Goal: Book appointment/travel/reservation

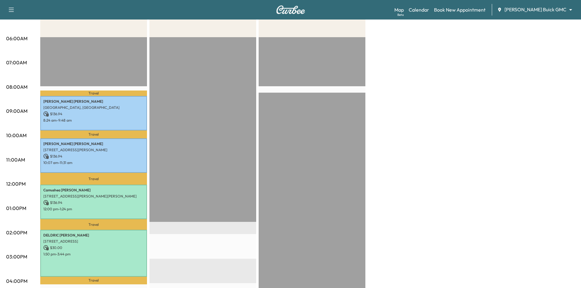
scroll to position [30, 0]
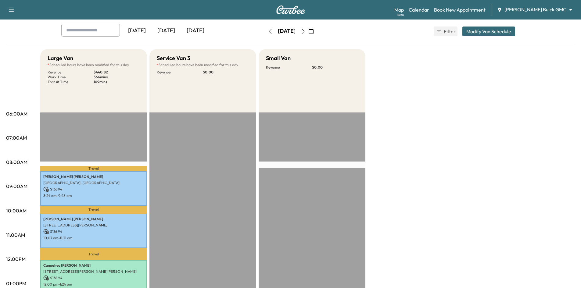
click at [170, 31] on div "[DATE]" at bounding box center [165, 31] width 29 height 14
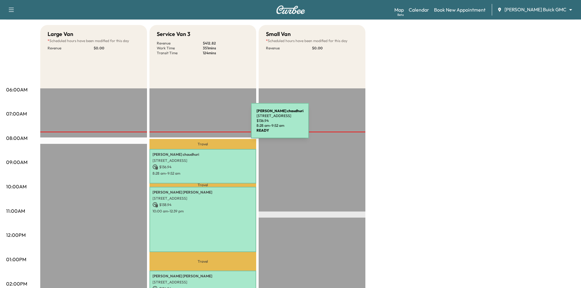
scroll to position [91, 0]
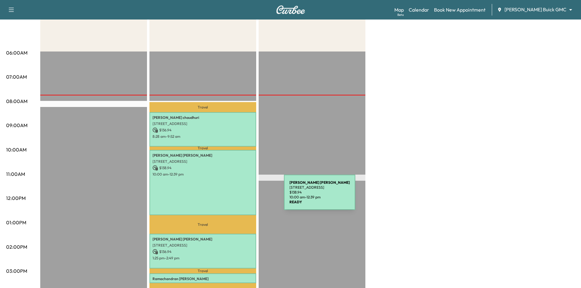
click at [238, 196] on div "[PERSON_NAME] [STREET_ADDRESS][PERSON_NAME] $ 138.94 10:00 am - 12:39 pm" at bounding box center [202, 182] width 107 height 65
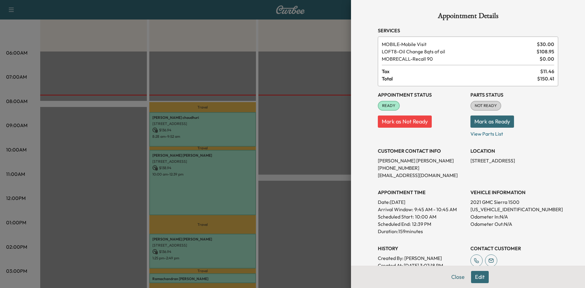
click at [314, 188] on div at bounding box center [292, 144] width 585 height 288
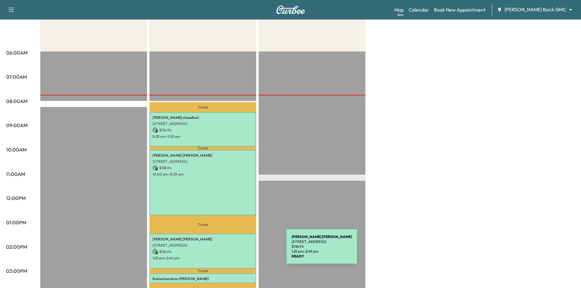
click at [240, 250] on p "$ 136.94" at bounding box center [202, 251] width 101 height 5
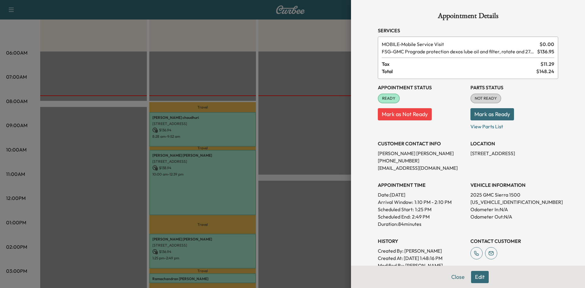
click at [223, 128] on div at bounding box center [292, 144] width 585 height 288
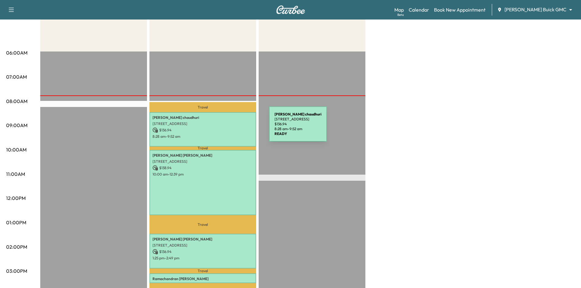
click at [223, 128] on p "$ 136.94" at bounding box center [202, 129] width 101 height 5
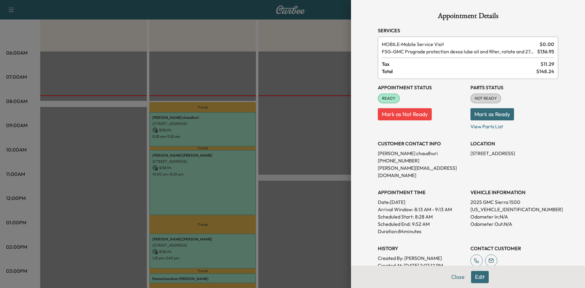
click at [239, 252] on div at bounding box center [292, 144] width 585 height 288
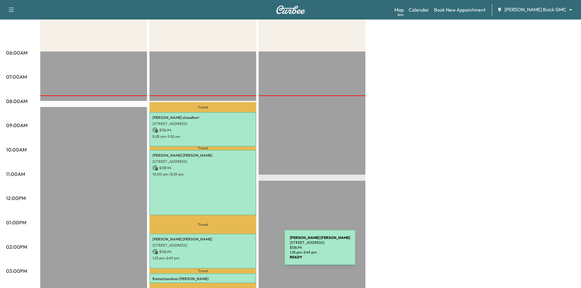
click at [238, 251] on p "$ 136.94" at bounding box center [202, 251] width 101 height 5
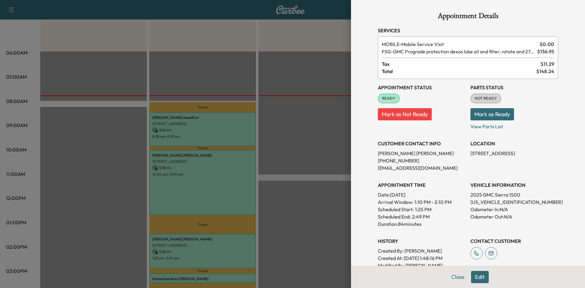
click at [227, 187] on div at bounding box center [292, 144] width 585 height 288
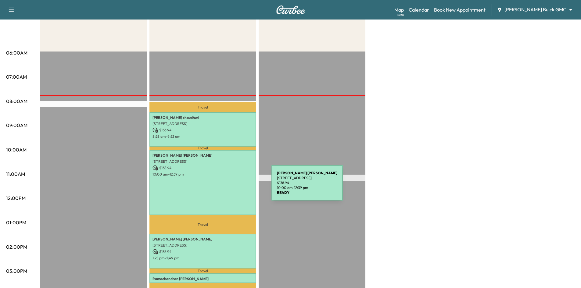
click at [226, 187] on div "Matthew Boswell 3844 Preston Hills Cir, Celina, TX 75009, USA $ 138.94 10:00 am…" at bounding box center [202, 182] width 107 height 65
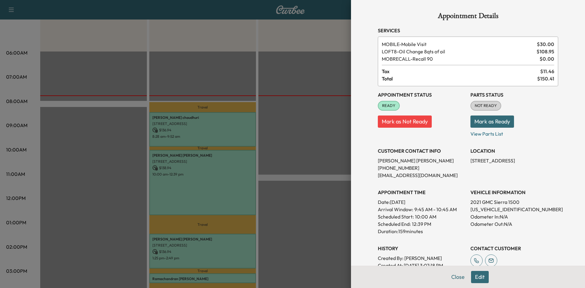
click at [288, 77] on div at bounding box center [292, 144] width 585 height 288
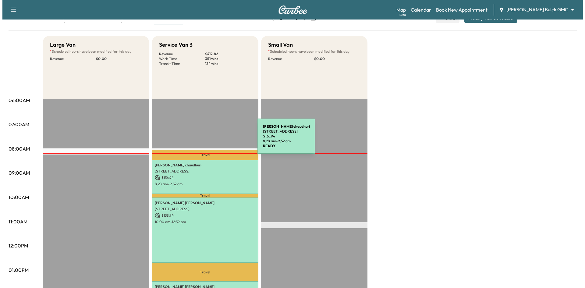
scroll to position [0, 0]
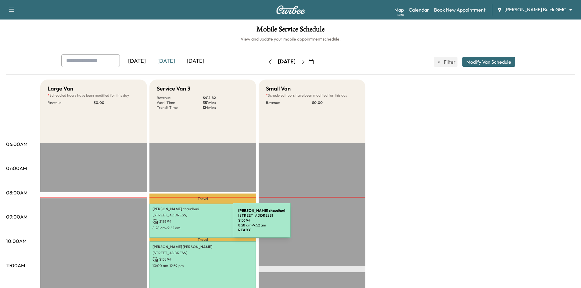
click at [187, 224] on div "biplab chaudhuri 890 Double B Trail, Prosper, TX 75078, USA $ 136.94 8:28 am - …" at bounding box center [202, 221] width 107 height 34
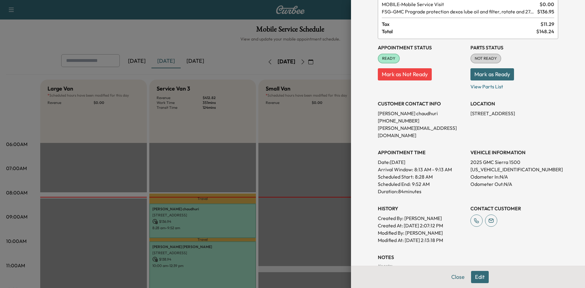
scroll to position [100, 0]
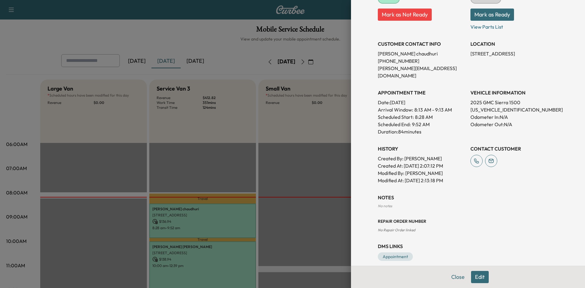
click at [269, 218] on div at bounding box center [292, 144] width 585 height 288
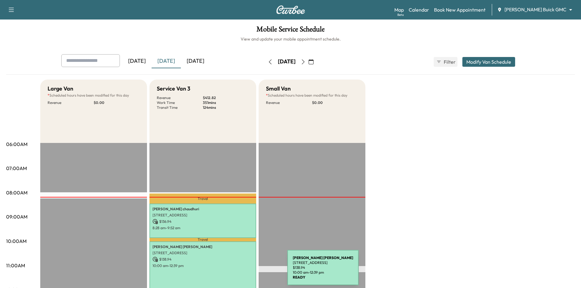
click at [241, 269] on div "Matthew Boswell 3844 Preston Hills Cir, Celina, TX 75009, USA $ 138.94 10:00 am…" at bounding box center [202, 273] width 107 height 65
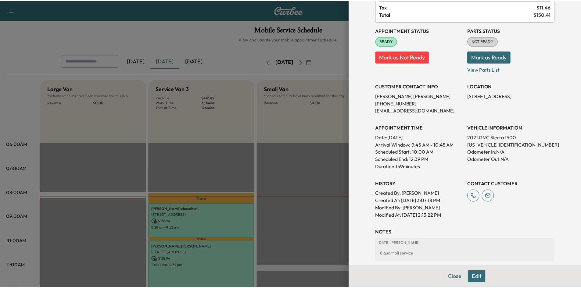
scroll to position [122, 0]
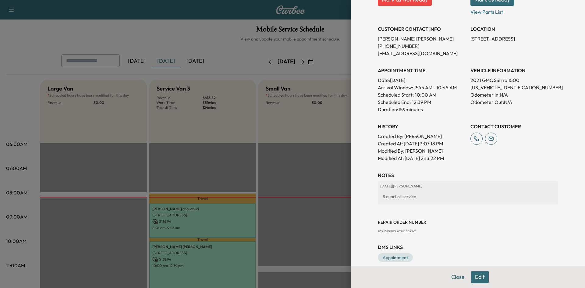
click at [294, 222] on div at bounding box center [292, 144] width 585 height 288
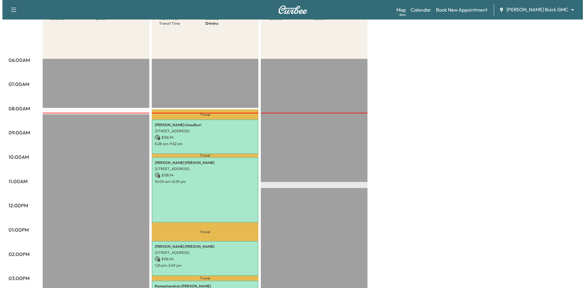
scroll to position [152, 0]
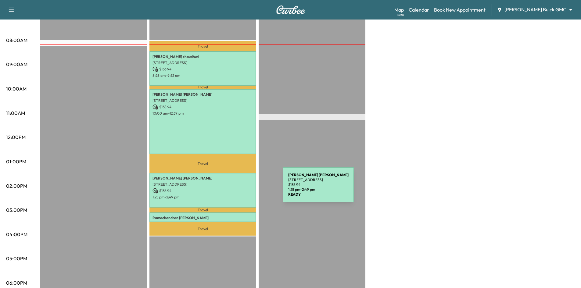
click at [236, 186] on div "Brian Siconolfi 113 Spanish Bluebell Dr, Wylie, TX 75098, United States of Amer…" at bounding box center [202, 190] width 107 height 34
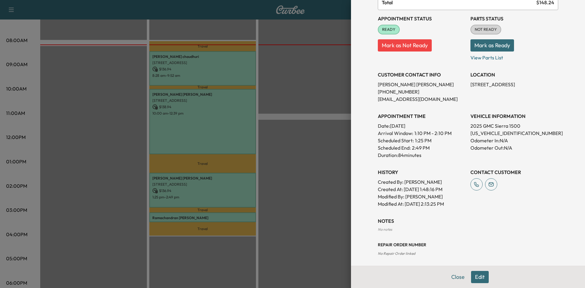
scroll to position [100, 0]
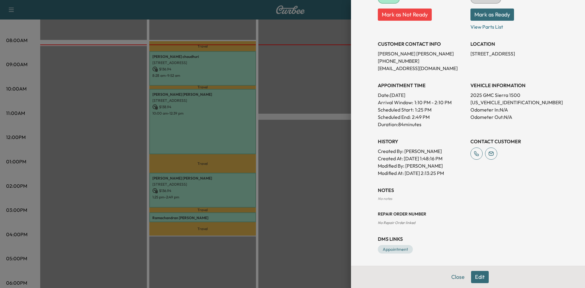
click at [191, 215] on div at bounding box center [292, 144] width 585 height 288
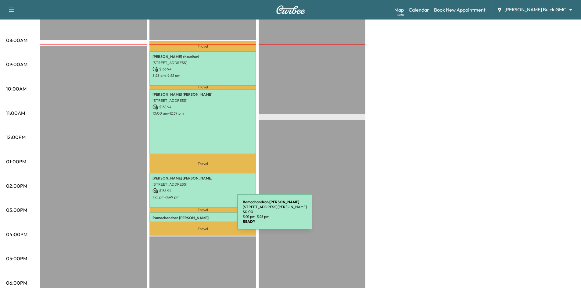
click at [191, 215] on p "Ramachandran Kailasam" at bounding box center [202, 217] width 101 height 5
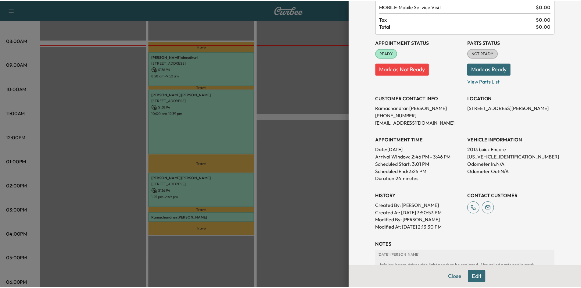
scroll to position [0, 0]
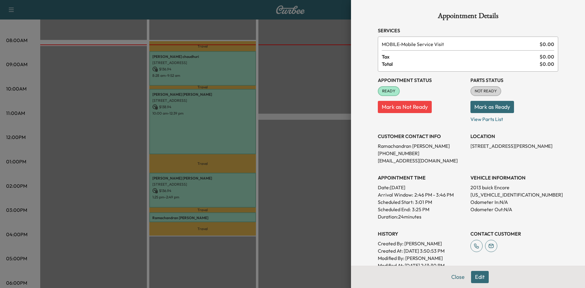
drag, startPoint x: 279, startPoint y: 155, endPoint x: 213, endPoint y: 28, distance: 142.4
click at [276, 150] on div at bounding box center [292, 144] width 585 height 288
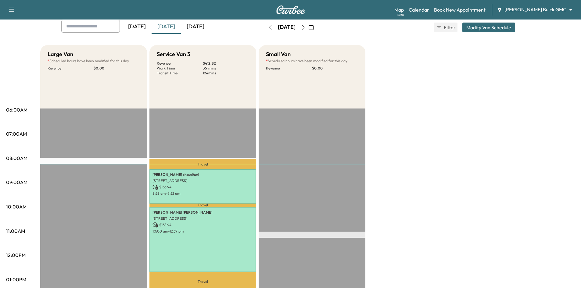
scroll to position [30, 0]
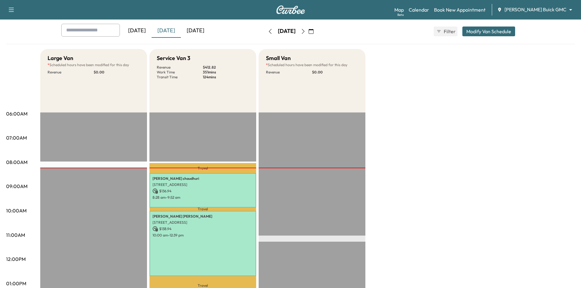
click at [203, 30] on div "[DATE]" at bounding box center [195, 31] width 29 height 14
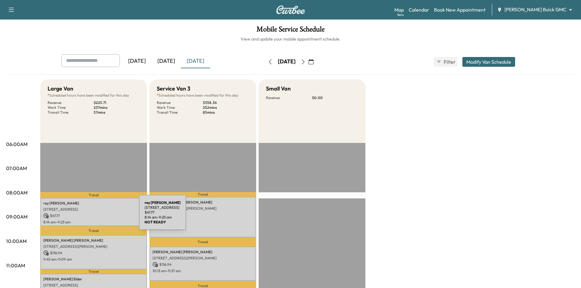
click at [91, 216] on p "$ 47.77" at bounding box center [93, 215] width 101 height 5
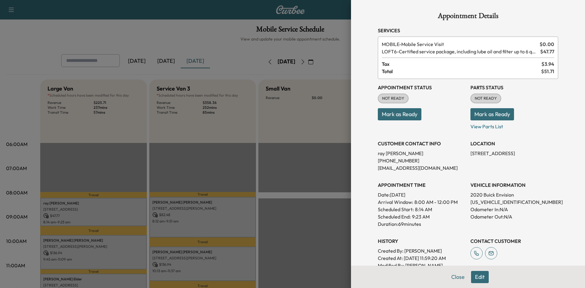
click at [158, 159] on div at bounding box center [292, 144] width 585 height 288
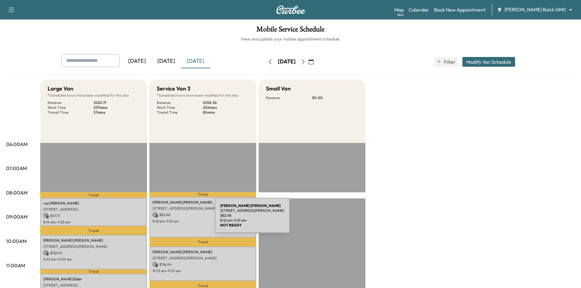
click at [183, 215] on p "$ 82.48" at bounding box center [202, 214] width 101 height 5
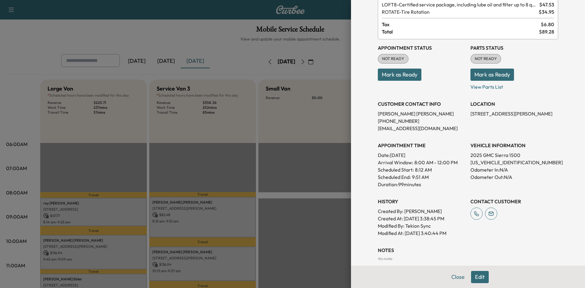
scroll to position [91, 0]
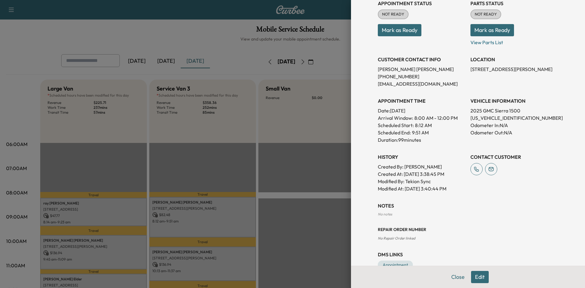
click at [123, 248] on div at bounding box center [292, 144] width 585 height 288
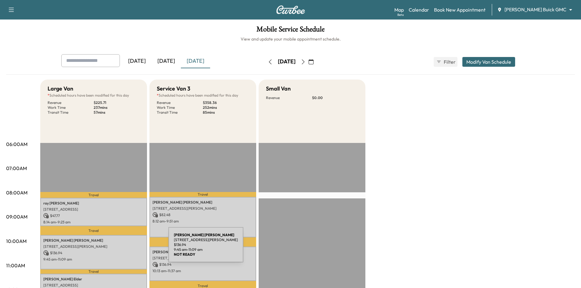
click at [123, 248] on div "Milton LaDue 4029 San Gabriel Avenue, Frisco, TX 75033, US $ 136.94 9:45 am - 1…" at bounding box center [93, 252] width 107 height 34
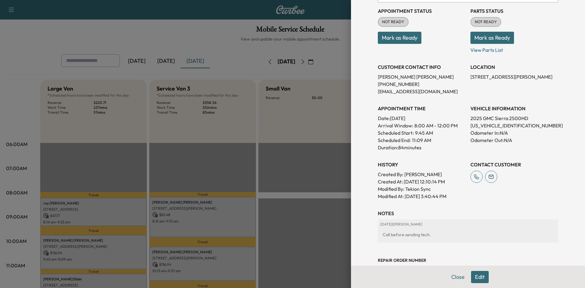
scroll to position [122, 0]
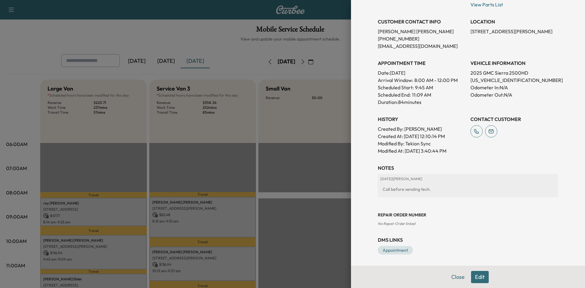
click at [187, 267] on div at bounding box center [292, 144] width 585 height 288
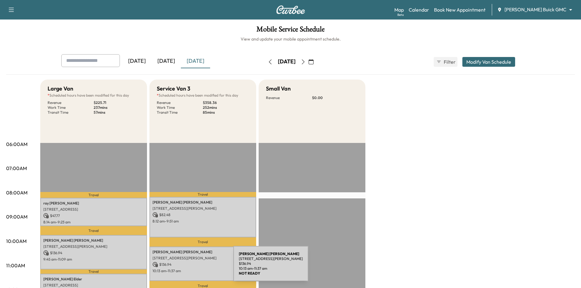
click at [188, 269] on p "10:13 am - 11:37 am" at bounding box center [202, 271] width 101 height 5
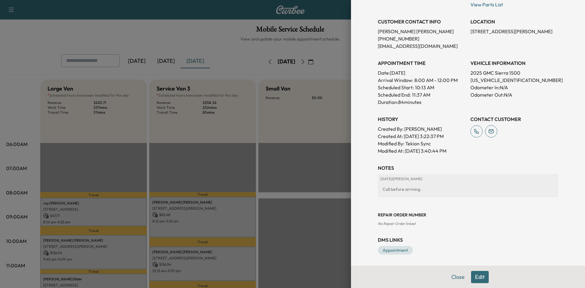
drag, startPoint x: 304, startPoint y: 204, endPoint x: 301, endPoint y: 200, distance: 5.6
click at [305, 203] on div at bounding box center [292, 144] width 585 height 288
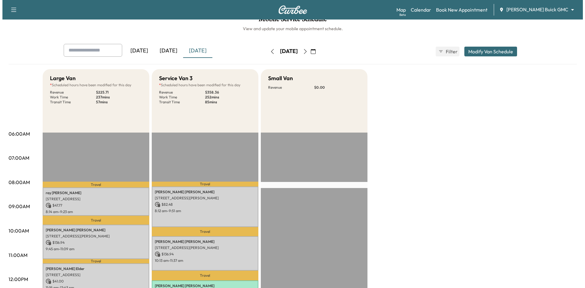
scroll to position [91, 0]
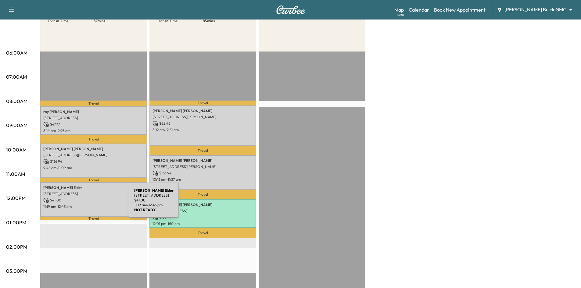
click at [83, 204] on p "11:19 am - 12:43 pm" at bounding box center [93, 206] width 101 height 5
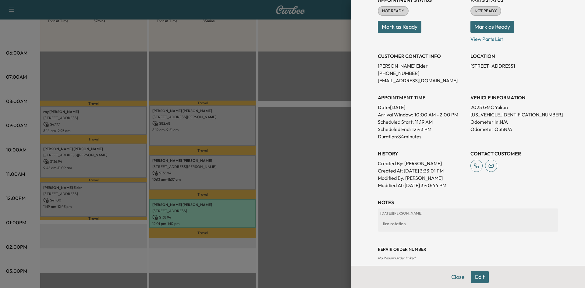
scroll to position [31, 0]
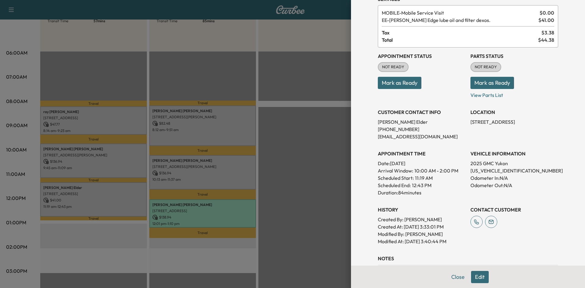
click at [214, 215] on div at bounding box center [292, 144] width 585 height 288
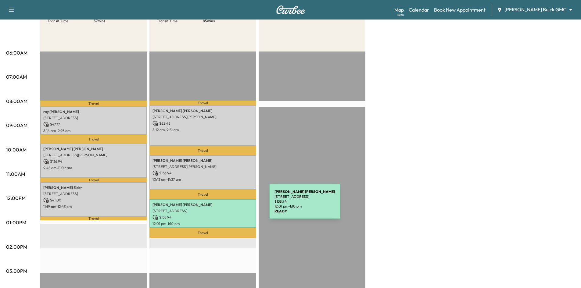
click at [223, 205] on p "Getahun Getahun" at bounding box center [202, 204] width 101 height 5
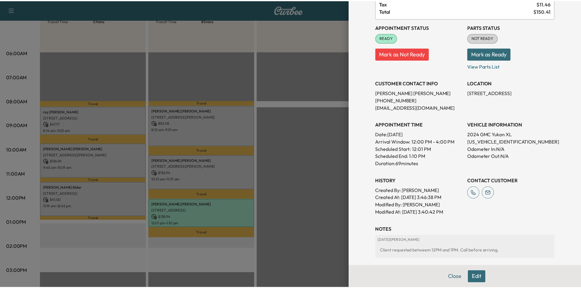
scroll to position [0, 0]
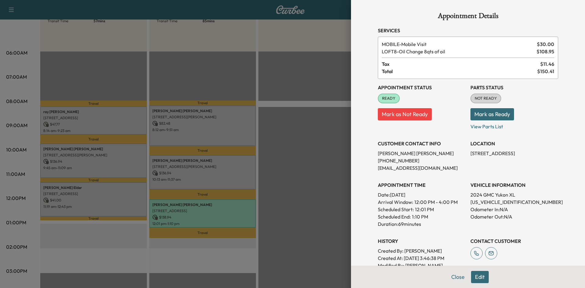
click at [292, 89] on div at bounding box center [292, 144] width 585 height 288
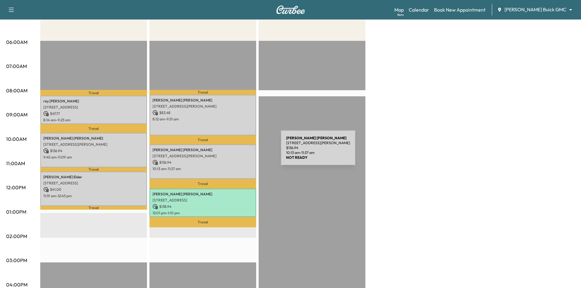
scroll to position [91, 0]
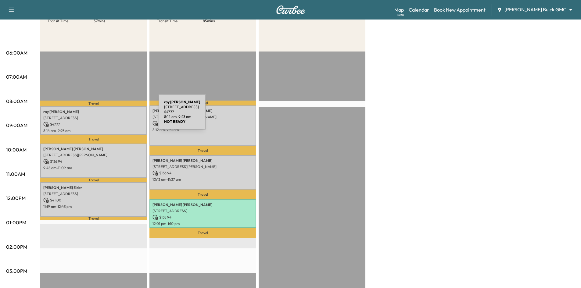
click at [113, 116] on p "2701 Dunwick Dr, Plano, TX 75023, USA" at bounding box center [93, 118] width 101 height 5
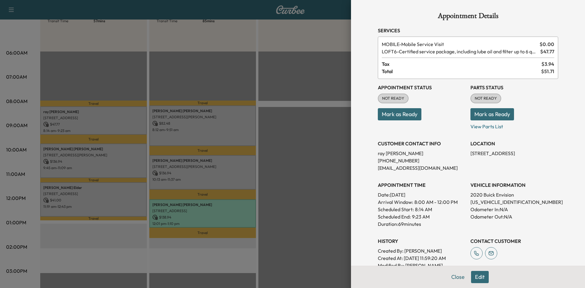
click at [511, 201] on p "LRBFXCSA6LD069980" at bounding box center [515, 201] width 88 height 7
copy p "LRBFXCSA6LD069980"
click at [211, 62] on div at bounding box center [292, 144] width 585 height 288
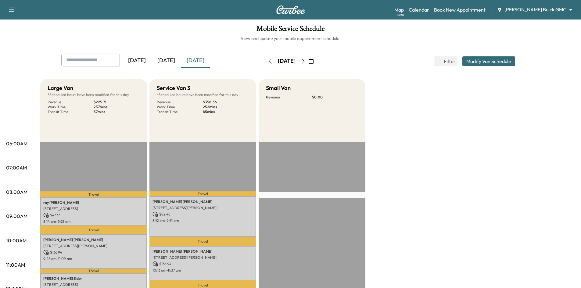
scroll to position [0, 0]
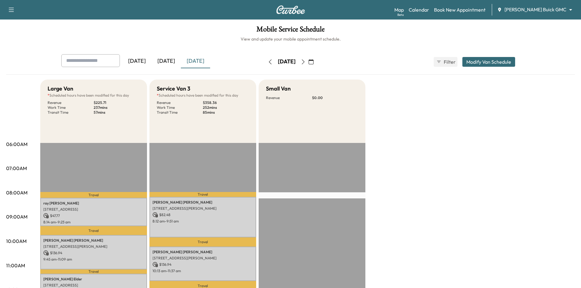
click at [141, 63] on div "[DATE]" at bounding box center [136, 61] width 29 height 14
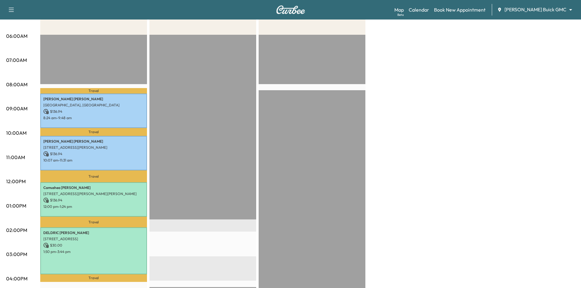
scroll to position [122, 0]
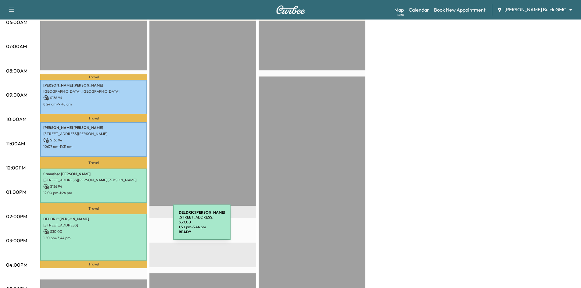
click at [127, 226] on div "DELDRIC WILLIAMS 13775 Blackwolf Run Trail, Frisco, TX 75035, USA $ 30.00 1:50 …" at bounding box center [93, 237] width 107 height 47
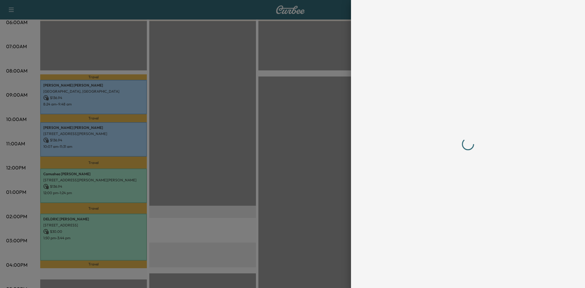
drag, startPoint x: 280, startPoint y: 102, endPoint x: 272, endPoint y: 88, distance: 15.7
click at [272, 92] on div at bounding box center [292, 144] width 585 height 288
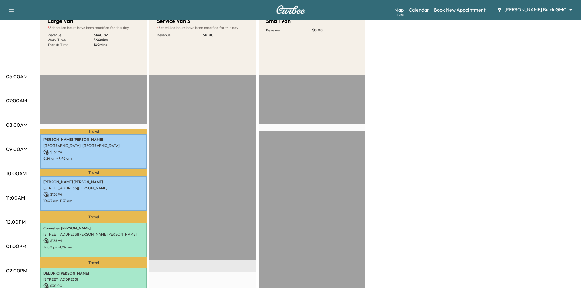
scroll to position [0, 0]
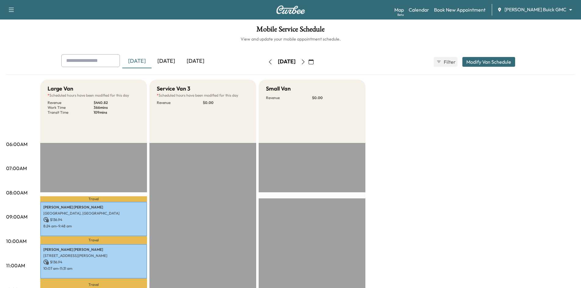
click at [170, 61] on div "[DATE]" at bounding box center [165, 61] width 29 height 14
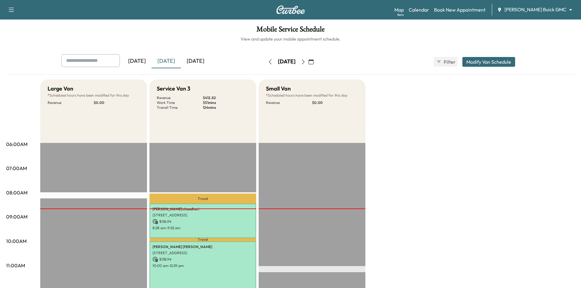
click at [205, 59] on div "[DATE]" at bounding box center [195, 61] width 29 height 14
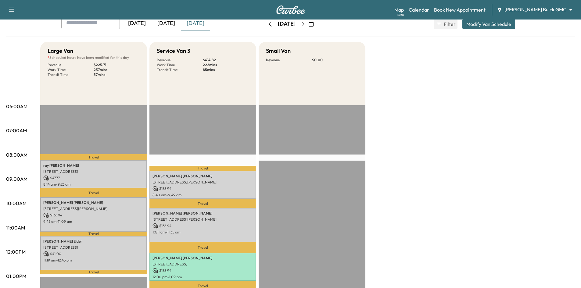
scroll to position [30, 0]
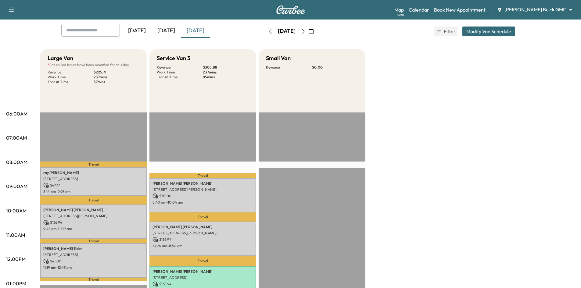
click at [461, 7] on link "Book New Appointment" at bounding box center [460, 9] width 52 height 7
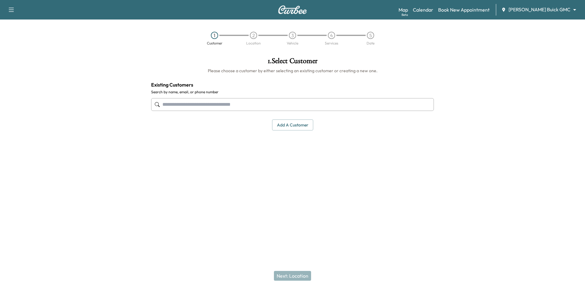
click at [307, 99] on input "text" at bounding box center [292, 104] width 283 height 13
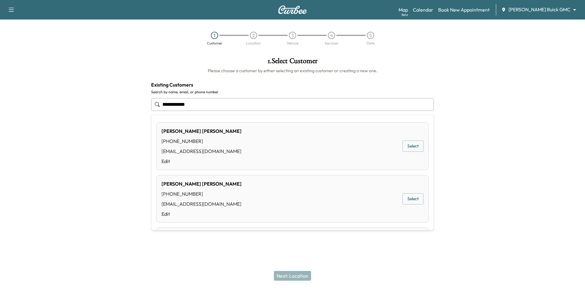
click at [404, 150] on button "Select" at bounding box center [413, 145] width 21 height 11
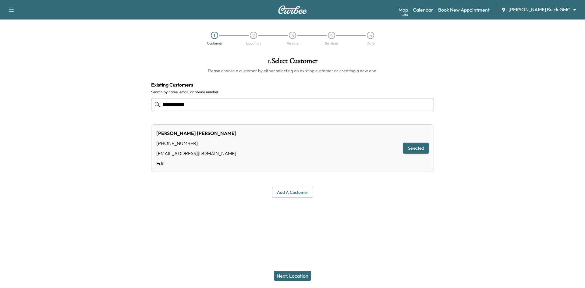
type input "**********"
click at [300, 277] on button "Next: Location" at bounding box center [292, 276] width 37 height 10
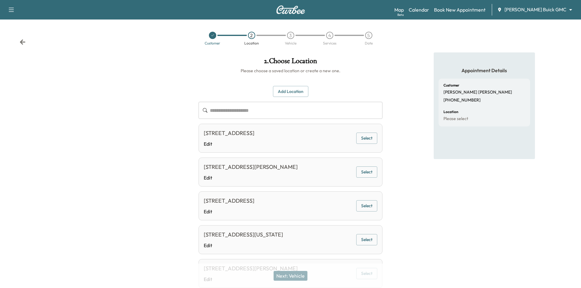
click at [289, 96] on button "Add Location" at bounding box center [290, 91] width 35 height 11
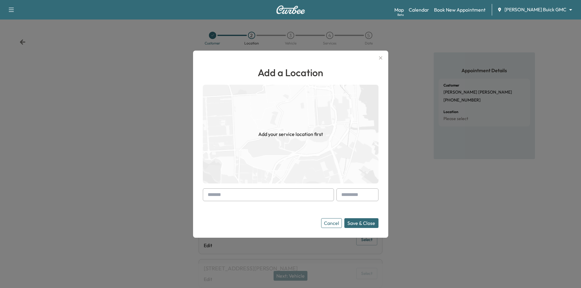
click at [240, 195] on input "text" at bounding box center [268, 194] width 131 height 13
paste input "**********"
type input "*"
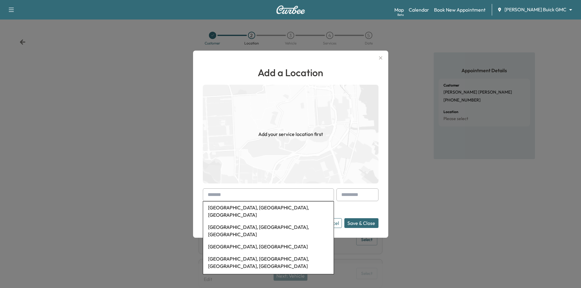
click at [277, 197] on input "text" at bounding box center [268, 194] width 131 height 13
paste input "**********"
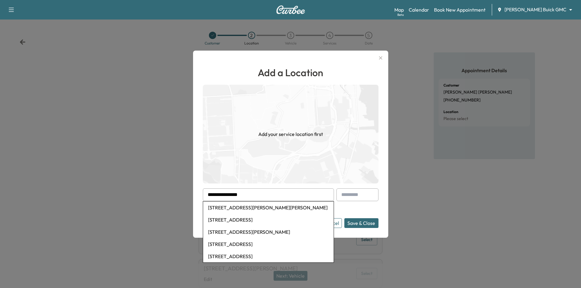
click at [244, 212] on li "10812 Frost Pl, McKinney, TX, USA" at bounding box center [268, 207] width 130 height 12
type input "**********"
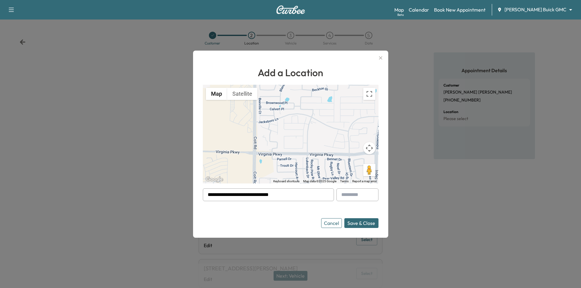
click at [337, 224] on button "Cancel" at bounding box center [331, 223] width 21 height 10
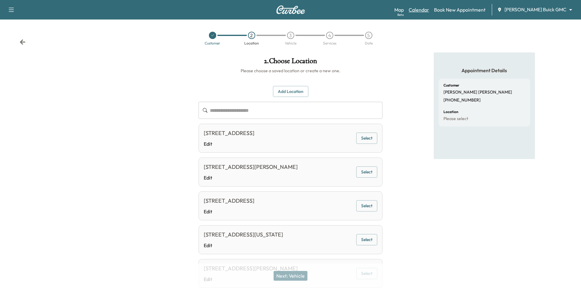
click at [429, 10] on link "Calendar" at bounding box center [418, 9] width 20 height 7
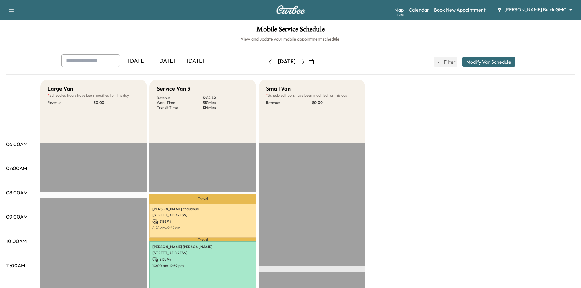
click at [313, 62] on icon "button" at bounding box center [310, 61] width 5 height 5
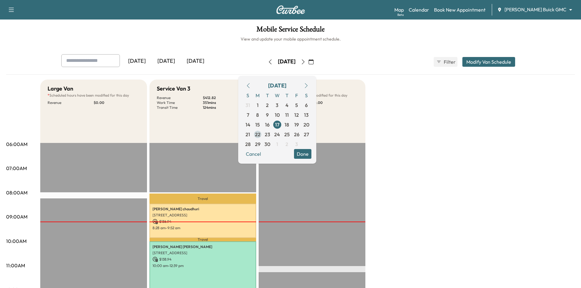
click at [260, 136] on span "22" at bounding box center [257, 134] width 5 height 7
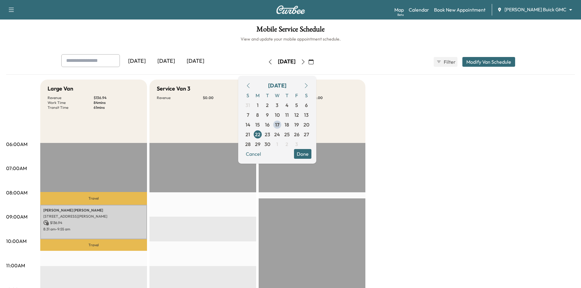
click at [196, 37] on h6 "View and update your mobile appointment schedule." at bounding box center [290, 39] width 568 height 6
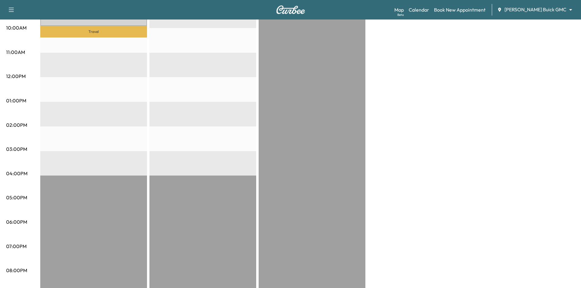
scroll to position [91, 0]
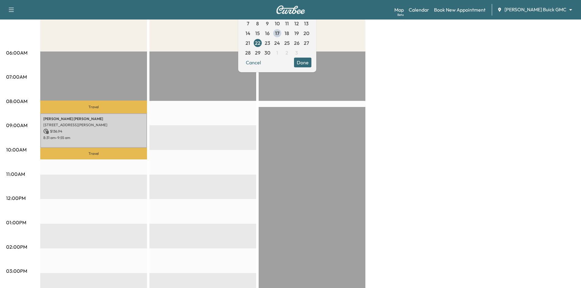
click at [311, 63] on button "Done" at bounding box center [302, 63] width 17 height 10
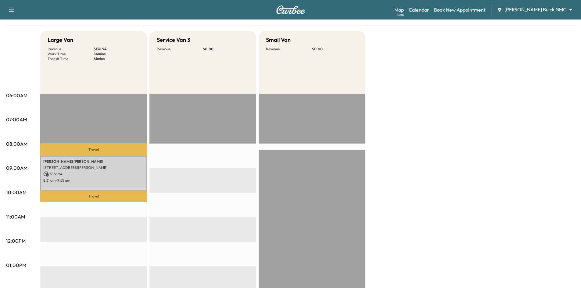
scroll to position [0, 0]
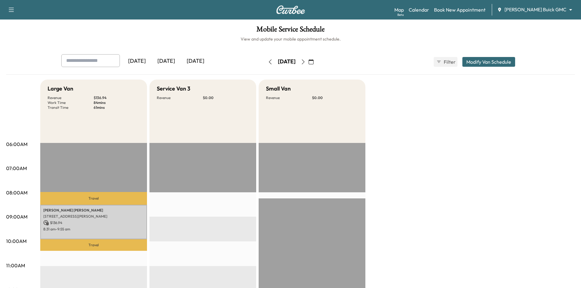
click at [316, 61] on button "button" at bounding box center [311, 62] width 10 height 10
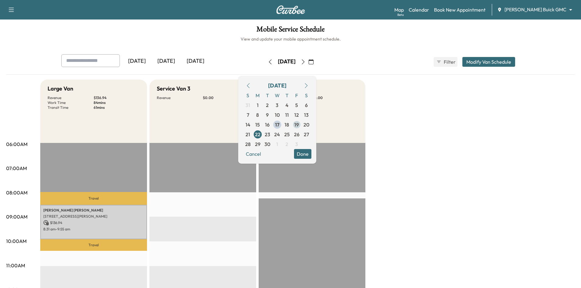
click at [301, 123] on span "19" at bounding box center [297, 125] width 10 height 10
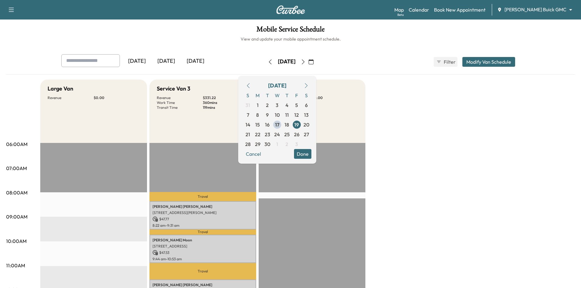
click at [209, 50] on div "Mobile Service Schedule View and update your mobile appointment schedule. Yeste…" at bounding box center [290, 281] width 581 height 523
click at [311, 154] on button "Done" at bounding box center [302, 154] width 17 height 10
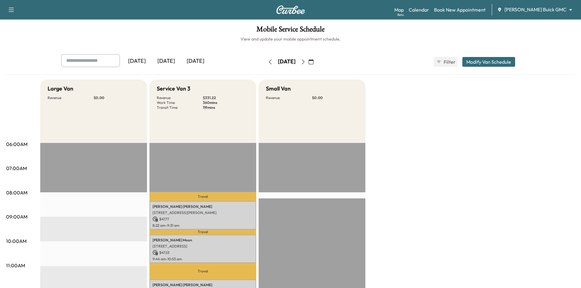
click at [168, 58] on div "[DATE]" at bounding box center [165, 61] width 29 height 14
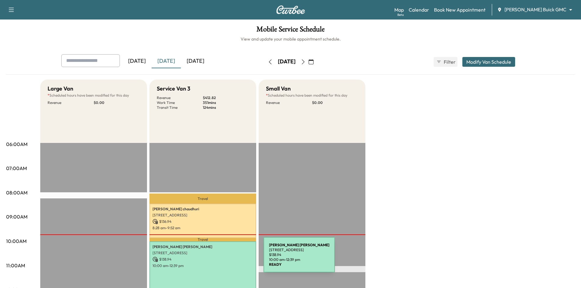
click at [218, 258] on p "$ 138.94" at bounding box center [202, 259] width 101 height 5
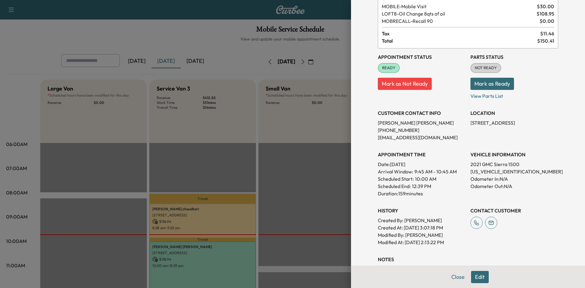
scroll to position [8, 0]
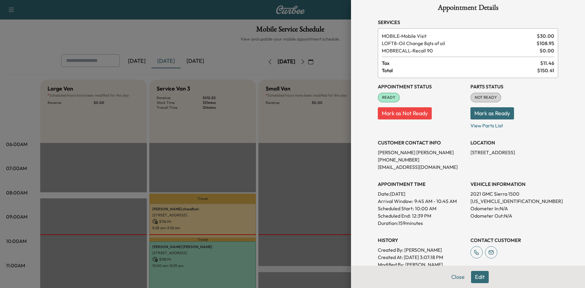
click at [290, 139] on div at bounding box center [292, 144] width 585 height 288
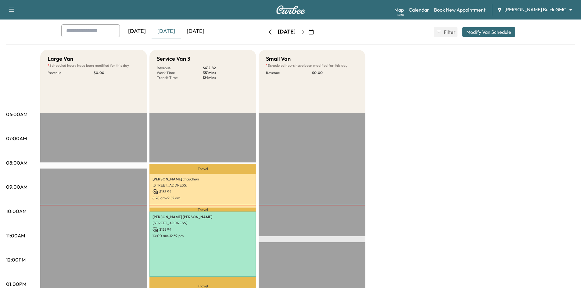
scroll to position [91, 0]
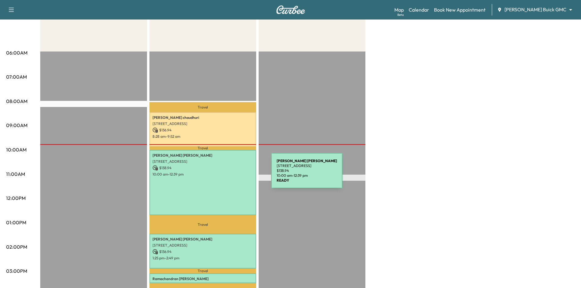
click at [225, 174] on p "10:00 am - 12:39 pm" at bounding box center [202, 174] width 101 height 5
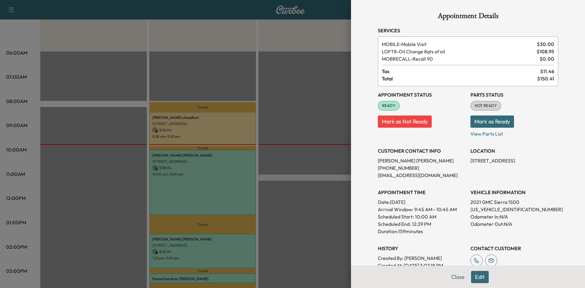
drag, startPoint x: 241, startPoint y: 47, endPoint x: 209, endPoint y: 34, distance: 34.9
click at [241, 46] on div at bounding box center [292, 144] width 585 height 288
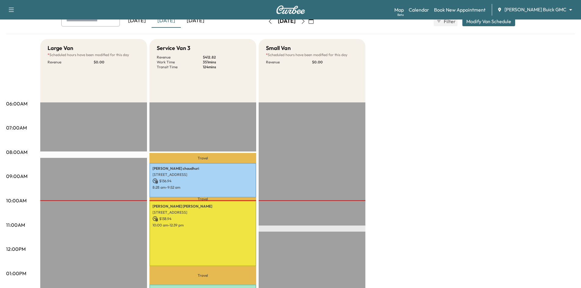
scroll to position [0, 0]
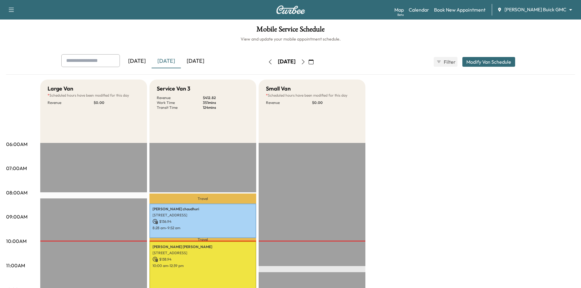
click at [305, 63] on icon "button" at bounding box center [303, 61] width 5 height 5
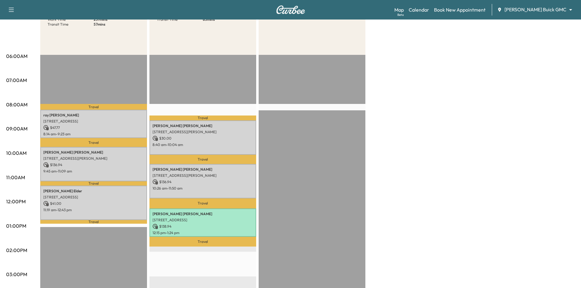
scroll to position [30, 0]
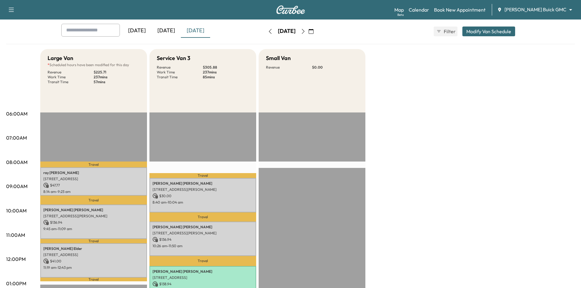
click at [305, 31] on icon "button" at bounding box center [303, 31] width 5 height 5
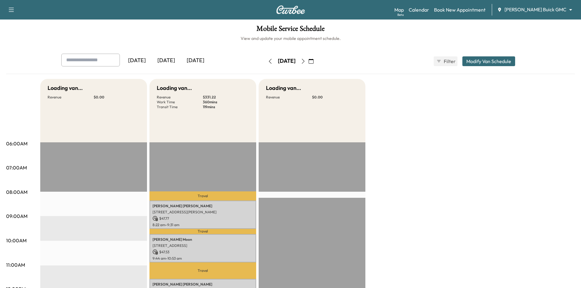
scroll to position [122, 0]
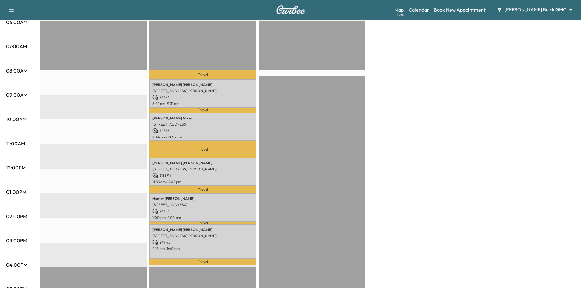
click at [466, 9] on link "Book New Appointment" at bounding box center [460, 9] width 52 height 7
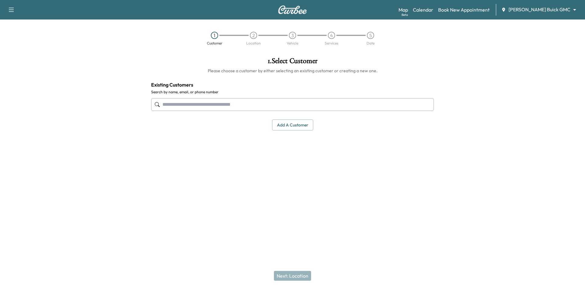
click at [322, 102] on input "text" at bounding box center [292, 104] width 283 height 13
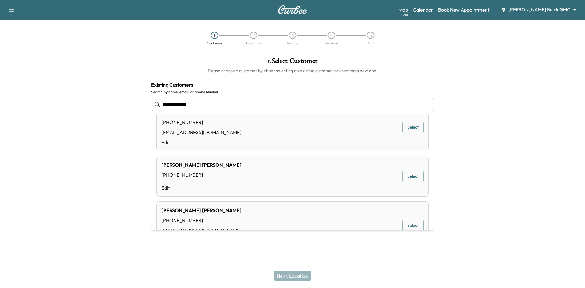
scroll to position [61, 0]
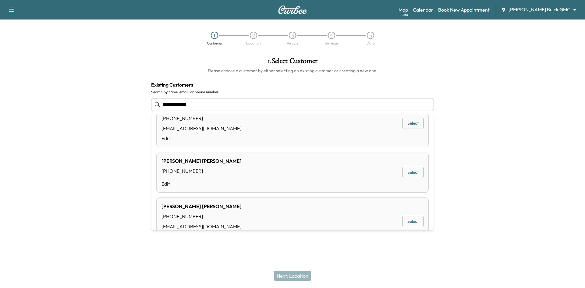
click at [414, 173] on button "Select" at bounding box center [413, 172] width 21 height 11
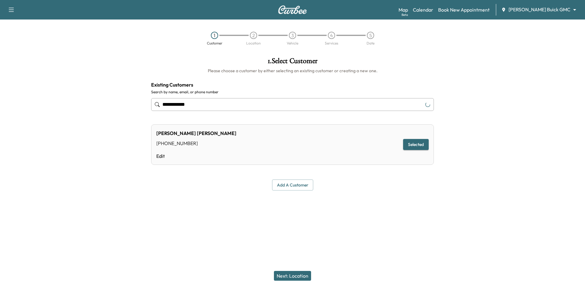
click at [236, 105] on input "**********" at bounding box center [292, 104] width 283 height 13
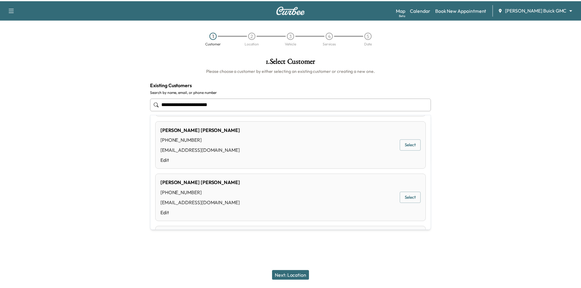
scroll to position [152, 0]
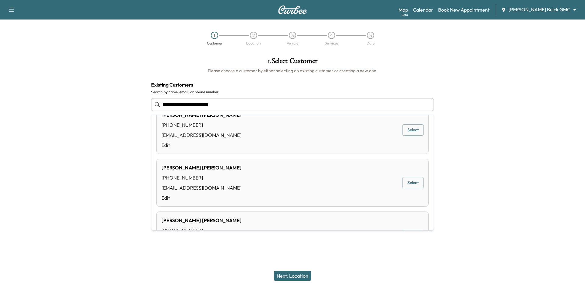
click at [410, 181] on button "Select" at bounding box center [413, 182] width 21 height 11
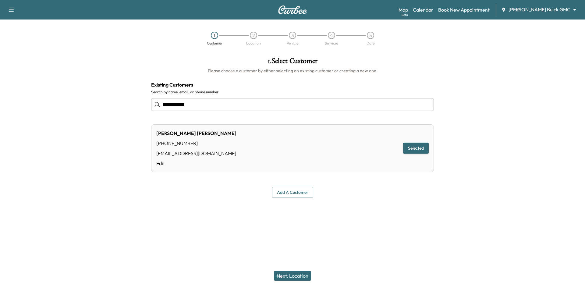
type input "**********"
click at [295, 275] on button "Next: Location" at bounding box center [292, 276] width 37 height 10
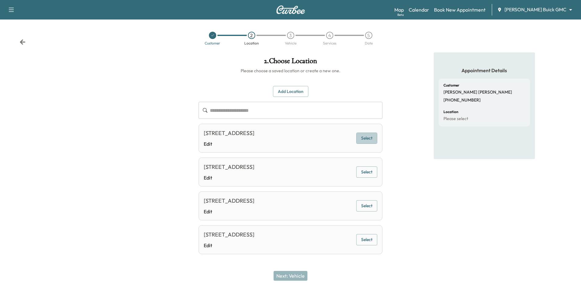
click at [368, 141] on button "Select" at bounding box center [366, 138] width 21 height 11
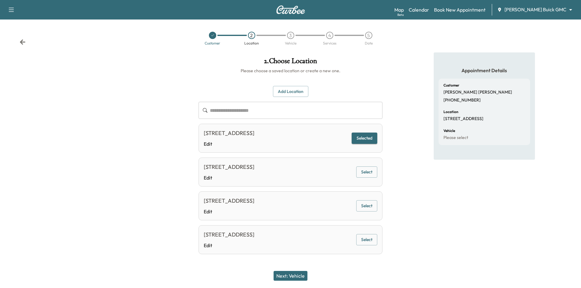
click at [292, 276] on button "Next: Vehicle" at bounding box center [290, 276] width 34 height 10
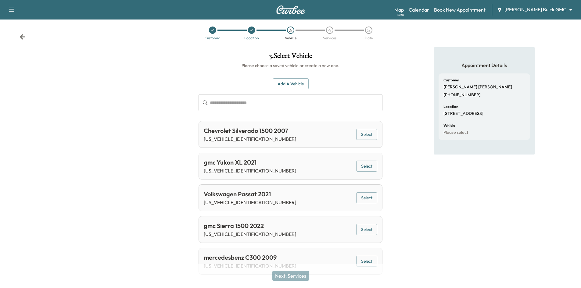
scroll to position [0, 0]
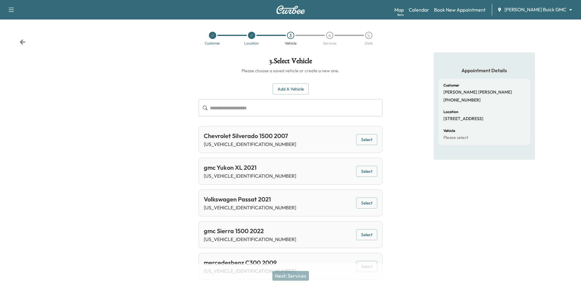
click at [368, 172] on button "Select" at bounding box center [366, 171] width 21 height 11
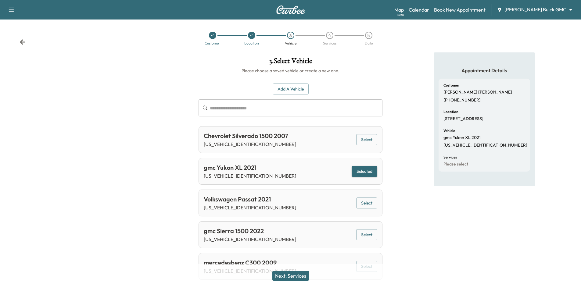
drag, startPoint x: 284, startPoint y: 277, endPoint x: 283, endPoint y: 273, distance: 4.0
click at [284, 276] on button "Next: Services" at bounding box center [290, 276] width 37 height 10
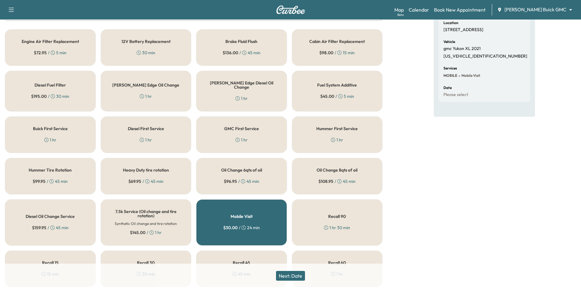
scroll to position [91, 0]
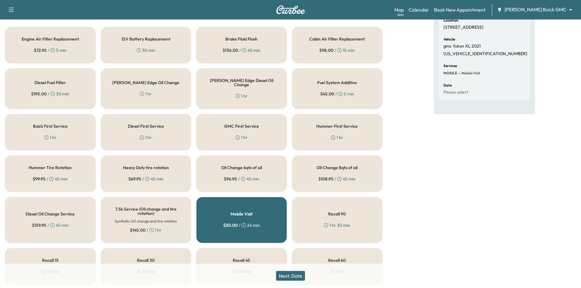
click at [335, 167] on div "Oil Change 8qts of oil $ 108.95 / 45 min" at bounding box center [337, 173] width 91 height 37
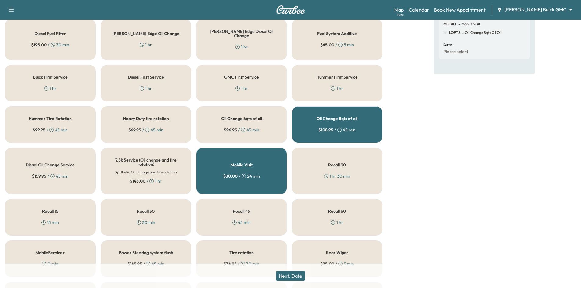
scroll to position [152, 0]
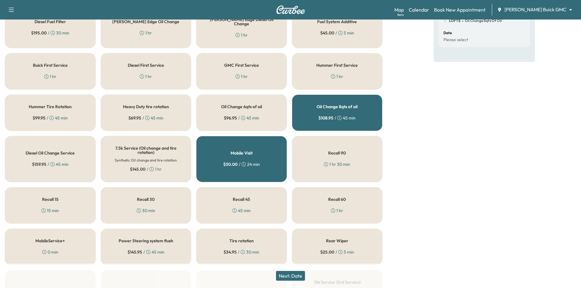
click at [253, 239] on h5 "Tire rotation" at bounding box center [241, 241] width 24 height 4
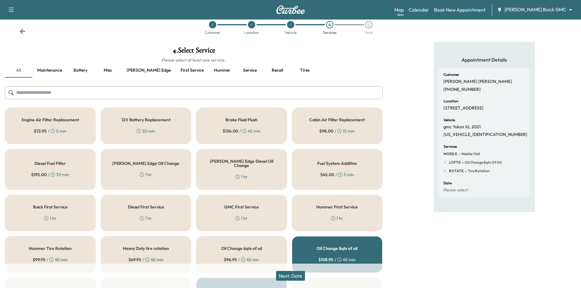
scroll to position [0, 0]
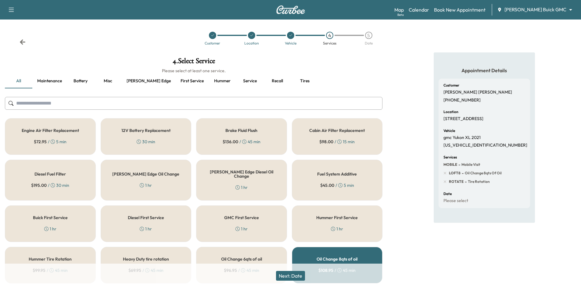
click at [293, 276] on button "Next: Date" at bounding box center [290, 276] width 29 height 10
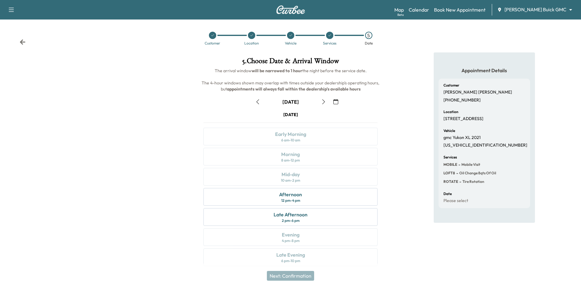
click at [323, 103] on icon "button" at bounding box center [323, 101] width 3 height 5
click at [315, 134] on div "Early Morning 6 am - 10 am" at bounding box center [290, 137] width 174 height 18
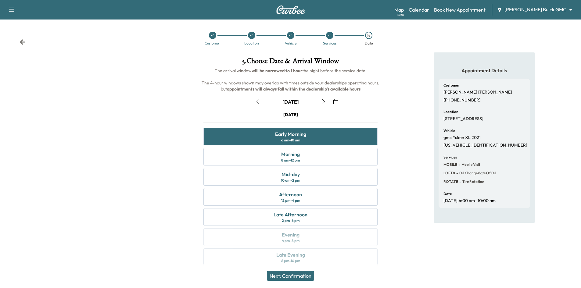
click at [300, 278] on button "Next: Confirmation" at bounding box center [290, 276] width 47 height 10
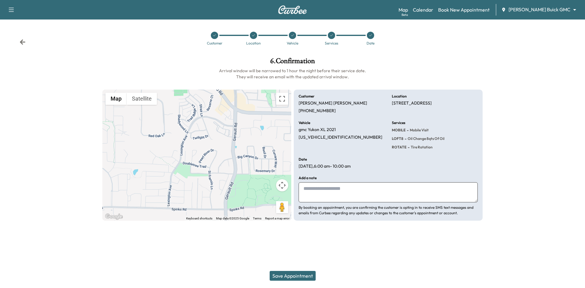
click at [304, 274] on button "Save Appointment" at bounding box center [293, 276] width 46 height 10
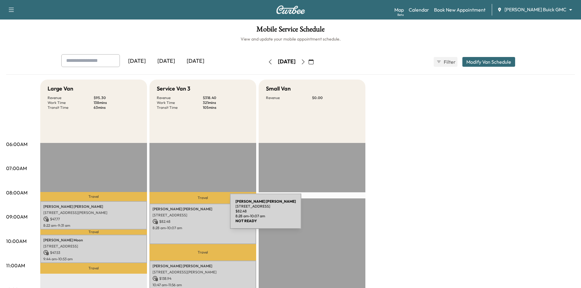
click at [185, 215] on p "1420 SAN JACINTO DR, FLOWER MOUND, TX 75028, USA" at bounding box center [202, 215] width 101 height 5
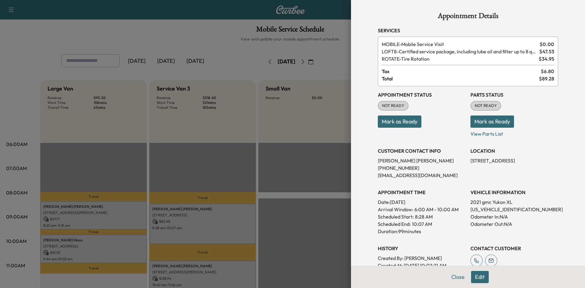
click at [207, 16] on div at bounding box center [292, 144] width 585 height 288
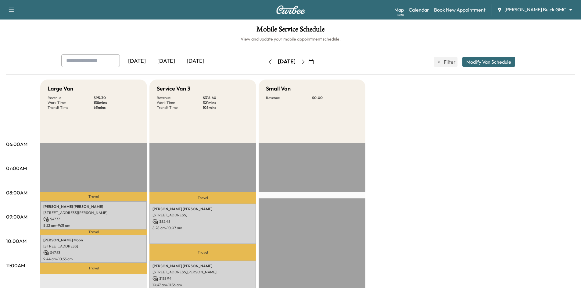
click at [477, 9] on link "Book New Appointment" at bounding box center [460, 9] width 52 height 7
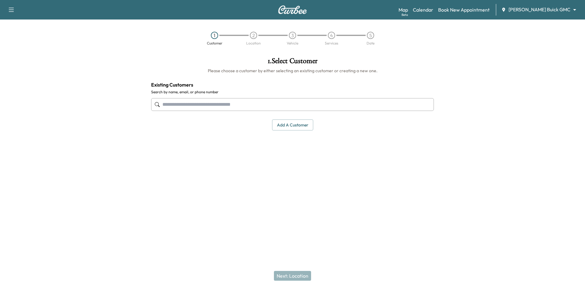
click at [320, 103] on input "text" at bounding box center [292, 104] width 283 height 13
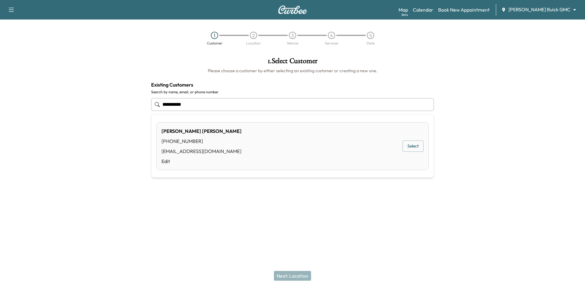
click at [421, 147] on button "Select" at bounding box center [413, 145] width 21 height 11
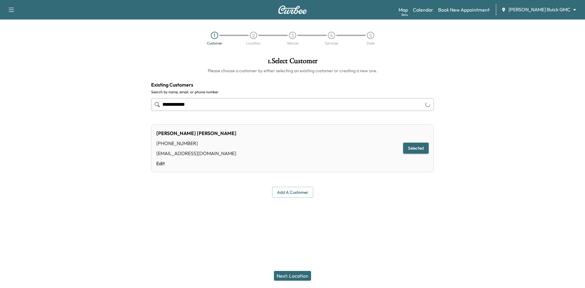
type input "**********"
click at [302, 277] on button "Next: Location" at bounding box center [292, 276] width 37 height 10
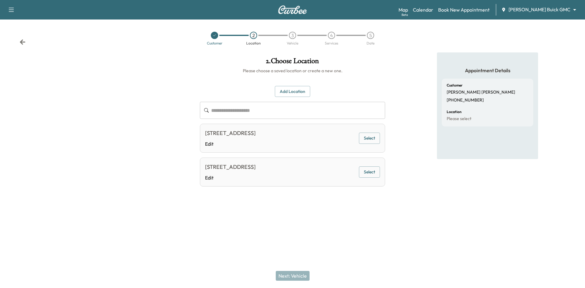
click at [364, 136] on button "Select" at bounding box center [369, 138] width 21 height 11
click at [297, 278] on button "Next: Vehicle" at bounding box center [293, 276] width 34 height 10
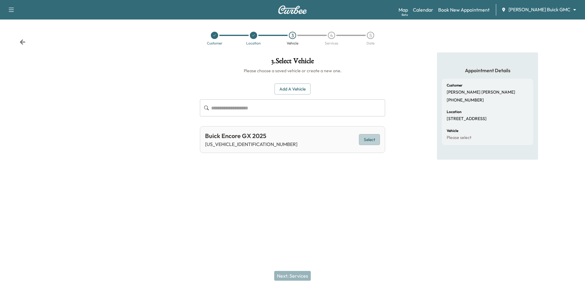
click at [375, 138] on button "Select" at bounding box center [369, 139] width 21 height 11
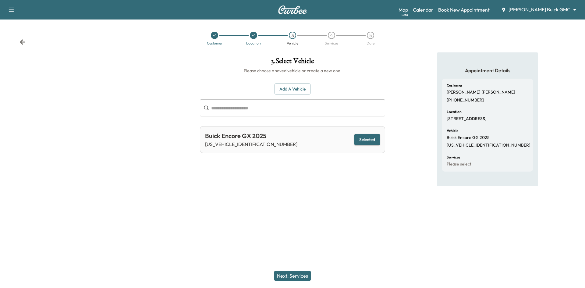
click at [303, 275] on button "Next: Services" at bounding box center [292, 276] width 37 height 10
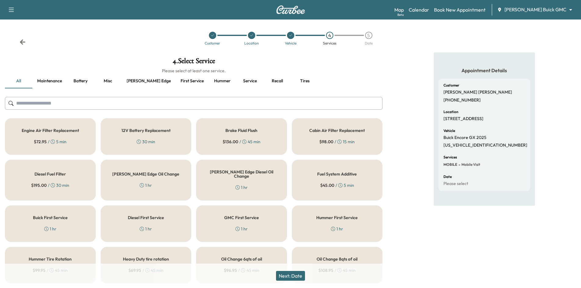
click at [83, 223] on div "Buick First Service 1 hr" at bounding box center [50, 223] width 91 height 37
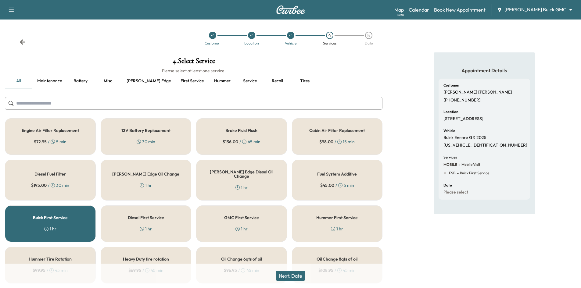
click at [290, 278] on button "Next: Date" at bounding box center [290, 276] width 29 height 10
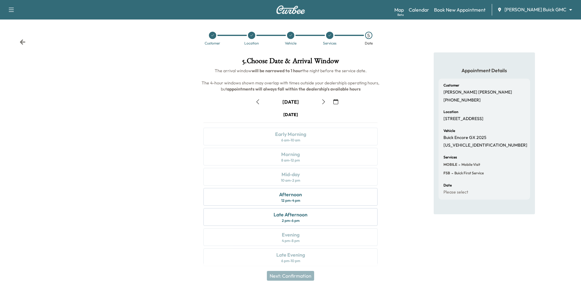
click at [214, 37] on div at bounding box center [212, 35] width 7 height 7
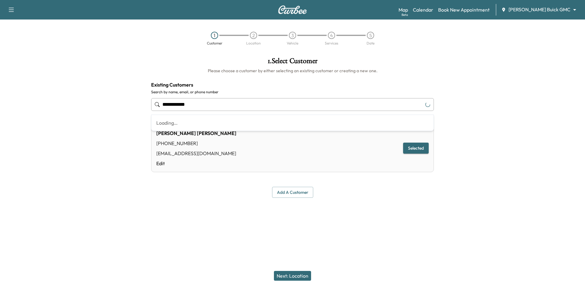
drag, startPoint x: 259, startPoint y: 108, endPoint x: 47, endPoint y: 126, distance: 212.9
click at [78, 116] on div "**********" at bounding box center [292, 127] width 585 height 150
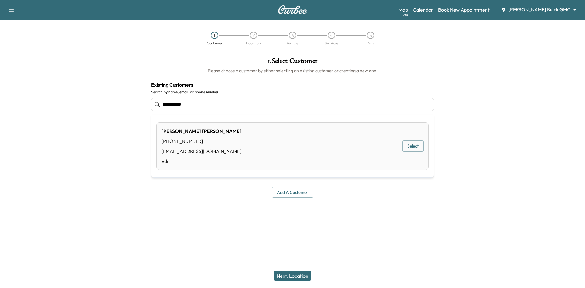
click at [414, 148] on button "Select" at bounding box center [413, 145] width 21 height 11
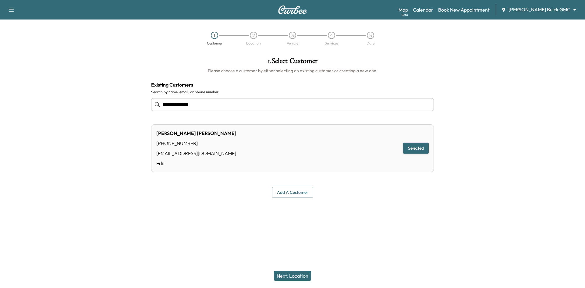
type input "**********"
drag, startPoint x: 297, startPoint y: 277, endPoint x: 295, endPoint y: 273, distance: 4.2
click at [297, 276] on button "Next: Location" at bounding box center [292, 276] width 37 height 10
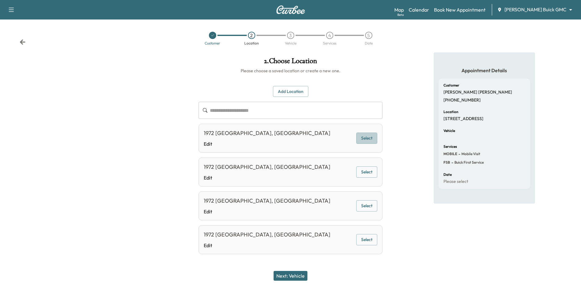
click at [363, 141] on button "Select" at bounding box center [366, 138] width 21 height 11
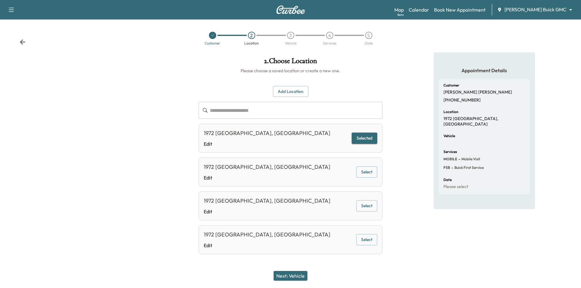
click at [306, 275] on button "Next: Vehicle" at bounding box center [290, 276] width 34 height 10
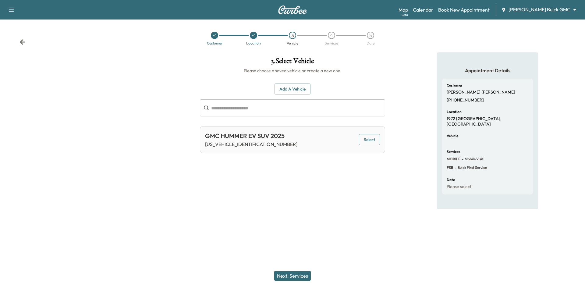
click at [369, 144] on button "Select" at bounding box center [369, 139] width 21 height 11
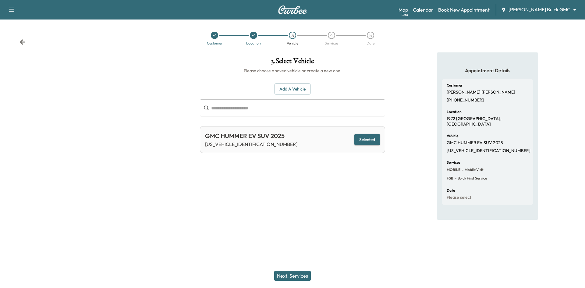
click at [303, 278] on button "Next: Services" at bounding box center [292, 276] width 37 height 10
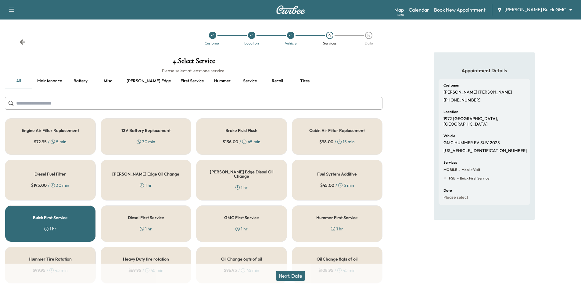
click at [263, 81] on button "Recall" at bounding box center [276, 81] width 27 height 15
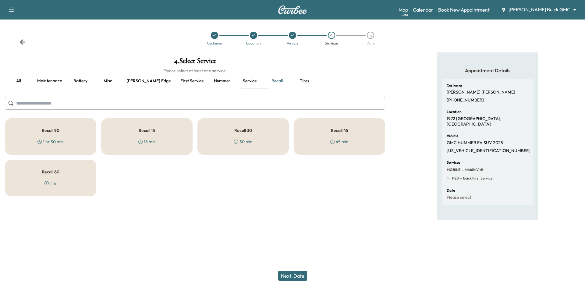
click at [119, 144] on div "Recall 15 15 min" at bounding box center [146, 136] width 91 height 37
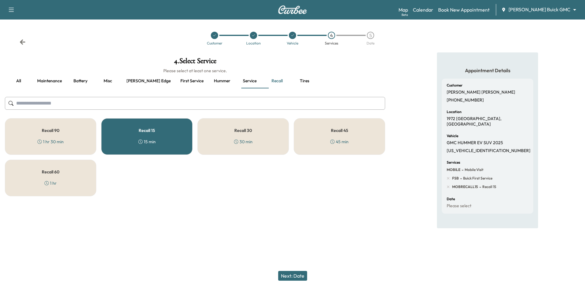
click at [301, 275] on button "Next: Date" at bounding box center [292, 276] width 29 height 10
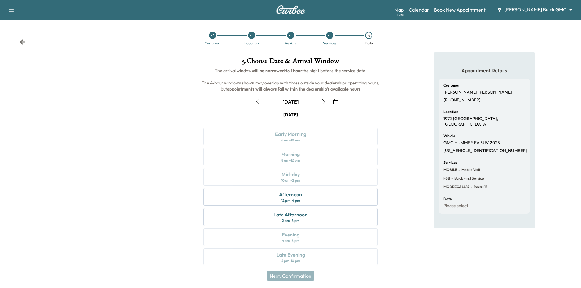
click at [330, 36] on icon at bounding box center [330, 36] width 4 height 4
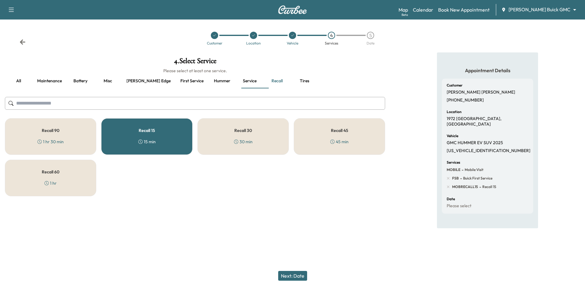
click at [176, 141] on div "Recall 15 15 min" at bounding box center [146, 136] width 91 height 37
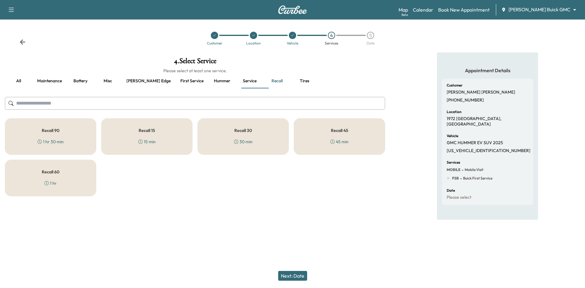
click at [294, 274] on button "Next: Date" at bounding box center [292, 276] width 29 height 10
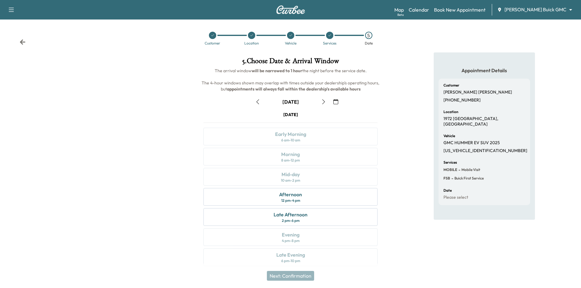
click at [212, 34] on icon at bounding box center [213, 36] width 4 height 4
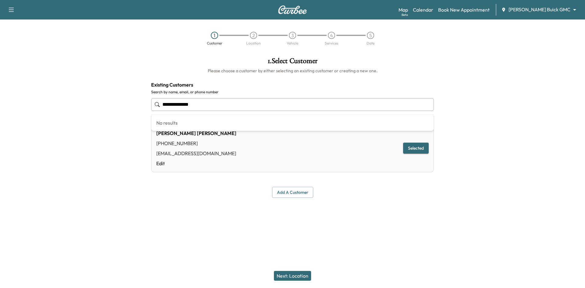
drag, startPoint x: 245, startPoint y: 102, endPoint x: 87, endPoint y: 104, distance: 157.6
click at [58, 102] on div "**********" at bounding box center [292, 127] width 585 height 150
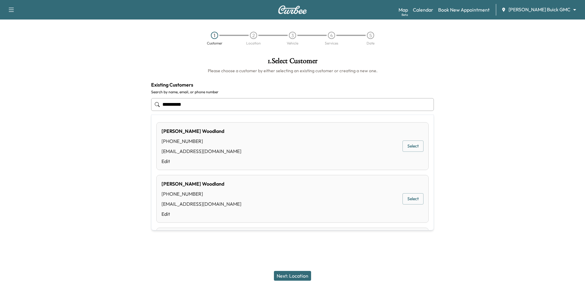
click at [403, 146] on button "Select" at bounding box center [413, 145] width 21 height 11
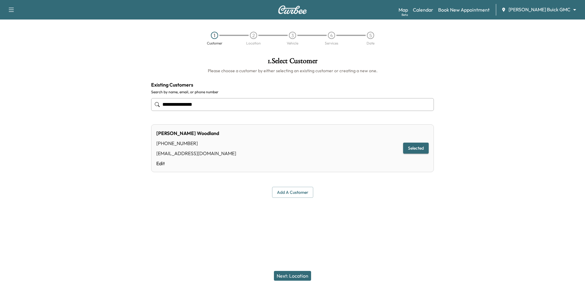
type input "**********"
click at [285, 275] on button "Next: Location" at bounding box center [292, 276] width 37 height 10
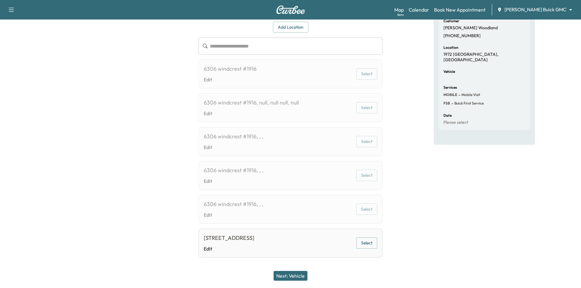
scroll to position [70, 0]
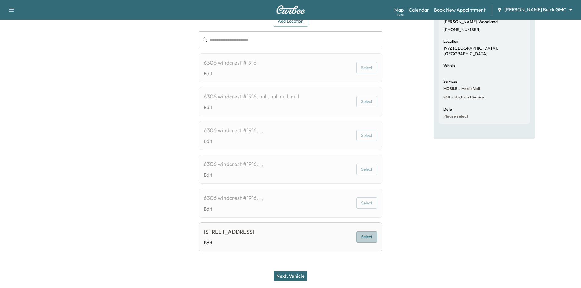
click at [363, 237] on button "Select" at bounding box center [366, 236] width 21 height 11
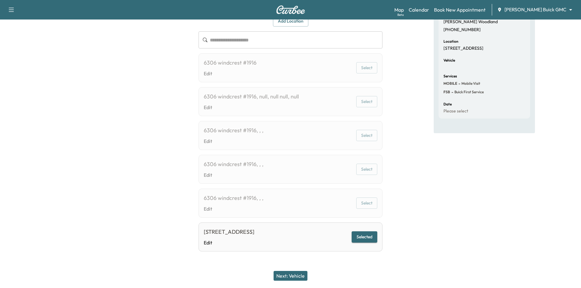
click at [292, 276] on button "Next: Vehicle" at bounding box center [290, 276] width 34 height 10
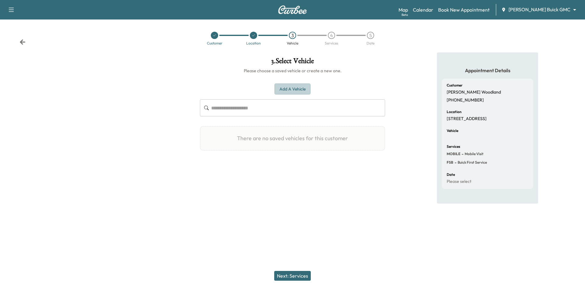
click at [289, 91] on button "Add a Vehicle" at bounding box center [293, 89] width 36 height 11
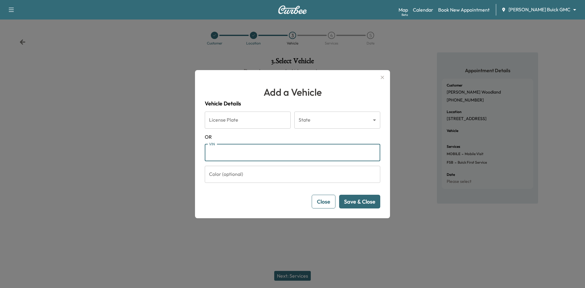
click at [264, 153] on input "VIN" at bounding box center [293, 152] width 176 height 17
paste input "**********"
type input "**********"
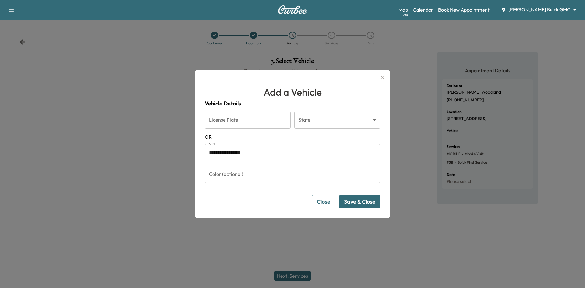
click at [359, 204] on button "Save & Close" at bounding box center [359, 202] width 41 height 14
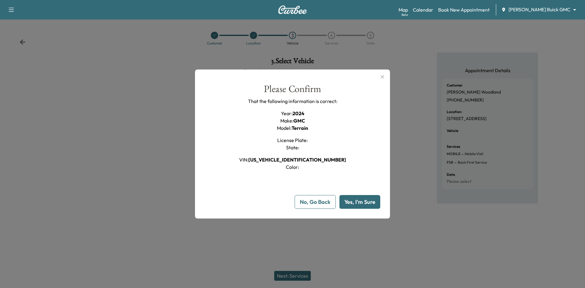
click at [356, 203] on button "Yes, I'm Sure" at bounding box center [360, 202] width 41 height 14
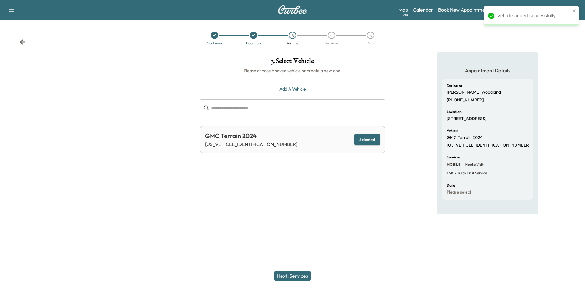
click at [304, 276] on button "Next: Services" at bounding box center [292, 276] width 37 height 10
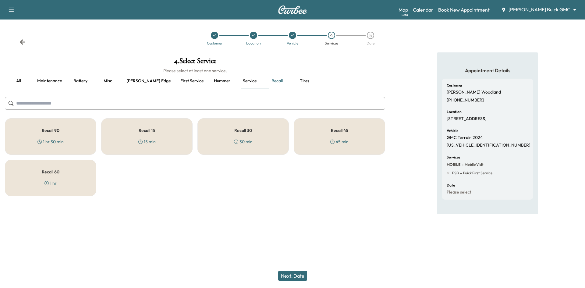
click at [52, 81] on button "Maintenance" at bounding box center [49, 81] width 34 height 15
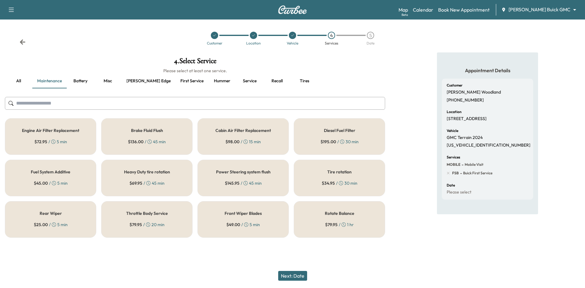
click at [176, 80] on button "First service" at bounding box center [192, 81] width 33 height 15
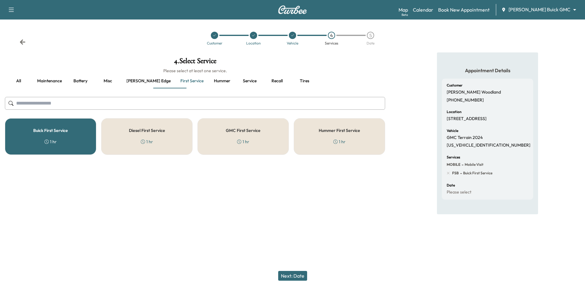
click at [290, 276] on button "Next: Date" at bounding box center [292, 276] width 29 height 10
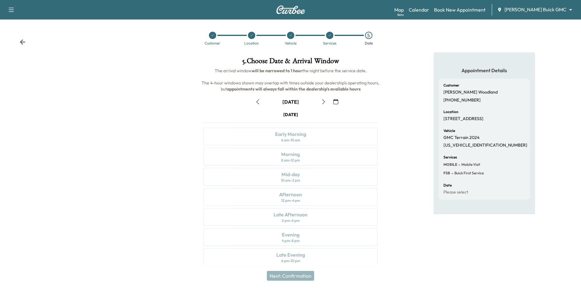
click at [324, 102] on icon "button" at bounding box center [323, 101] width 5 height 5
click at [464, 145] on p "3GKALMEG6RL385318" at bounding box center [485, 145] width 84 height 5
copy p "3GKALMEG6RL385318"
click at [429, 10] on link "Calendar" at bounding box center [418, 9] width 20 height 7
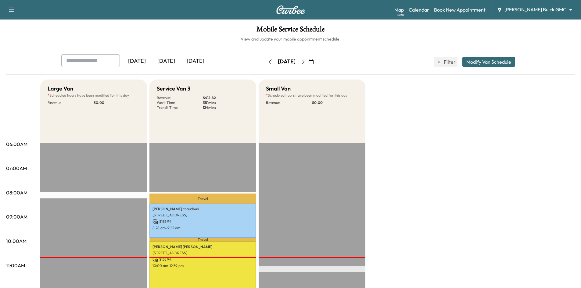
click at [304, 60] on icon "button" at bounding box center [302, 61] width 3 height 5
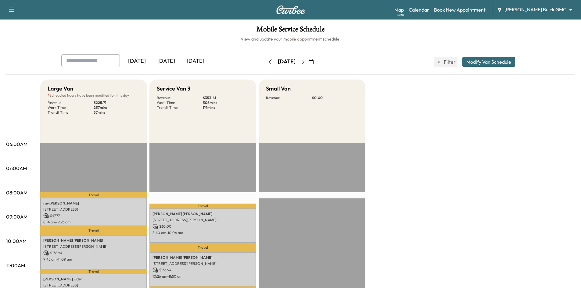
click at [305, 62] on icon "button" at bounding box center [303, 61] width 5 height 5
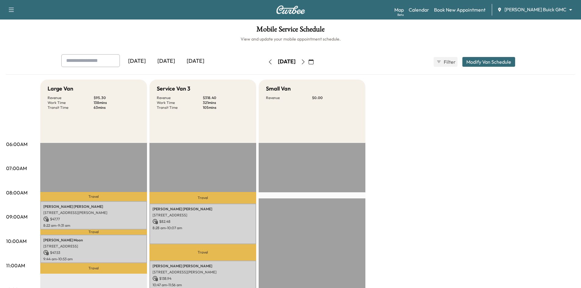
click at [305, 62] on icon "button" at bounding box center [303, 61] width 5 height 5
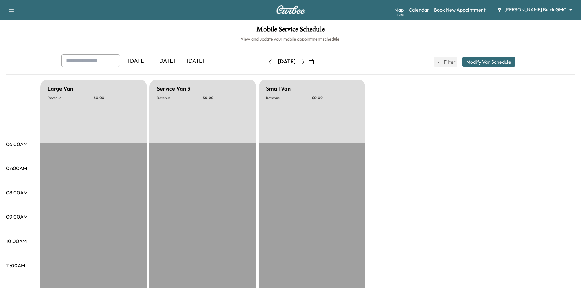
click at [268, 63] on icon "button" at bounding box center [270, 61] width 5 height 5
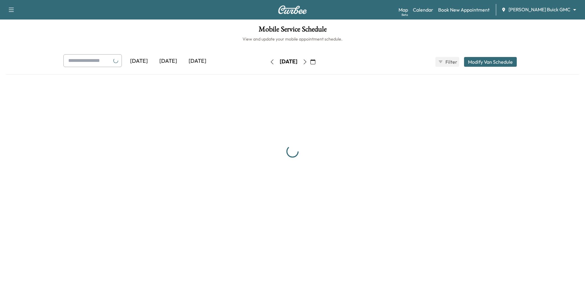
click at [249, 62] on div "Yesterday Today Tomorrow Friday, September 19 September 2025 S M T W T F S 31 1…" at bounding box center [293, 61] width 468 height 15
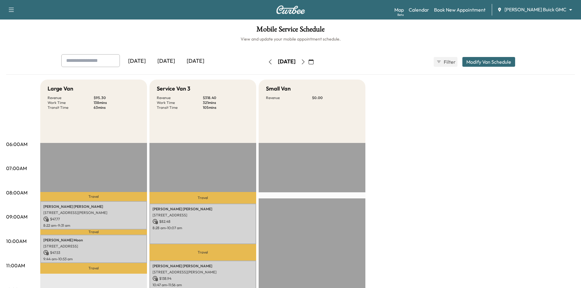
click at [268, 62] on icon "button" at bounding box center [270, 61] width 5 height 5
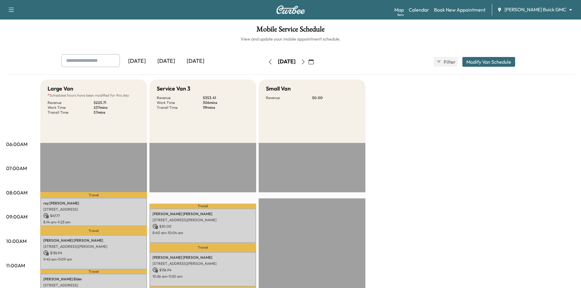
click at [305, 60] on icon "button" at bounding box center [303, 61] width 5 height 5
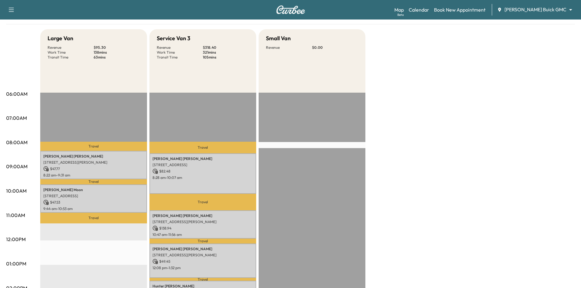
scroll to position [12, 0]
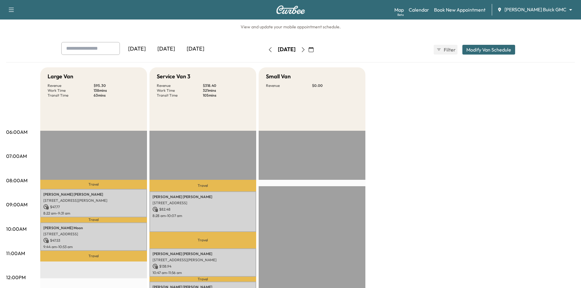
click at [170, 52] on div "[DATE]" at bounding box center [165, 49] width 29 height 14
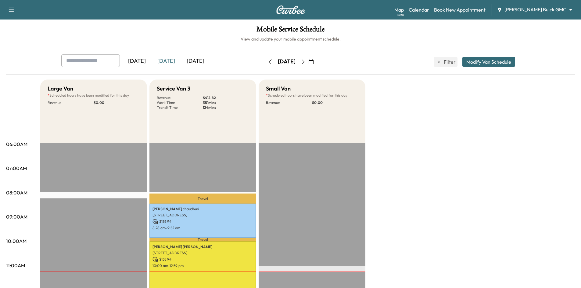
click at [305, 62] on icon "button" at bounding box center [303, 61] width 5 height 5
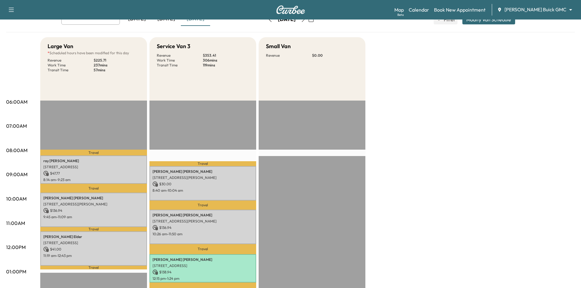
scroll to position [30, 0]
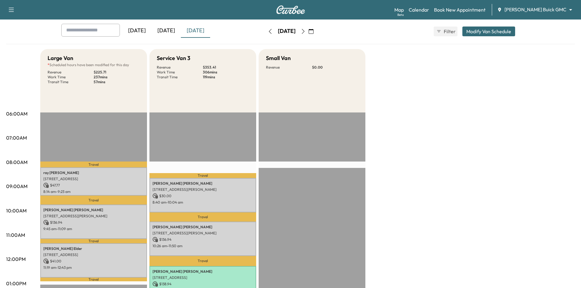
click at [173, 33] on div "[DATE]" at bounding box center [165, 31] width 29 height 14
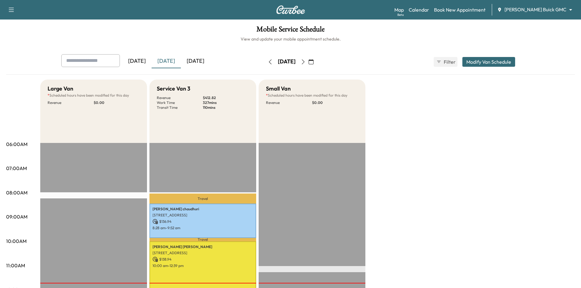
click at [200, 60] on div "[DATE]" at bounding box center [195, 61] width 29 height 14
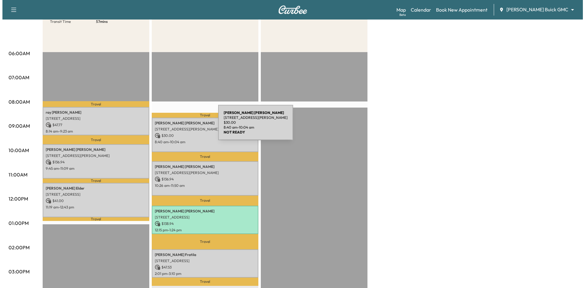
scroll to position [91, 0]
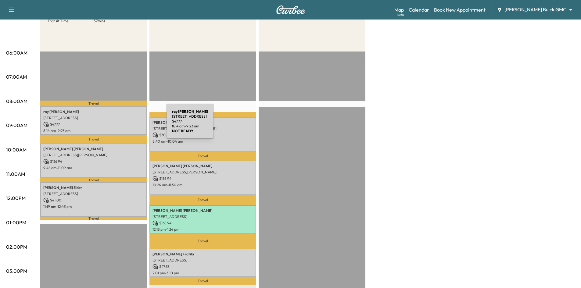
click at [120, 119] on p "2701 Dunwick Dr, Plano, TX 75023, USA" at bounding box center [93, 118] width 101 height 5
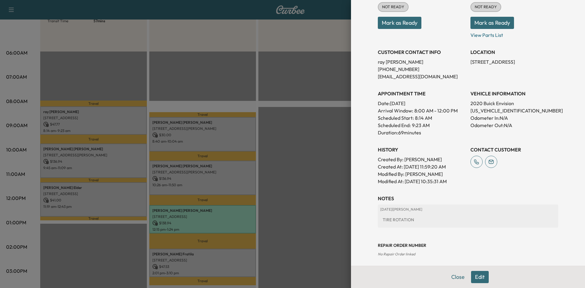
scroll to position [61, 0]
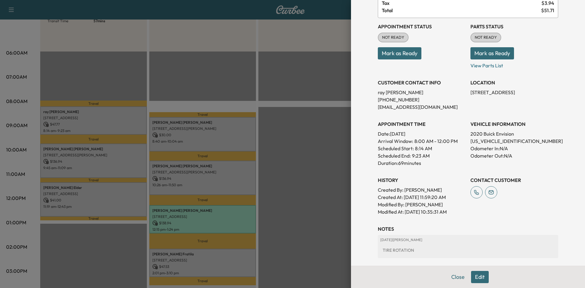
drag, startPoint x: 304, startPoint y: 154, endPoint x: 215, endPoint y: 134, distance: 91.1
click at [302, 154] on div at bounding box center [292, 144] width 585 height 288
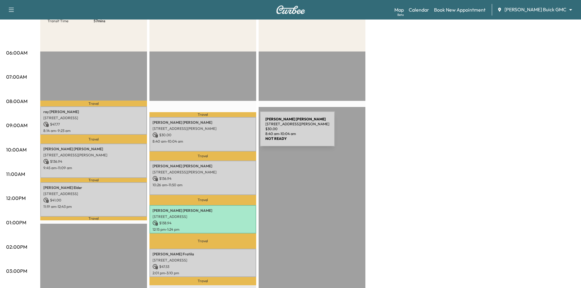
click at [214, 133] on p "$ 30.00" at bounding box center [202, 134] width 101 height 5
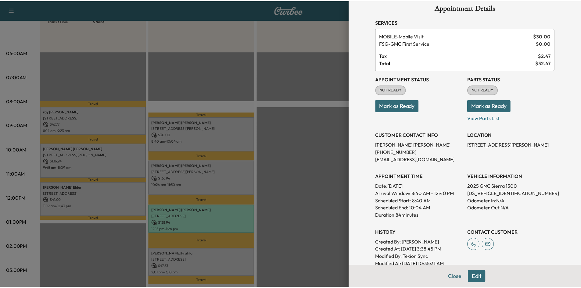
scroll to position [8, 0]
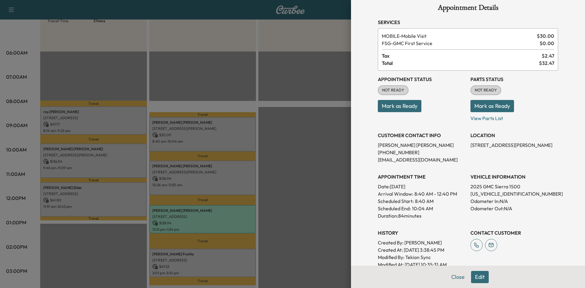
drag, startPoint x: 286, startPoint y: 135, endPoint x: 279, endPoint y: 123, distance: 13.5
click at [286, 134] on div at bounding box center [292, 144] width 585 height 288
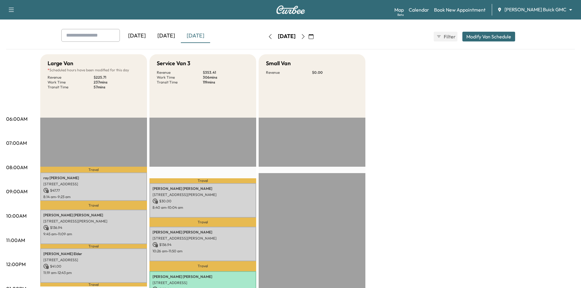
scroll to position [0, 0]
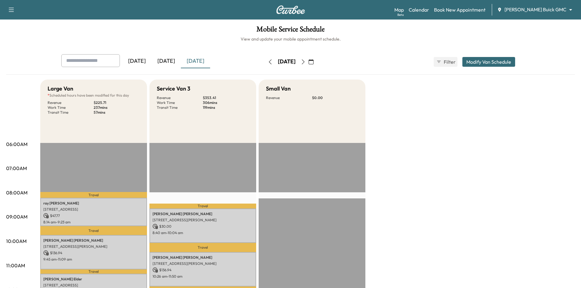
click at [174, 62] on div "[DATE]" at bounding box center [165, 61] width 29 height 14
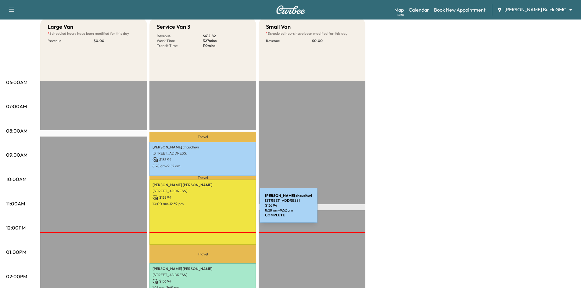
scroll to position [122, 0]
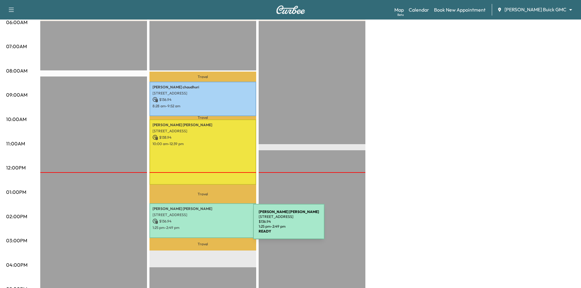
click at [208, 225] on p "1:25 pm - 2:49 pm" at bounding box center [202, 227] width 101 height 5
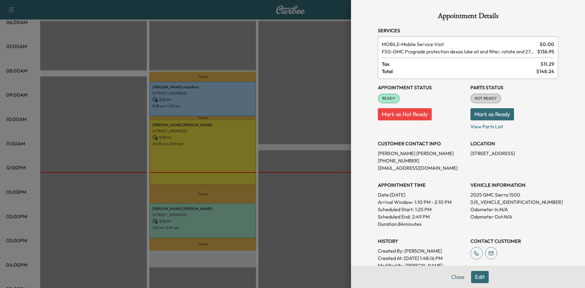
click at [307, 130] on div at bounding box center [292, 144] width 585 height 288
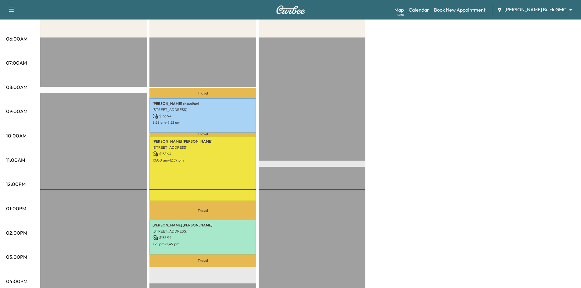
scroll to position [0, 0]
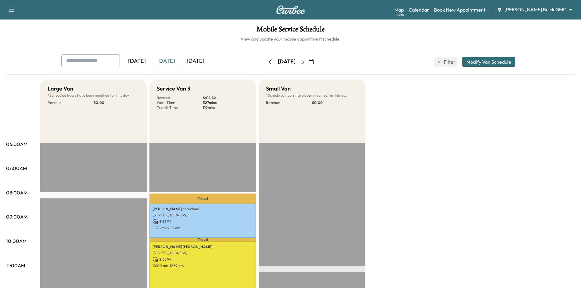
click at [202, 62] on div "[DATE]" at bounding box center [195, 61] width 29 height 14
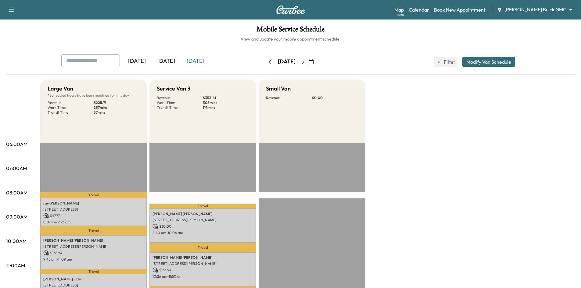
click at [305, 62] on icon "button" at bounding box center [303, 61] width 5 height 5
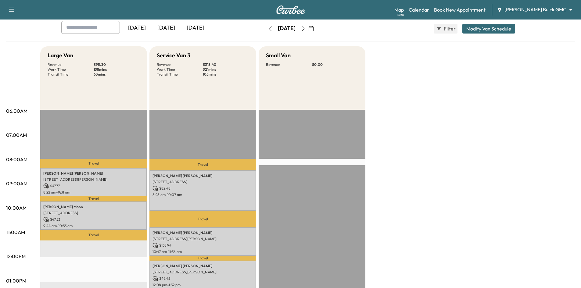
scroll to position [30, 0]
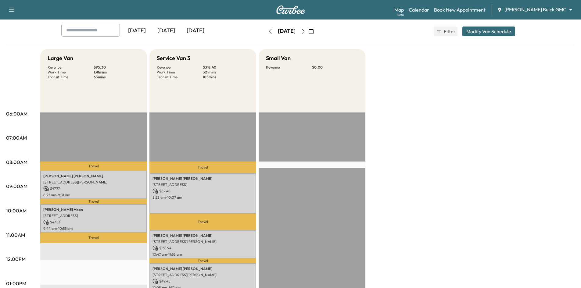
click at [200, 30] on div "[DATE]" at bounding box center [195, 31] width 29 height 14
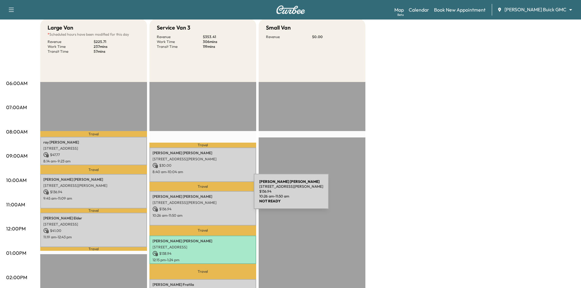
scroll to position [91, 0]
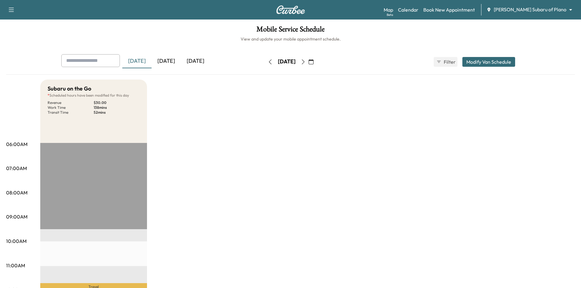
click at [172, 63] on div "[DATE]" at bounding box center [165, 61] width 29 height 14
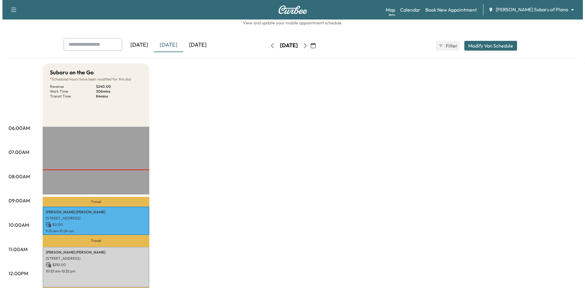
scroll to position [30, 0]
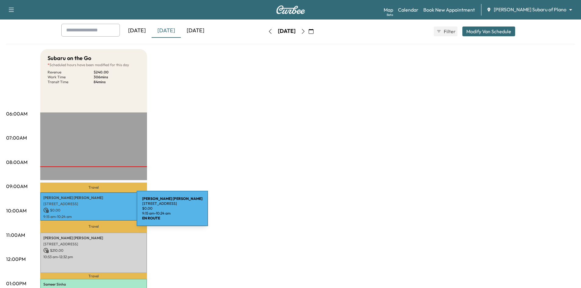
click at [91, 212] on div "Gail Danielson 4310 Justice Lane, Garland, TX 75042, United States of America $…" at bounding box center [93, 206] width 107 height 28
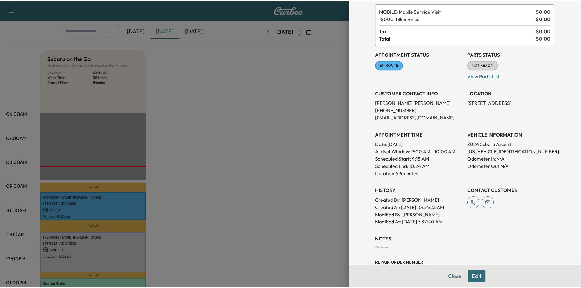
scroll to position [83, 0]
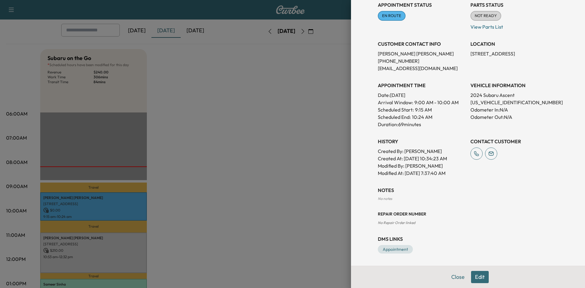
drag, startPoint x: 233, startPoint y: 187, endPoint x: 203, endPoint y: 199, distance: 31.9
click at [232, 187] on div at bounding box center [292, 144] width 585 height 288
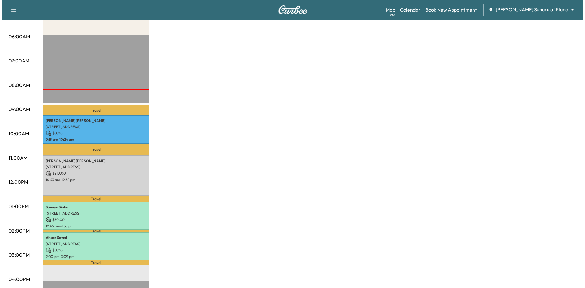
scroll to position [152, 0]
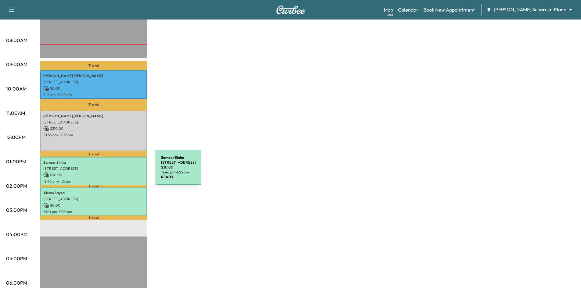
click at [110, 172] on p "$ 30.00" at bounding box center [93, 174] width 101 height 5
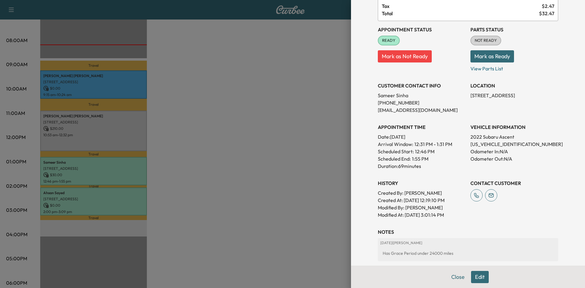
scroll to position [91, 0]
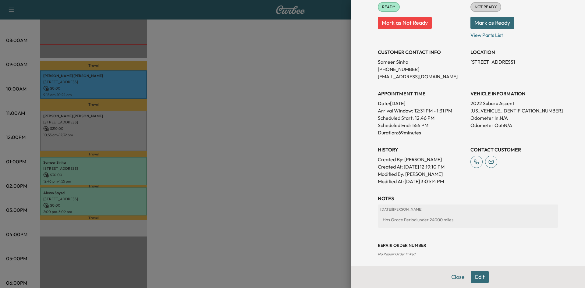
click at [489, 111] on p "4S4WMAEDXN3464074" at bounding box center [515, 110] width 88 height 7
copy p "4S4WMAEDXN3464074"
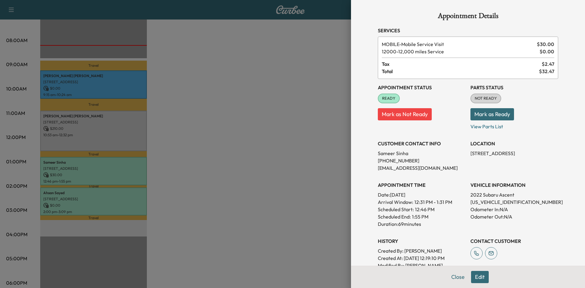
click at [244, 63] on div at bounding box center [292, 144] width 585 height 288
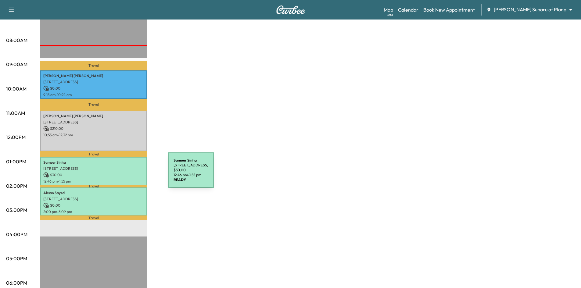
click at [122, 173] on p "$ 30.00" at bounding box center [93, 174] width 101 height 5
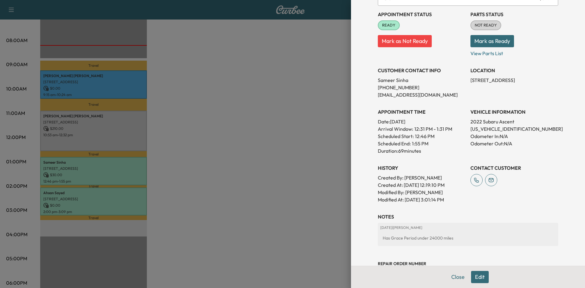
scroll to position [122, 0]
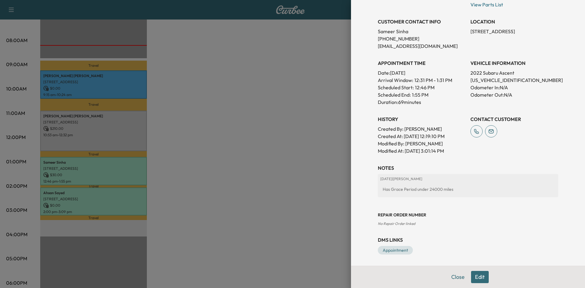
drag, startPoint x: 222, startPoint y: 216, endPoint x: 139, endPoint y: 201, distance: 84.4
click at [221, 216] on div at bounding box center [292, 144] width 585 height 288
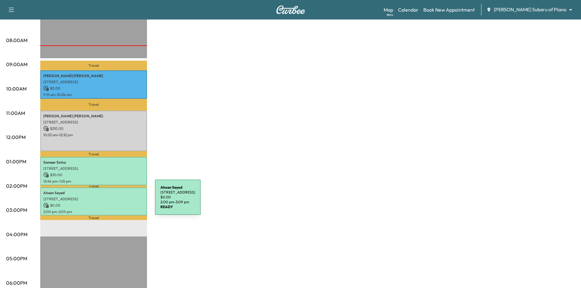
click at [107, 203] on p "$ 0.00" at bounding box center [93, 205] width 101 height 5
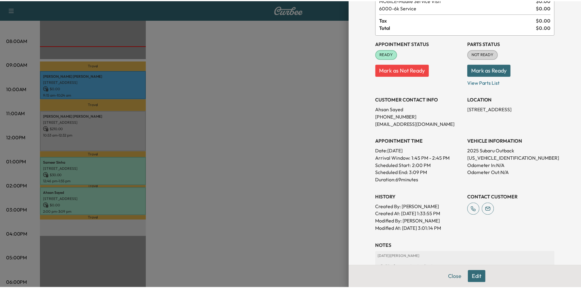
scroll to position [91, 0]
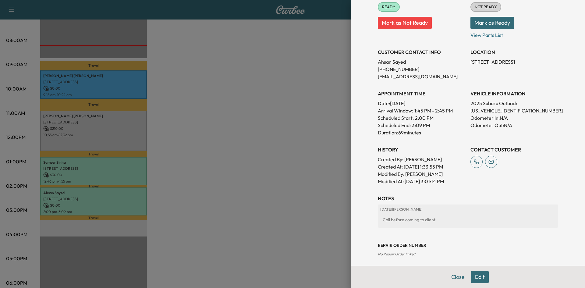
click at [315, 197] on div at bounding box center [292, 144] width 585 height 288
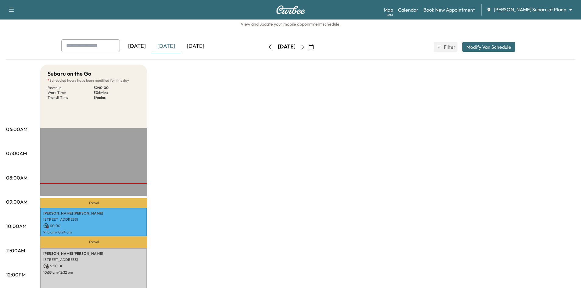
scroll to position [0, 0]
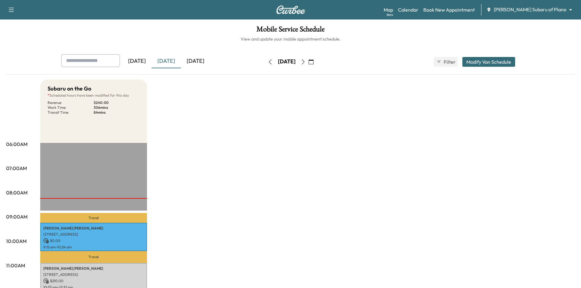
click at [201, 59] on div "[DATE]" at bounding box center [195, 61] width 29 height 14
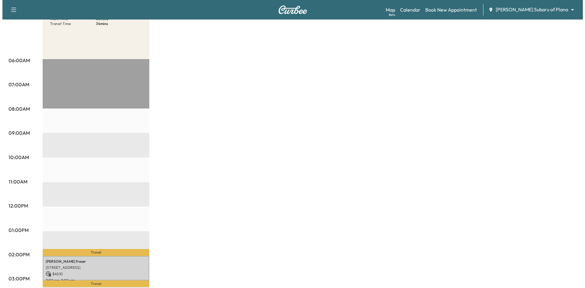
scroll to position [122, 0]
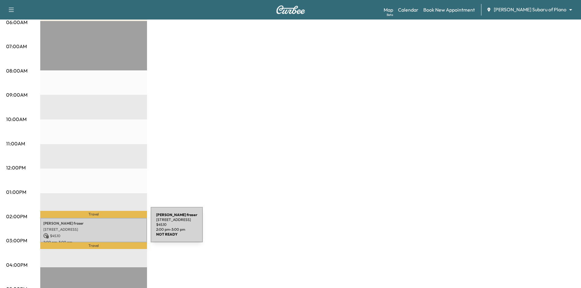
click at [105, 228] on p "[STREET_ADDRESS]" at bounding box center [93, 229] width 101 height 5
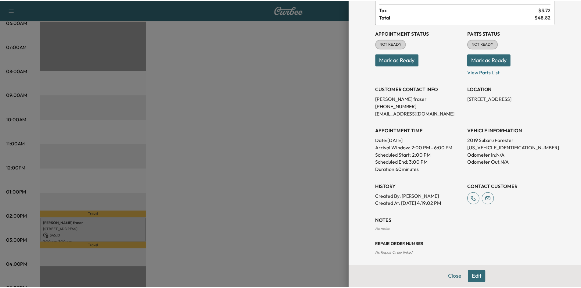
scroll to position [85, 0]
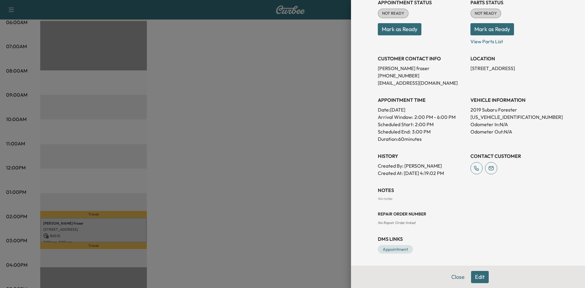
drag, startPoint x: 312, startPoint y: 190, endPoint x: 283, endPoint y: 140, distance: 58.1
click at [312, 190] on div at bounding box center [292, 144] width 585 height 288
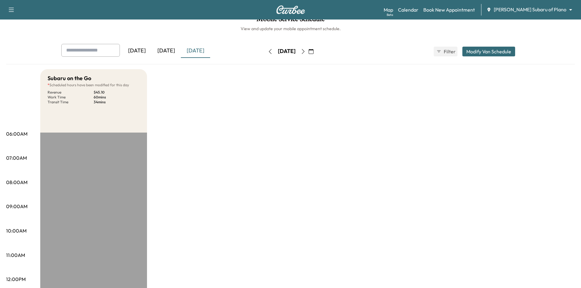
scroll to position [0, 0]
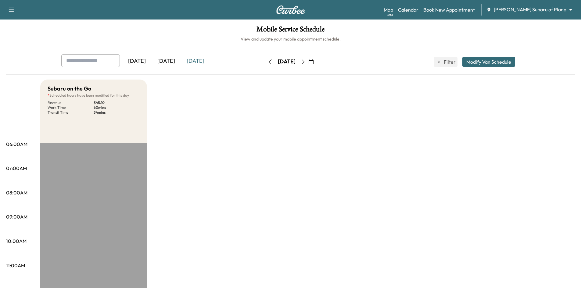
click at [192, 62] on div "[DATE]" at bounding box center [195, 61] width 29 height 14
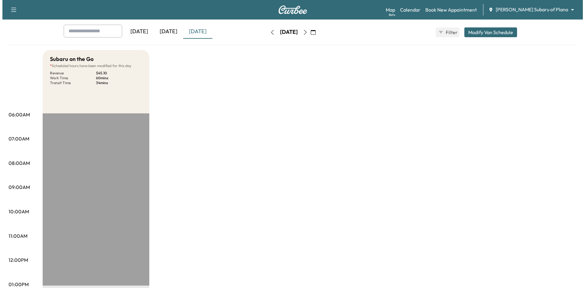
scroll to position [122, 0]
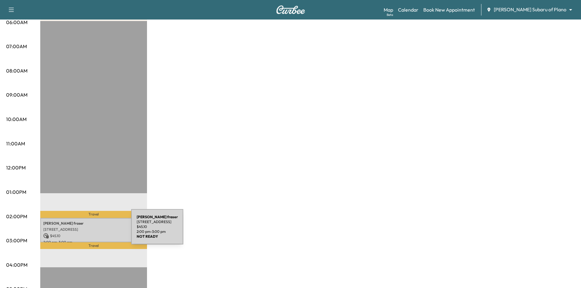
click at [85, 230] on div "ian fraser 6404 Risinghill Dr, Dallas, TX 75248, USA $ 45.10 2:00 pm - 3:00 pm" at bounding box center [93, 230] width 107 height 25
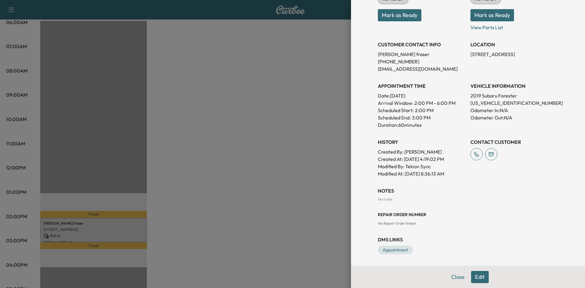
scroll to position [100, 0]
click at [498, 104] on p "JF2SKAJC3KH579511" at bounding box center [515, 102] width 88 height 7
drag, startPoint x: 498, startPoint y: 104, endPoint x: 498, endPoint y: 100, distance: 4.0
click at [498, 104] on p "JF2SKAJC3KH579511" at bounding box center [515, 102] width 88 height 7
copy p "JF2SKAJC3KH579511"
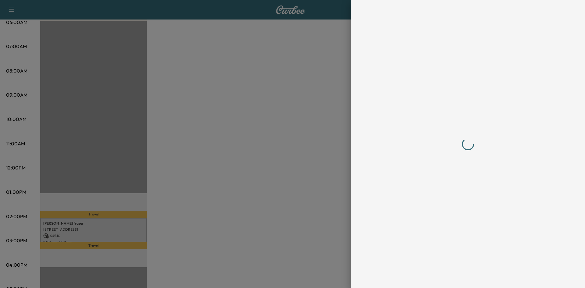
scroll to position [0, 0]
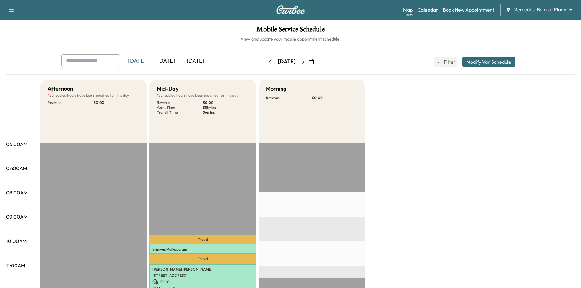
click at [173, 61] on div "[DATE]" at bounding box center [165, 61] width 29 height 14
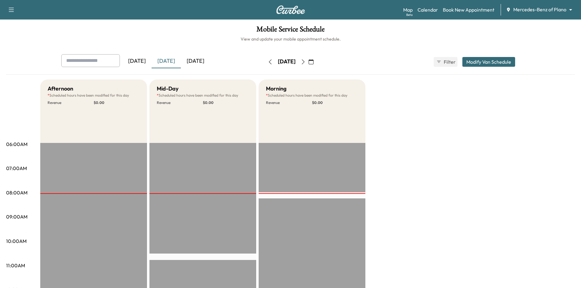
click at [205, 63] on div "[DATE]" at bounding box center [195, 61] width 29 height 14
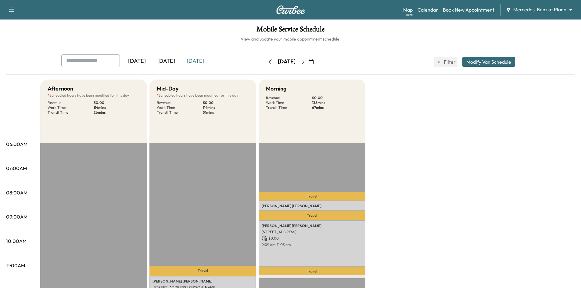
click at [313, 62] on icon "button" at bounding box center [310, 61] width 5 height 5
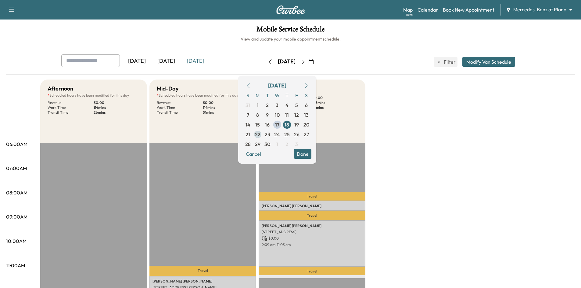
click at [260, 136] on span "22" at bounding box center [257, 134] width 5 height 7
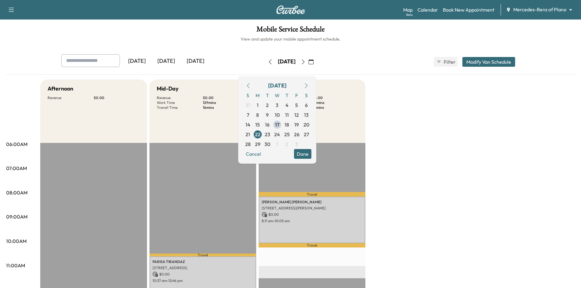
click at [213, 45] on div "Mobile Service Schedule View and update your mobile appointment schedule. Yeste…" at bounding box center [290, 281] width 581 height 523
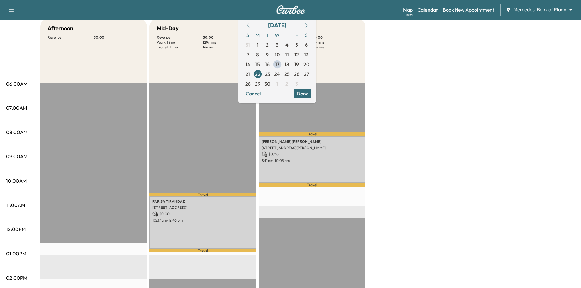
scroll to position [91, 0]
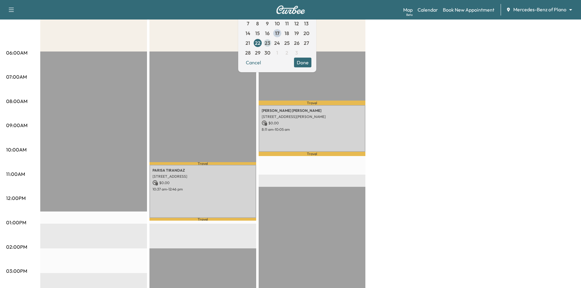
click at [270, 42] on span "23" at bounding box center [267, 42] width 5 height 7
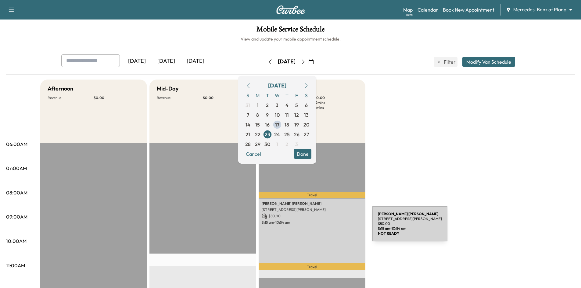
click at [326, 227] on div "mason seesing 4025 Winsor Dr, Farmers Branch, TX 75244, USA $ 50.00 8:15 am - 1…" at bounding box center [311, 230] width 107 height 65
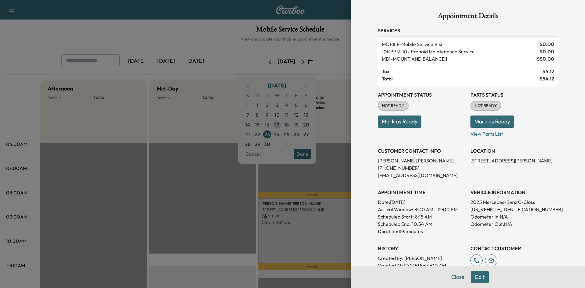
click at [193, 21] on div at bounding box center [292, 144] width 585 height 288
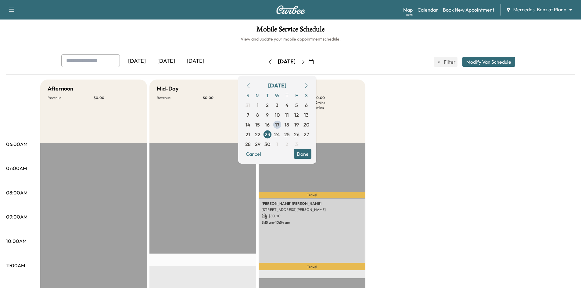
click at [171, 62] on div "[DATE]" at bounding box center [165, 61] width 29 height 14
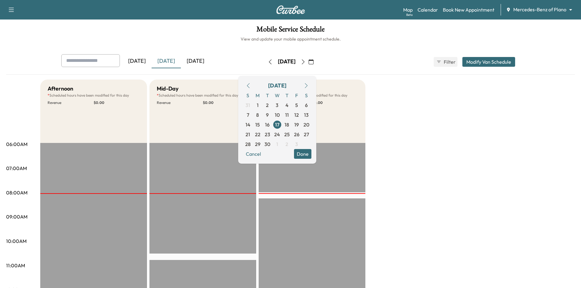
drag, startPoint x: 201, startPoint y: 62, endPoint x: 273, endPoint y: 99, distance: 81.1
click at [205, 65] on div "[DATE]" at bounding box center [195, 61] width 29 height 14
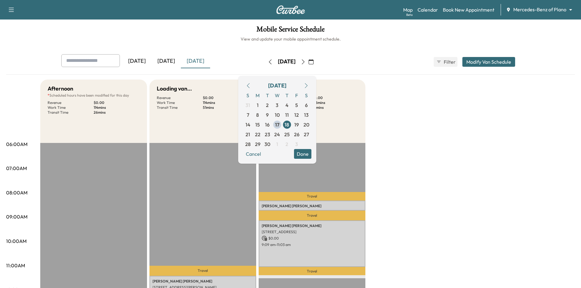
click at [311, 154] on button "Done" at bounding box center [302, 154] width 17 height 10
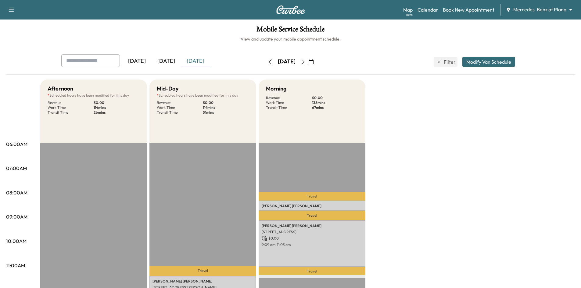
click at [305, 61] on icon "button" at bounding box center [303, 61] width 5 height 5
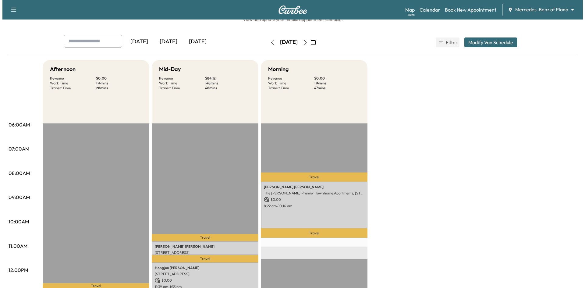
scroll to position [91, 0]
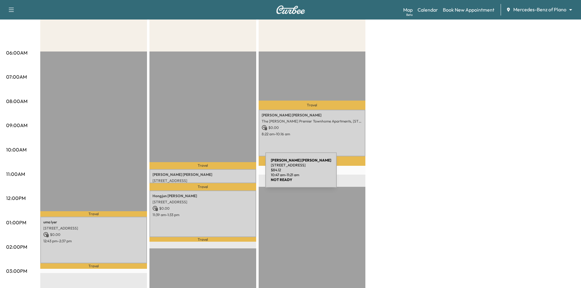
click at [219, 174] on p "SHALISHA WELCH" at bounding box center [202, 174] width 101 height 5
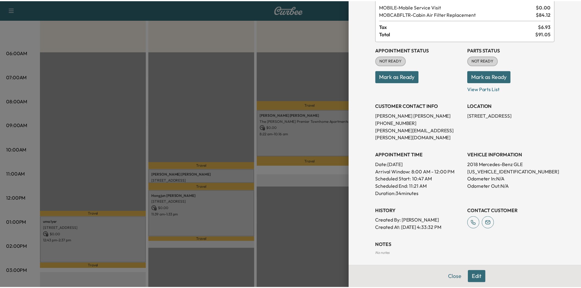
scroll to position [0, 0]
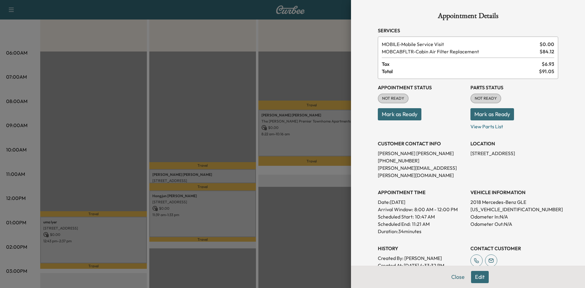
click at [231, 133] on div at bounding box center [292, 144] width 585 height 288
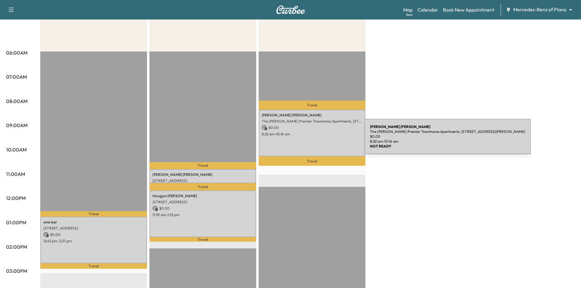
click at [318, 140] on div "Mckenzie Trimble The Caruth Premier Townhome Apartments, 5445 Caruth Haven Ln, …" at bounding box center [311, 133] width 107 height 47
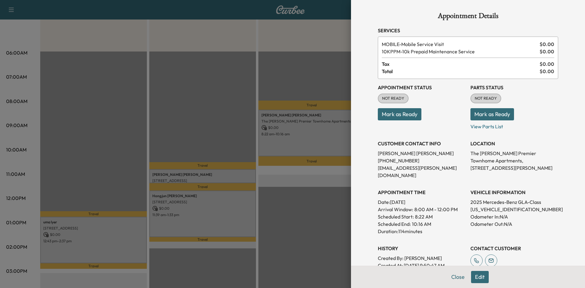
click at [224, 130] on div at bounding box center [292, 144] width 585 height 288
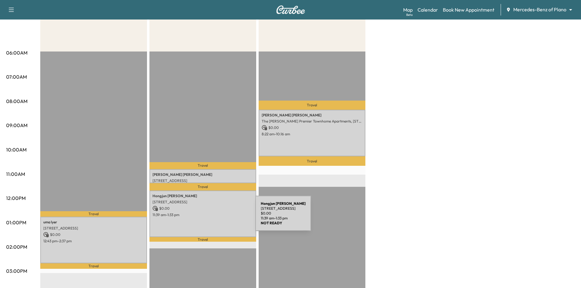
click at [209, 218] on div "Hongjun Yang 5219 Oak Lake Drive, Dallas, TX 75287, US $ 0.00 11:39 am - 1:33 pm" at bounding box center [202, 213] width 107 height 47
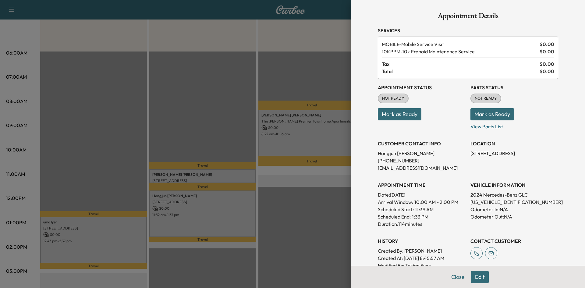
drag, startPoint x: 194, startPoint y: 118, endPoint x: 187, endPoint y: 119, distance: 7.7
click at [194, 118] on div at bounding box center [292, 144] width 585 height 288
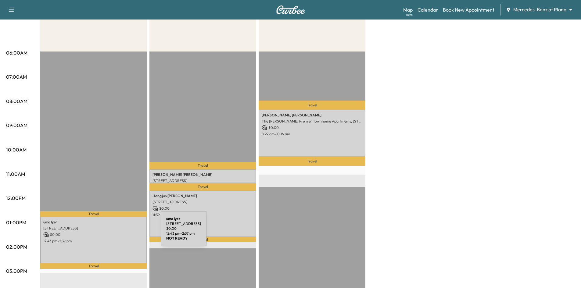
click at [115, 232] on p "$ 0.00" at bounding box center [93, 234] width 101 height 5
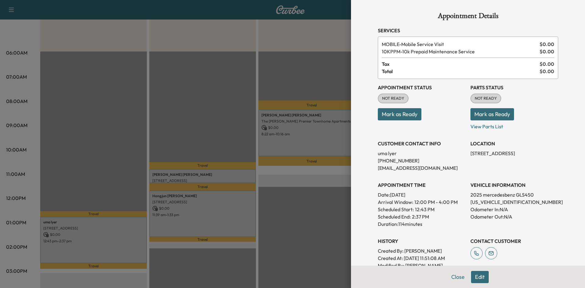
click at [192, 130] on div at bounding box center [292, 144] width 585 height 288
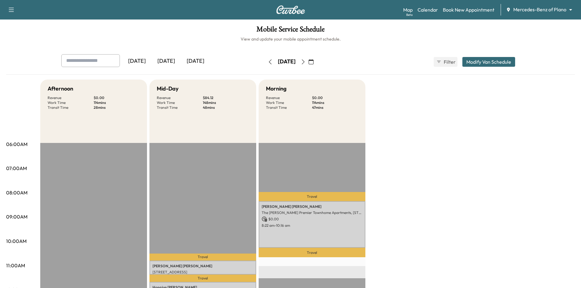
click at [313, 62] on icon "button" at bounding box center [310, 61] width 5 height 5
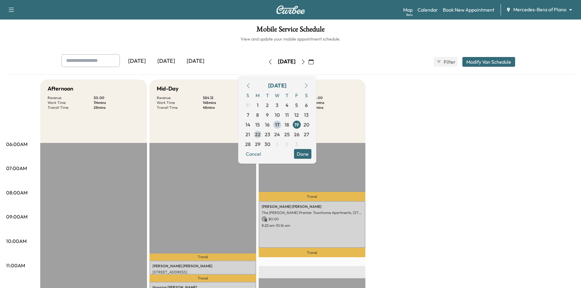
click at [260, 135] on span "22" at bounding box center [257, 134] width 5 height 7
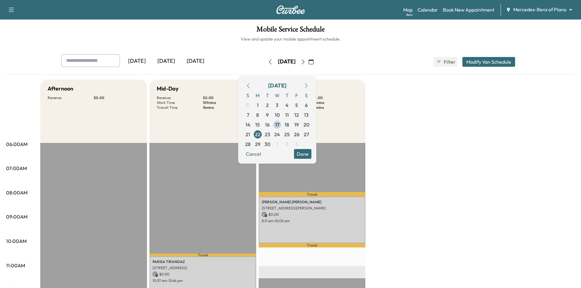
click at [173, 61] on div "[DATE]" at bounding box center [165, 61] width 29 height 14
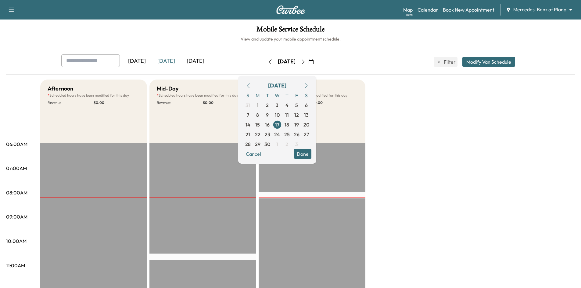
click at [311, 152] on button "Done" at bounding box center [302, 154] width 17 height 10
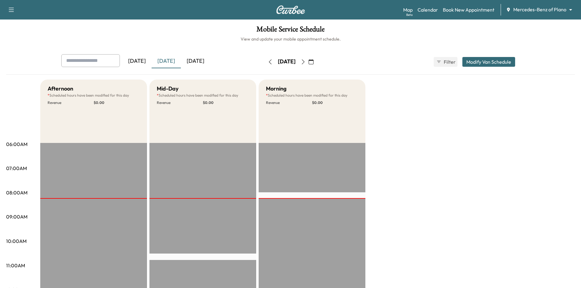
click at [206, 60] on div "[DATE]" at bounding box center [195, 61] width 29 height 14
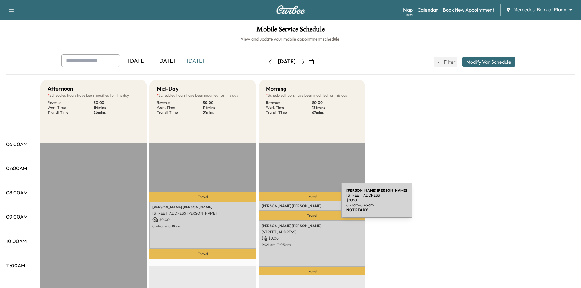
click at [295, 204] on p "[PERSON_NAME]" at bounding box center [311, 206] width 101 height 5
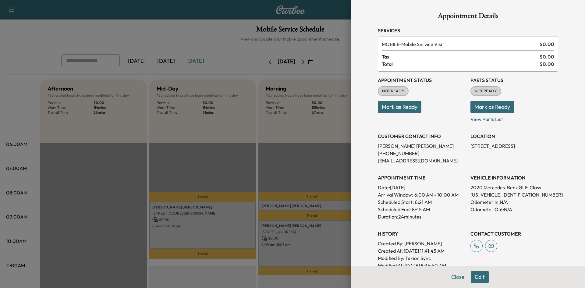
click at [215, 45] on div at bounding box center [292, 144] width 585 height 288
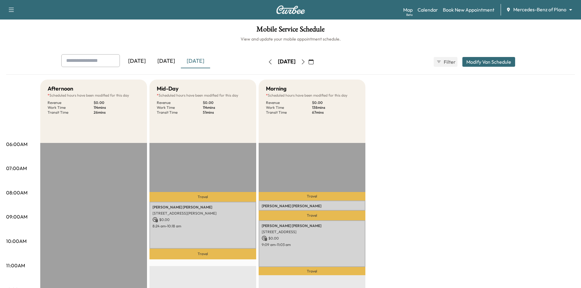
click at [305, 62] on icon "button" at bounding box center [303, 61] width 5 height 5
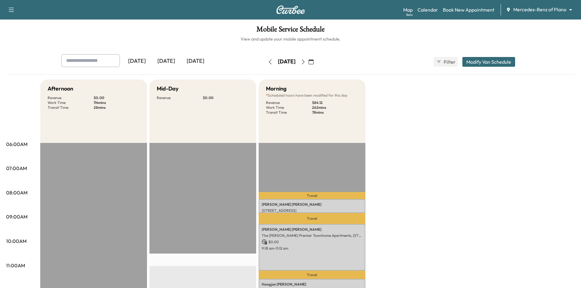
click at [313, 61] on icon "button" at bounding box center [310, 61] width 5 height 5
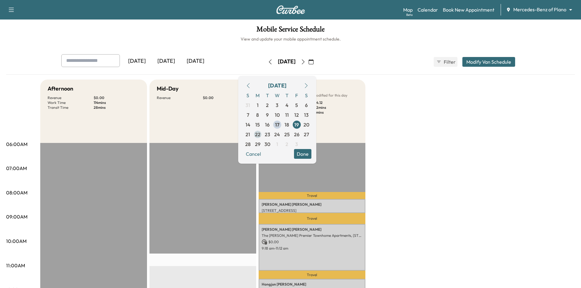
click at [260, 134] on span "22" at bounding box center [257, 134] width 5 height 7
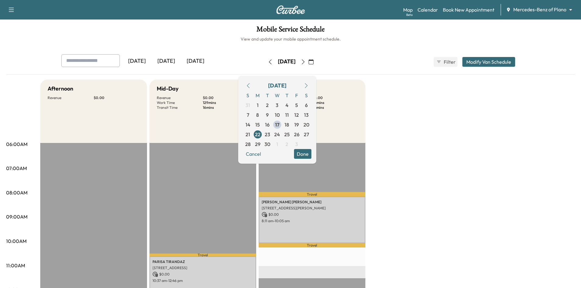
click at [212, 35] on h1 "Mobile Service Schedule" at bounding box center [290, 31] width 568 height 10
click at [299, 126] on span "19" at bounding box center [296, 124] width 5 height 7
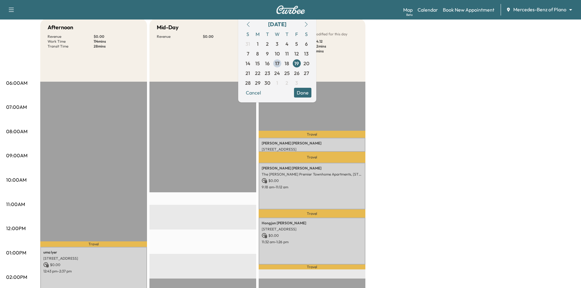
scroll to position [61, 0]
click at [289, 66] on span "18" at bounding box center [286, 63] width 5 height 7
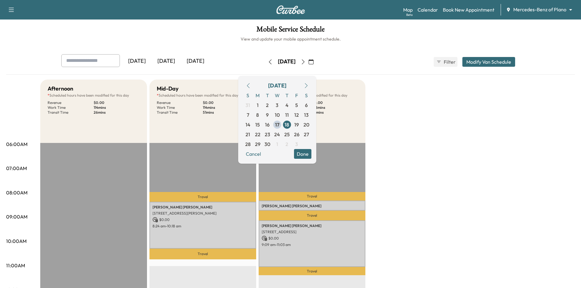
click at [311, 154] on button "Done" at bounding box center [302, 154] width 17 height 10
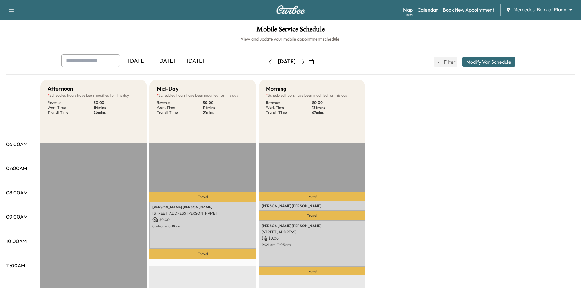
click at [163, 60] on div "[DATE]" at bounding box center [165, 61] width 29 height 14
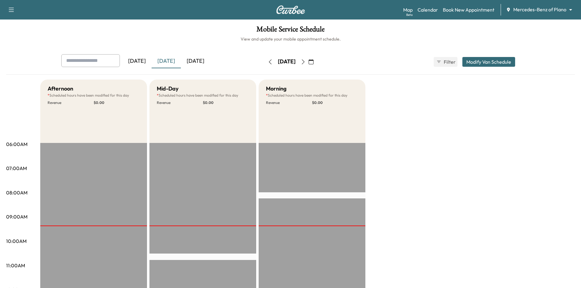
click at [205, 61] on div "[DATE]" at bounding box center [195, 61] width 29 height 14
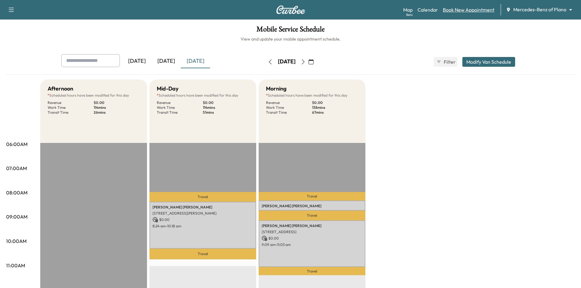
click at [476, 10] on link "Book New Appointment" at bounding box center [469, 9] width 52 height 7
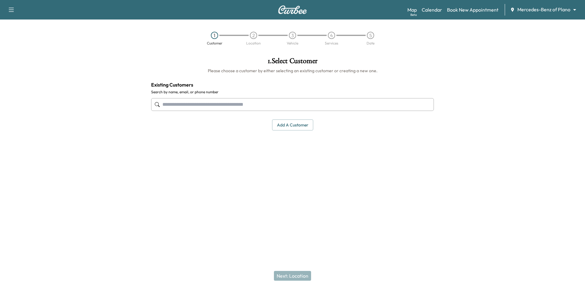
click at [323, 101] on input "text" at bounding box center [292, 104] width 283 height 13
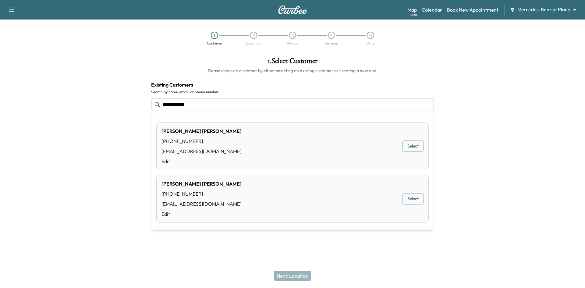
click at [405, 147] on button "Select" at bounding box center [413, 145] width 21 height 11
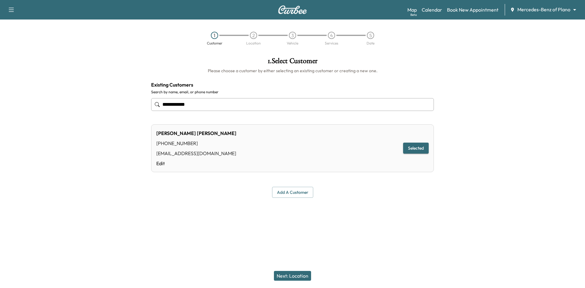
type input "**********"
drag, startPoint x: 283, startPoint y: 276, endPoint x: 298, endPoint y: 259, distance: 22.0
click at [285, 276] on button "Next: Location" at bounding box center [292, 276] width 37 height 10
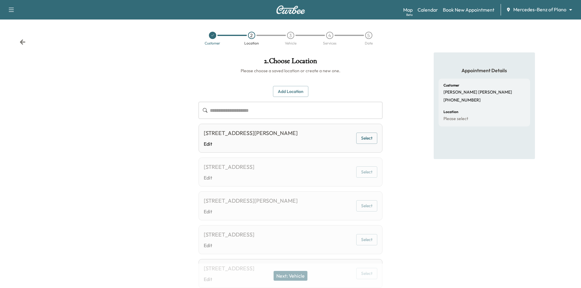
click at [280, 90] on button "Add Location" at bounding box center [290, 91] width 35 height 11
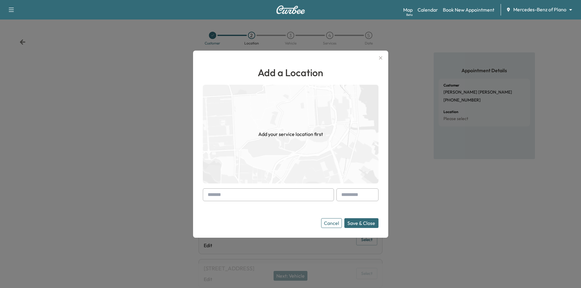
click at [247, 197] on input "text" at bounding box center [268, 194] width 131 height 13
paste input "**********"
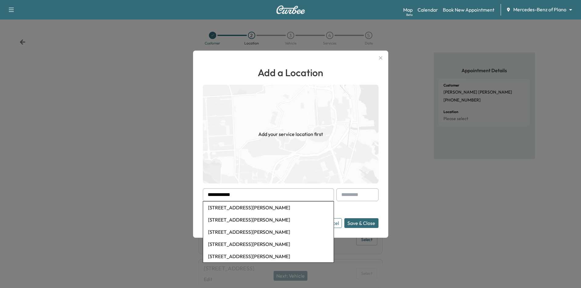
click at [248, 211] on li "864 Avery Street, Allen, TX, USA" at bounding box center [268, 207] width 130 height 12
type input "**********"
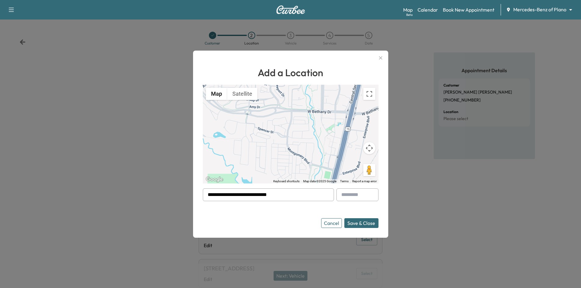
click at [384, 58] on icon "button" at bounding box center [380, 57] width 7 height 7
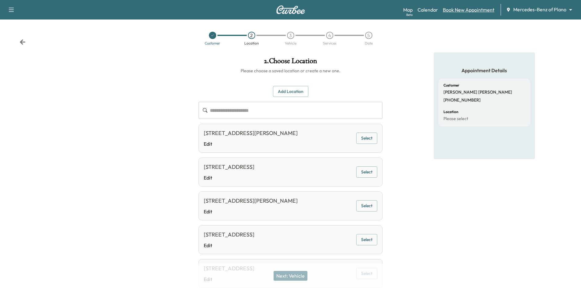
click at [455, 11] on link "Book New Appointment" at bounding box center [469, 9] width 52 height 7
click at [291, 93] on button "Add Location" at bounding box center [290, 91] width 35 height 11
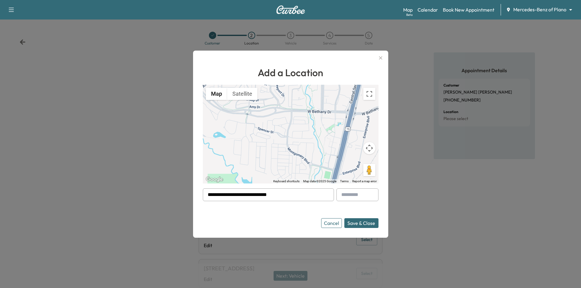
drag, startPoint x: 298, startPoint y: 190, endPoint x: 176, endPoint y: 185, distance: 122.0
click at [164, 180] on div "**********" at bounding box center [290, 144] width 581 height 288
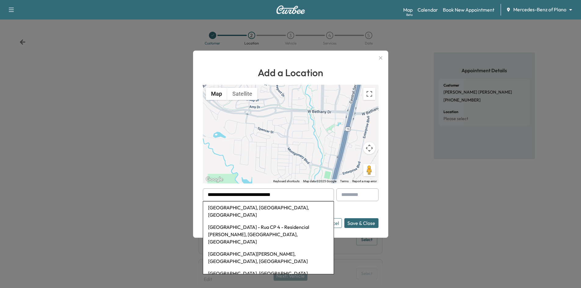
type input "**********"
click at [344, 218] on button "Save & Close" at bounding box center [361, 223] width 34 height 10
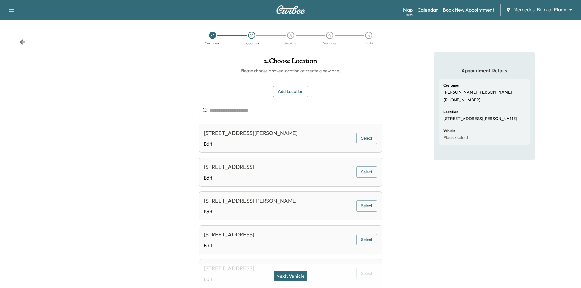
click at [287, 91] on button "Add Location" at bounding box center [290, 91] width 35 height 11
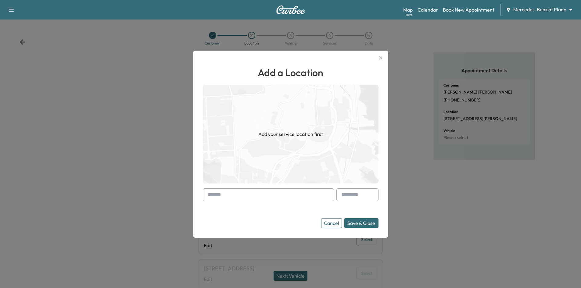
click at [269, 197] on input "text" at bounding box center [268, 194] width 131 height 13
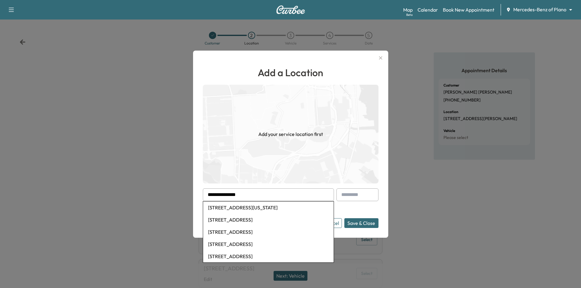
click at [265, 209] on li "1440 Bridgewater Blvd, Texas, USA" at bounding box center [268, 207] width 130 height 12
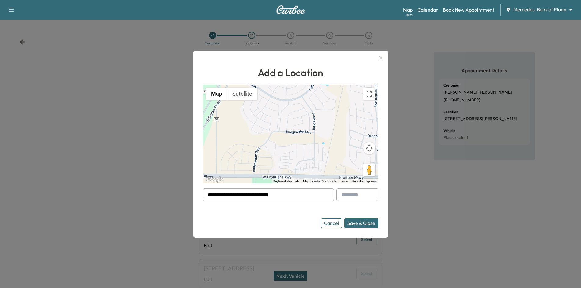
click at [351, 225] on button "Save & Close" at bounding box center [361, 223] width 34 height 10
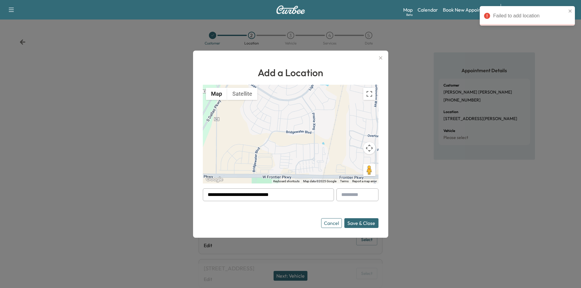
click at [298, 199] on input "**********" at bounding box center [268, 194] width 131 height 13
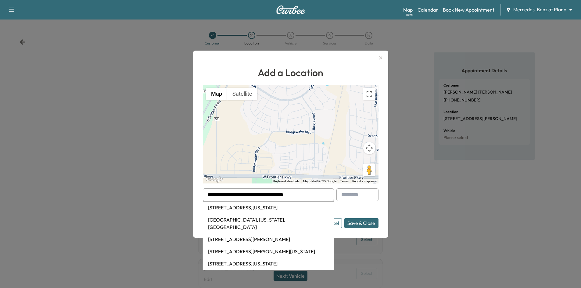
click at [356, 207] on form "**********" at bounding box center [291, 208] width 176 height 40
click at [341, 209] on form "**********" at bounding box center [291, 208] width 176 height 40
click at [363, 225] on button "Save & Close" at bounding box center [361, 223] width 34 height 10
click at [263, 219] on li "Bridgewater Blvd, Prosper, Texas, USA" at bounding box center [268, 224] width 130 height 20
type input "**********"
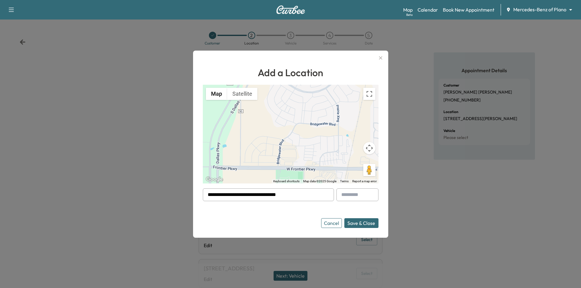
click at [384, 55] on icon "button" at bounding box center [380, 57] width 7 height 7
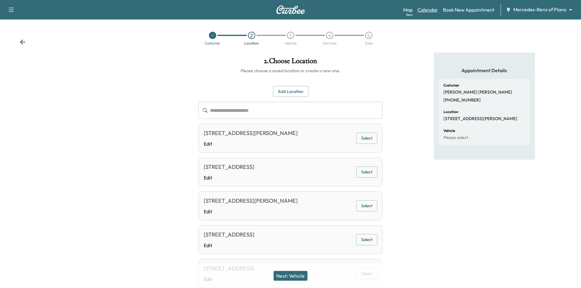
click at [430, 6] on link "Calendar" at bounding box center [427, 9] width 20 height 7
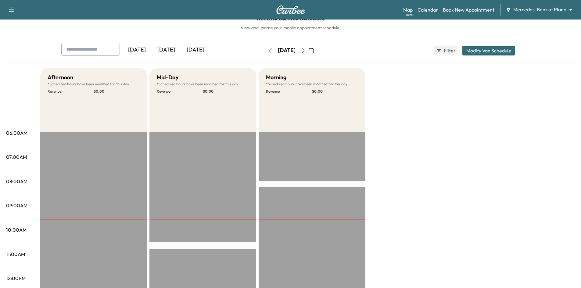
scroll to position [30, 0]
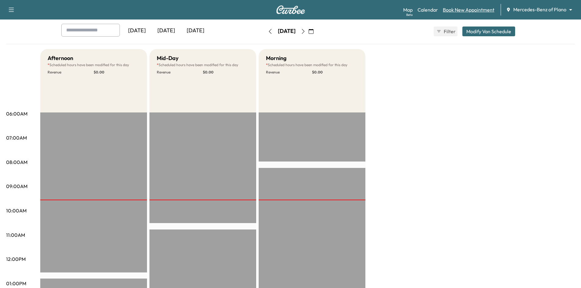
click at [455, 12] on link "Book New Appointment" at bounding box center [469, 9] width 52 height 7
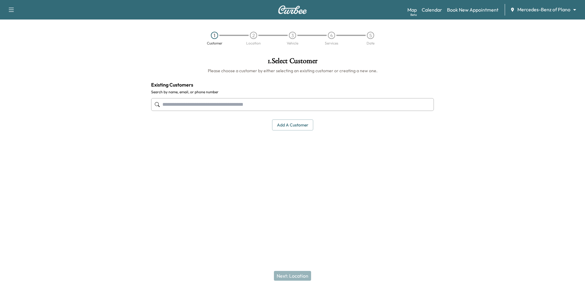
click at [295, 103] on input "text" at bounding box center [292, 104] width 283 height 13
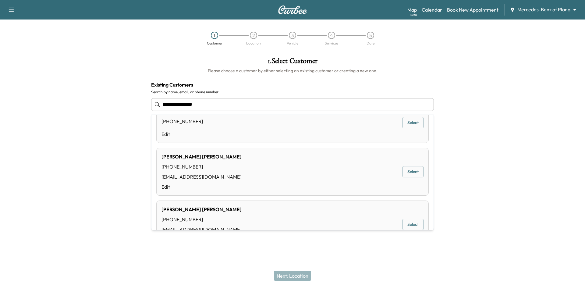
scroll to position [45, 0]
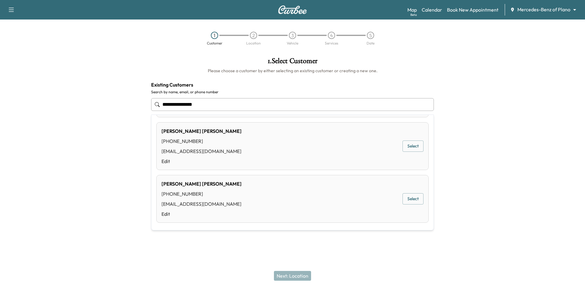
click at [258, 104] on input "**********" at bounding box center [292, 104] width 283 height 13
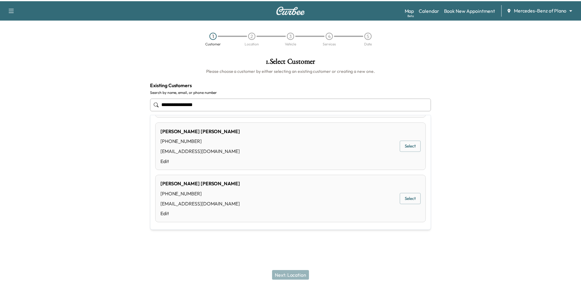
scroll to position [0, 0]
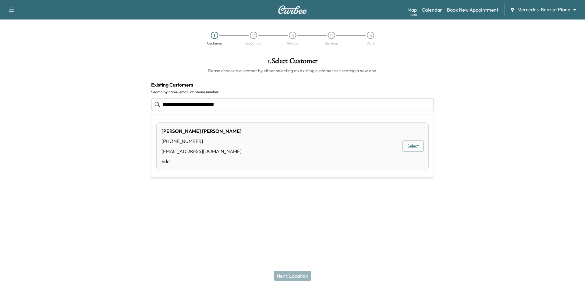
click at [403, 149] on button "Select" at bounding box center [413, 145] width 21 height 11
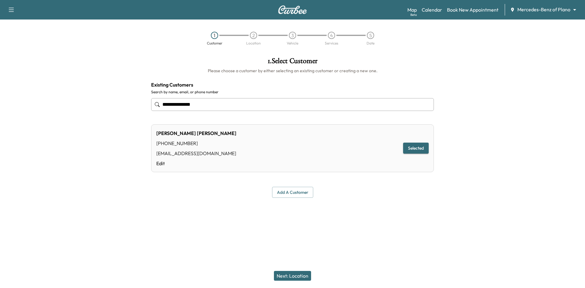
type input "**********"
click at [308, 275] on button "Next: Location" at bounding box center [292, 276] width 37 height 10
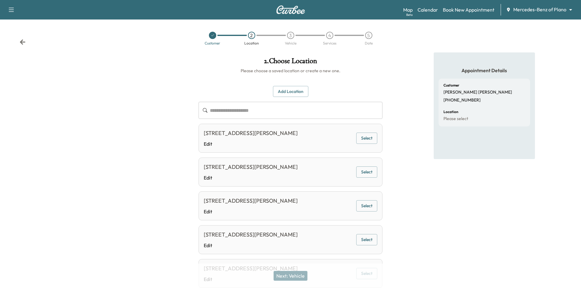
click at [363, 141] on button "Select" at bounding box center [366, 138] width 21 height 11
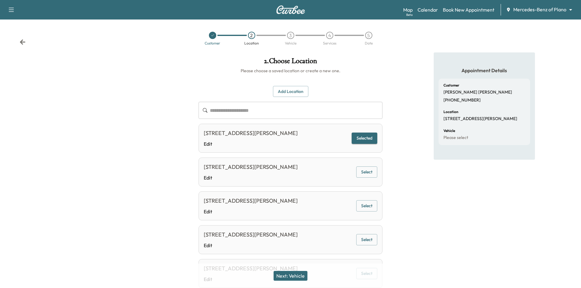
click at [292, 276] on button "Next: Vehicle" at bounding box center [290, 276] width 34 height 10
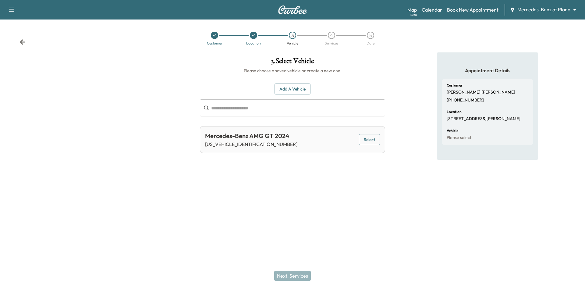
click at [366, 141] on button "Select" at bounding box center [369, 139] width 21 height 11
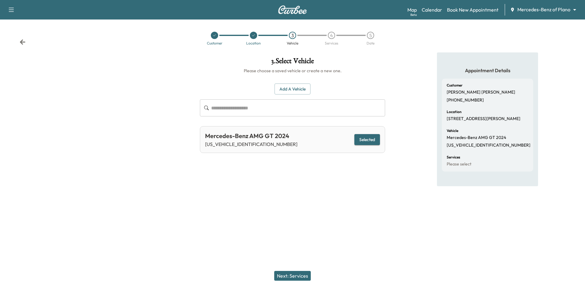
click at [290, 276] on button "Next: Services" at bounding box center [292, 276] width 37 height 10
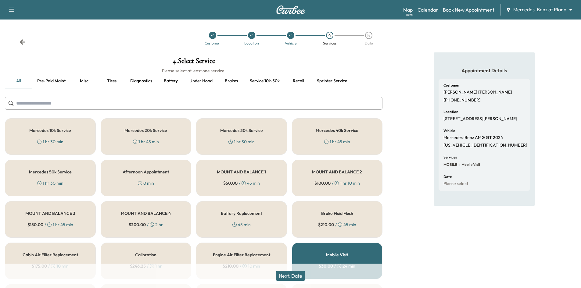
click at [270, 83] on button "Service 10k-50k" at bounding box center [265, 81] width 40 height 15
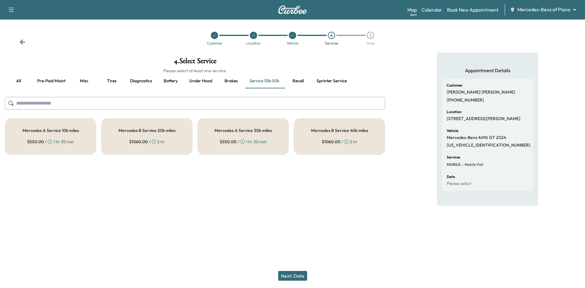
click at [20, 83] on button "all" at bounding box center [18, 81] width 27 height 15
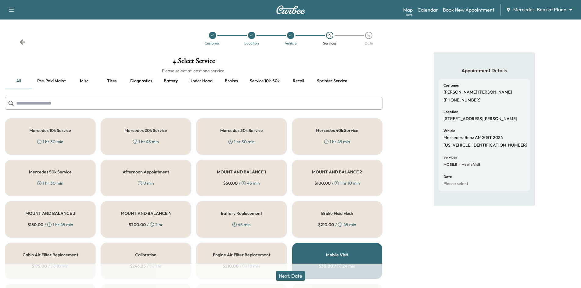
click at [83, 144] on div "Mercedes 10k Service 1 hr 30 min" at bounding box center [50, 136] width 91 height 37
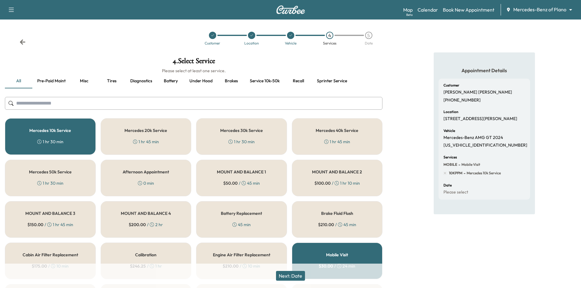
click at [296, 277] on button "Next: Date" at bounding box center [290, 276] width 29 height 10
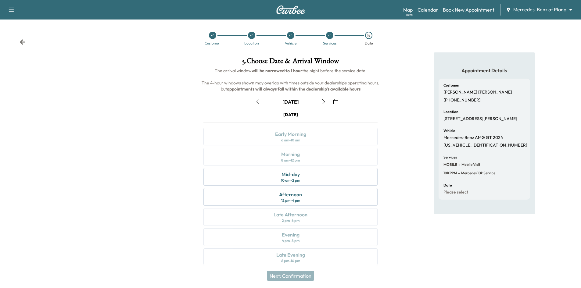
click at [429, 9] on link "Calendar" at bounding box center [427, 9] width 20 height 7
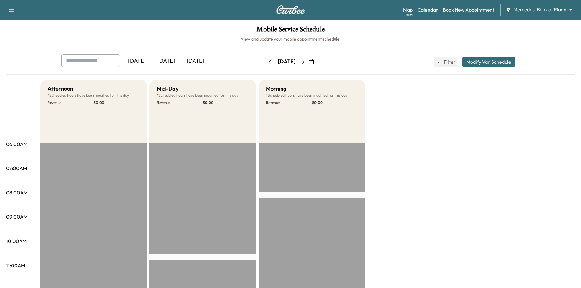
click at [305, 62] on icon "button" at bounding box center [303, 61] width 5 height 5
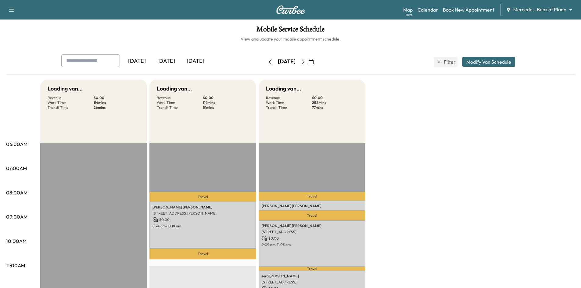
click at [316, 62] on button "button" at bounding box center [311, 62] width 10 height 10
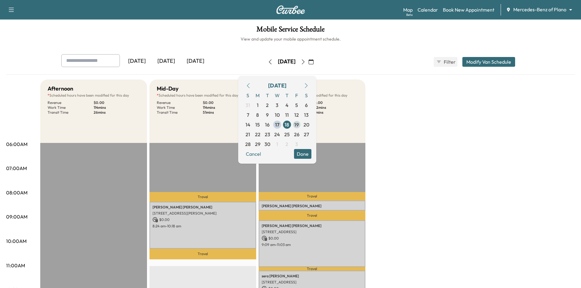
click at [299, 126] on span "19" at bounding box center [296, 124] width 5 height 7
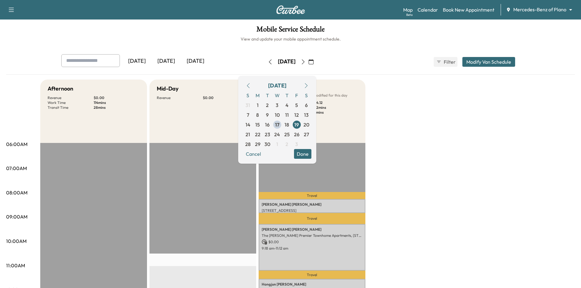
click at [367, 43] on div "Mobile Service Schedule View and update your mobile appointment schedule. Yeste…" at bounding box center [290, 281] width 581 height 523
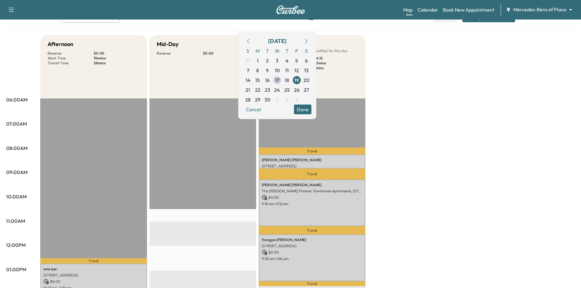
scroll to position [122, 0]
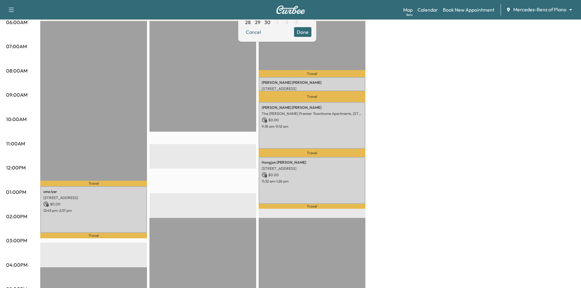
click at [311, 32] on button "Done" at bounding box center [302, 32] width 17 height 10
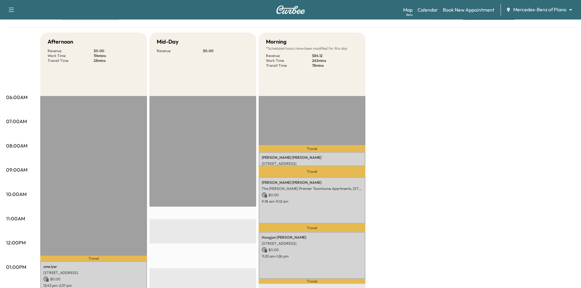
scroll to position [0, 0]
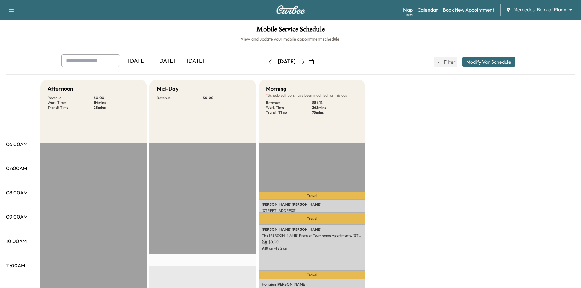
click at [451, 8] on link "Book New Appointment" at bounding box center [469, 9] width 52 height 7
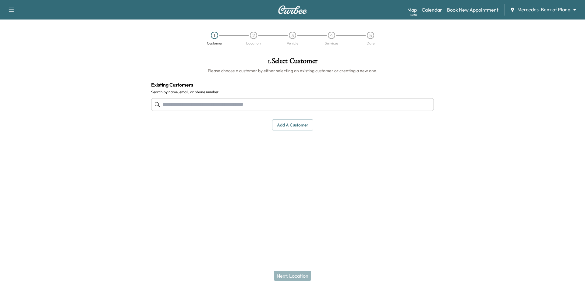
drag, startPoint x: 283, startPoint y: 106, endPoint x: 293, endPoint y: 105, distance: 10.7
click at [285, 106] on input "text" at bounding box center [292, 104] width 283 height 13
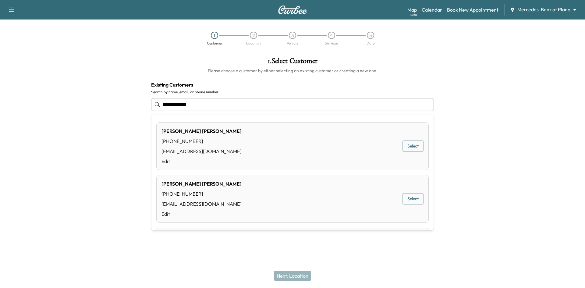
click at [240, 145] on div "John Wallace (903) 267-7597 jwallace@ewingautogroup.com Edit Select" at bounding box center [292, 146] width 272 height 48
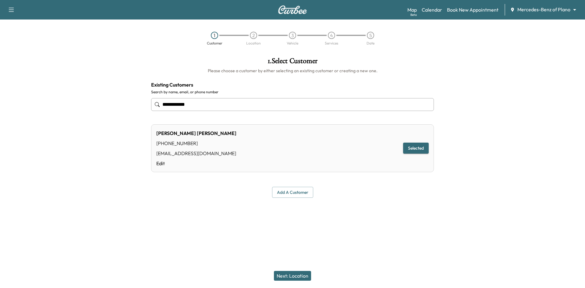
type input "**********"
drag, startPoint x: 305, startPoint y: 276, endPoint x: 300, endPoint y: 213, distance: 63.3
click at [305, 275] on button "Next: Location" at bounding box center [292, 276] width 37 height 10
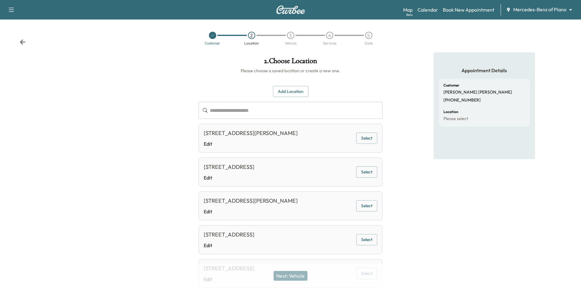
click at [292, 92] on button "Add Location" at bounding box center [290, 91] width 35 height 11
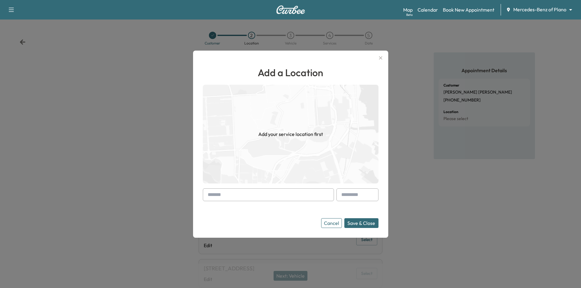
drag, startPoint x: 267, startPoint y: 195, endPoint x: 268, endPoint y: 192, distance: 3.7
click at [269, 195] on input "text" at bounding box center [268, 194] width 131 height 13
paste input "**********"
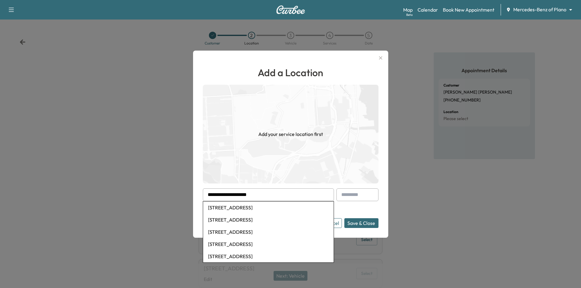
click at [280, 243] on li "1413 Devonshire Drive, Celina, TX, USA" at bounding box center [268, 244] width 130 height 12
type input "**********"
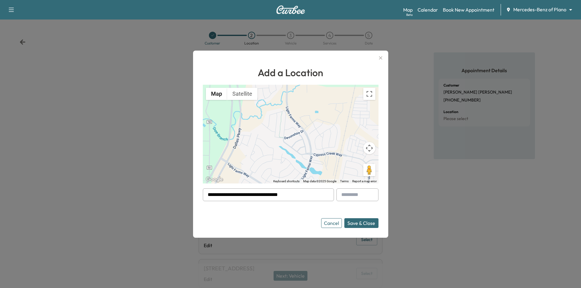
drag, startPoint x: 337, startPoint y: 225, endPoint x: 340, endPoint y: 174, distance: 51.0
click at [337, 223] on button "Cancel" at bounding box center [331, 223] width 21 height 10
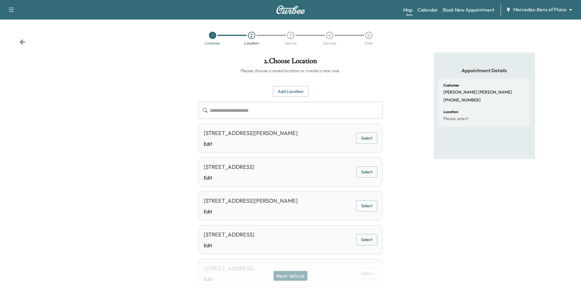
click at [213, 38] on div at bounding box center [212, 35] width 7 height 7
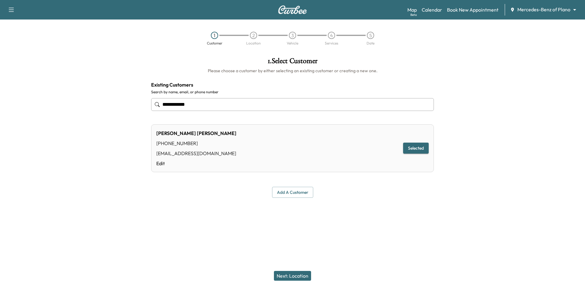
drag, startPoint x: 230, startPoint y: 109, endPoint x: 127, endPoint y: 105, distance: 102.8
click at [126, 105] on div "**********" at bounding box center [292, 127] width 585 height 150
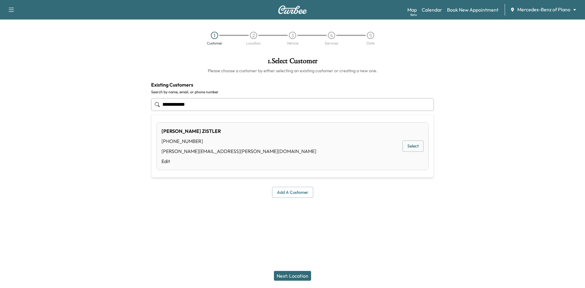
click at [410, 146] on button "Select" at bounding box center [413, 145] width 21 height 11
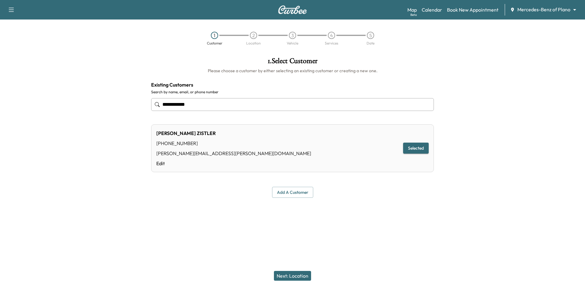
type input "**********"
click at [297, 276] on button "Next: Location" at bounding box center [292, 276] width 37 height 10
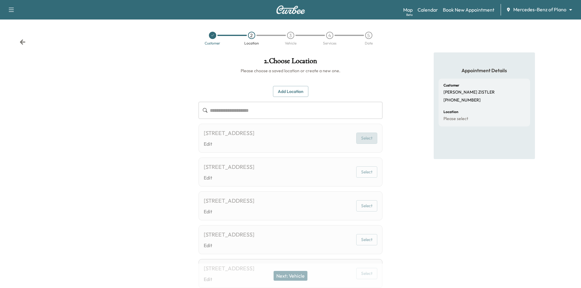
click at [360, 139] on button "Select" at bounding box center [366, 138] width 21 height 11
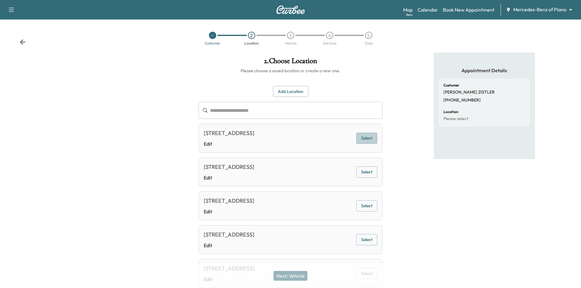
click at [365, 138] on button "Select" at bounding box center [366, 138] width 21 height 11
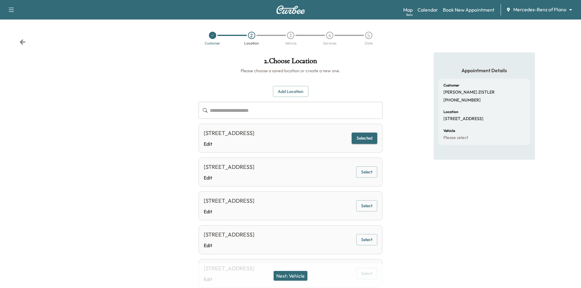
click at [292, 275] on button "Next: Vehicle" at bounding box center [290, 276] width 34 height 10
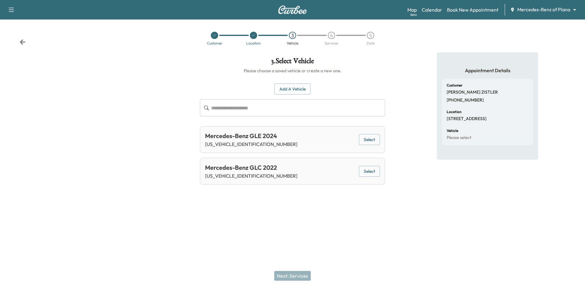
click at [374, 142] on button "Select" at bounding box center [369, 139] width 21 height 11
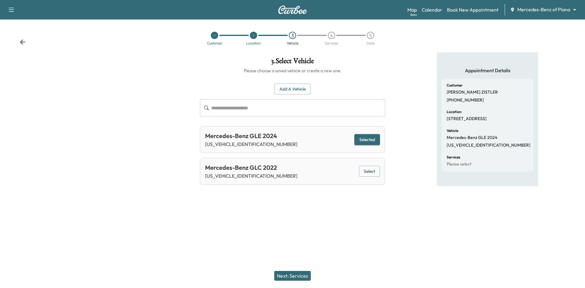
click at [290, 277] on button "Next: Services" at bounding box center [292, 276] width 37 height 10
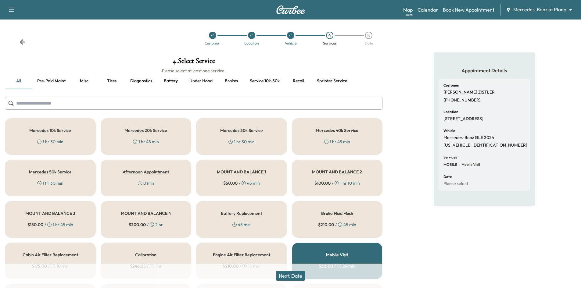
click at [146, 143] on div "1 hr 45 min" at bounding box center [146, 142] width 26 height 6
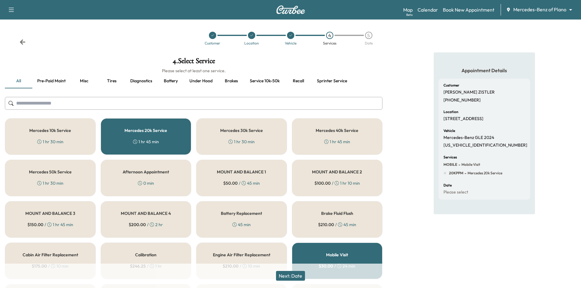
click at [295, 276] on button "Next: Date" at bounding box center [290, 276] width 29 height 10
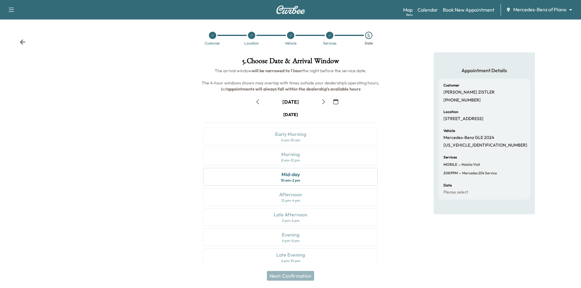
click at [324, 101] on icon "button" at bounding box center [323, 101] width 3 height 5
click at [259, 103] on icon "button" at bounding box center [257, 101] width 5 height 5
click at [324, 101] on icon "button" at bounding box center [323, 101] width 5 height 5
click at [312, 177] on div "Mid-day 10 am - 2 pm" at bounding box center [290, 177] width 174 height 18
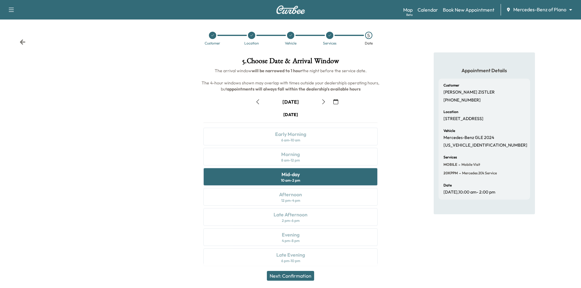
click at [302, 278] on button "Next: Confirmation" at bounding box center [290, 276] width 47 height 10
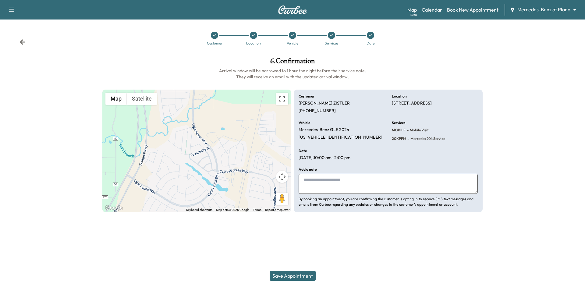
click at [319, 181] on textarea at bounding box center [388, 184] width 179 height 20
click at [287, 276] on button "Save Appointment" at bounding box center [293, 276] width 46 height 10
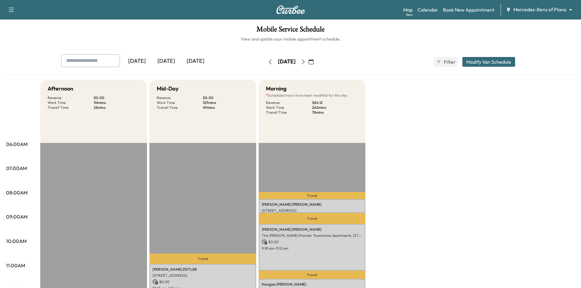
click at [268, 64] on icon "button" at bounding box center [270, 61] width 5 height 5
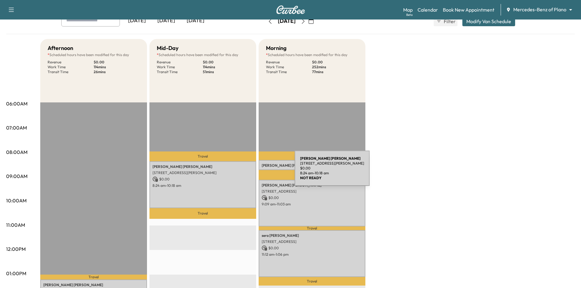
scroll to position [91, 0]
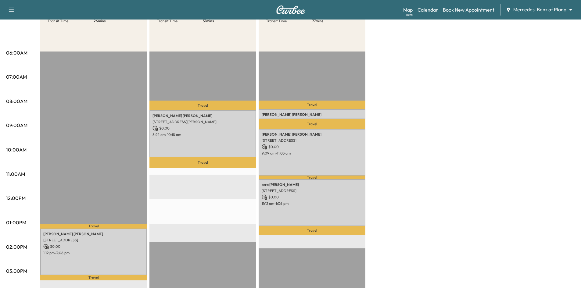
click at [464, 11] on link "Book New Appointment" at bounding box center [469, 9] width 52 height 7
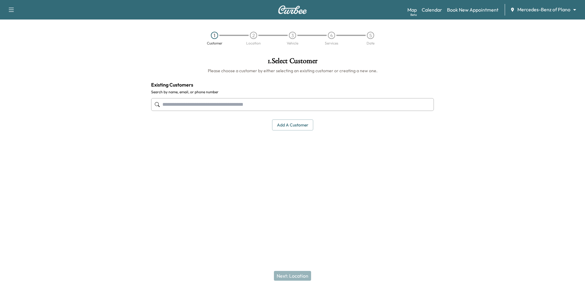
click at [326, 102] on input "text" at bounding box center [292, 104] width 283 height 13
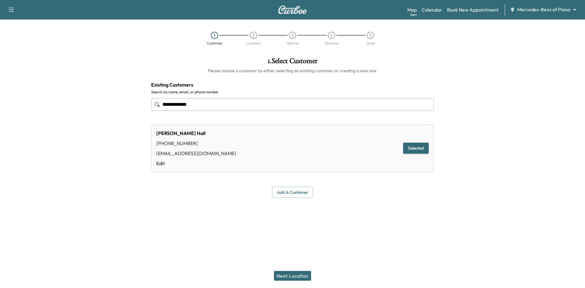
type input "**********"
drag, startPoint x: 299, startPoint y: 278, endPoint x: 299, endPoint y: 273, distance: 4.9
click at [300, 277] on button "Next: Location" at bounding box center [292, 276] width 37 height 10
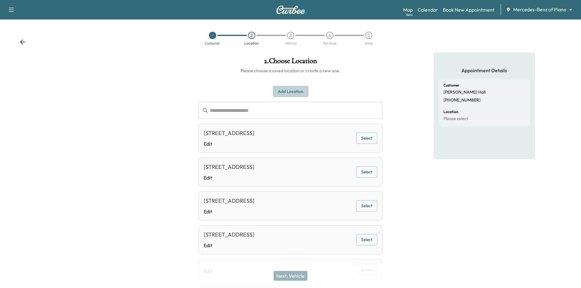
click at [296, 93] on button "Add Location" at bounding box center [290, 91] width 35 height 11
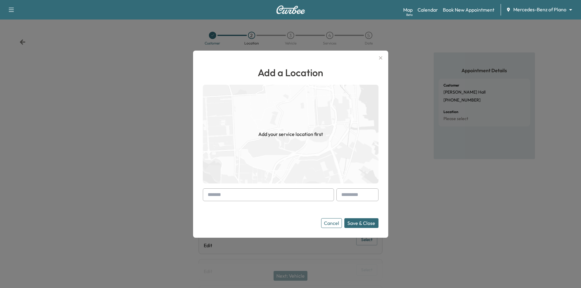
click at [276, 197] on input "text" at bounding box center [268, 194] width 131 height 13
paste input "**********"
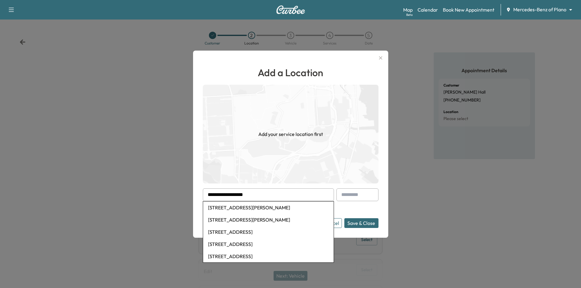
click at [271, 208] on li "5512 Settlement Way, McKinney, TX, USA" at bounding box center [268, 207] width 130 height 12
type input "**********"
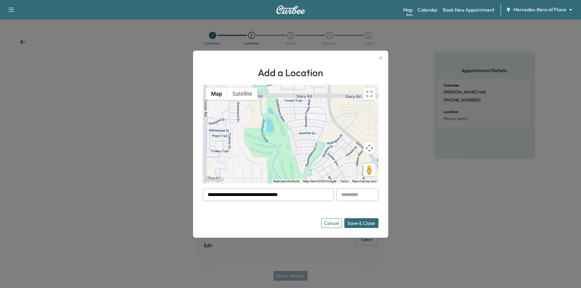
click at [370, 225] on button "Save & Close" at bounding box center [361, 223] width 34 height 10
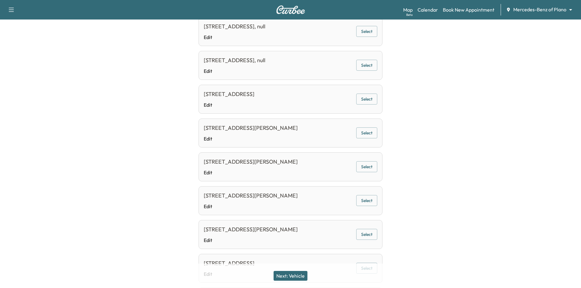
scroll to position [807, 0]
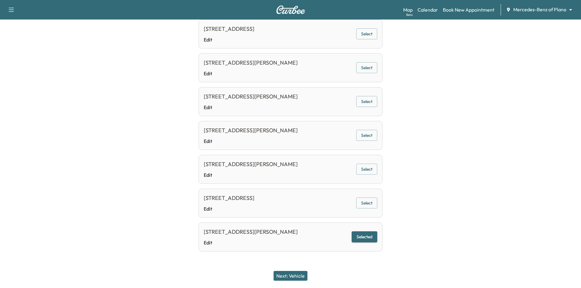
click at [300, 277] on button "Next: Vehicle" at bounding box center [290, 276] width 34 height 10
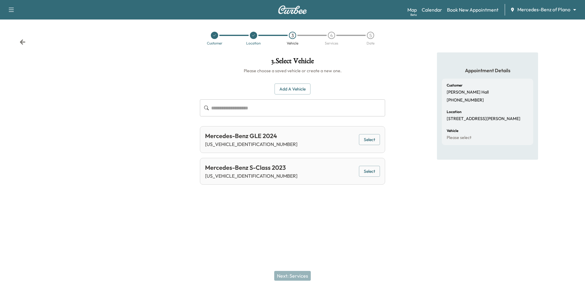
click at [373, 137] on button "Select" at bounding box center [369, 139] width 21 height 11
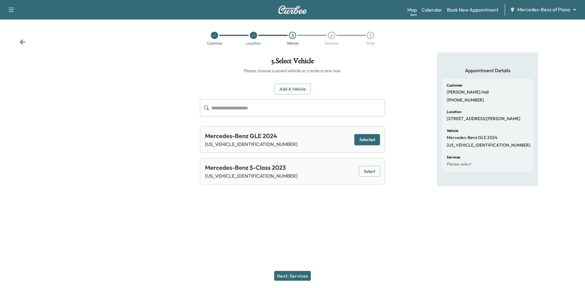
click at [296, 275] on button "Next: Services" at bounding box center [292, 276] width 37 height 10
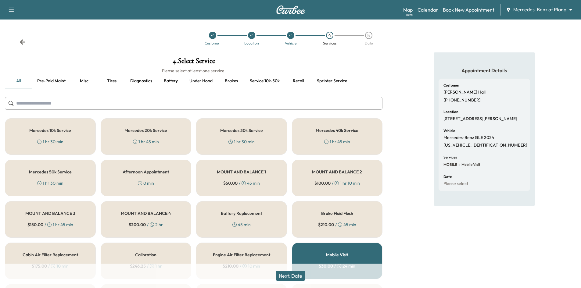
click at [476, 148] on p "4JGFB4FBXRB211322" at bounding box center [485, 145] width 84 height 5
click at [475, 148] on p "4JGFB4FBXRB211322" at bounding box center [485, 145] width 84 height 5
copy p "4JGFB4FBXRB211322"
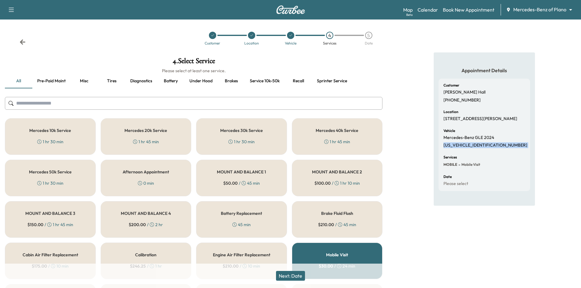
click at [72, 142] on div "Mercedes 10k Service 1 hr 30 min" at bounding box center [50, 136] width 91 height 37
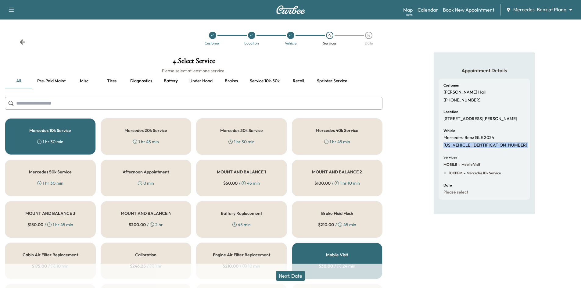
click at [301, 275] on button "Next: Date" at bounding box center [290, 276] width 29 height 10
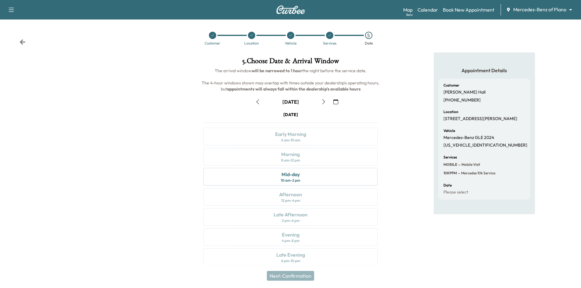
click at [212, 37] on icon at bounding box center [213, 36] width 4 height 4
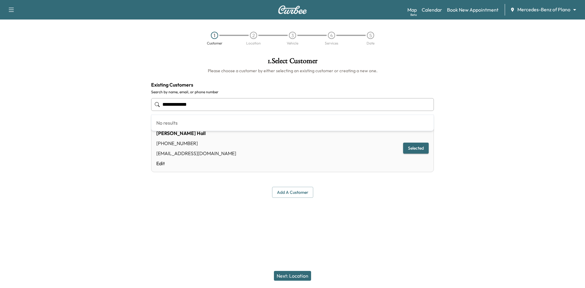
drag, startPoint x: 214, startPoint y: 104, endPoint x: 109, endPoint y: 104, distance: 104.8
click at [109, 104] on div "**********" at bounding box center [292, 127] width 585 height 150
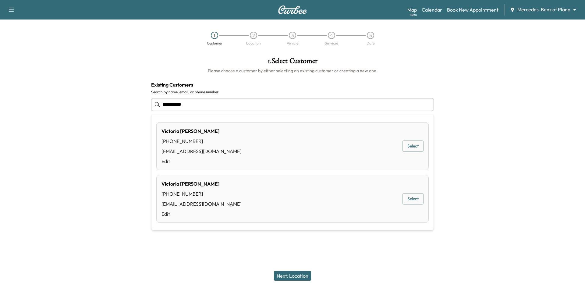
click at [411, 147] on button "Select" at bounding box center [413, 145] width 21 height 11
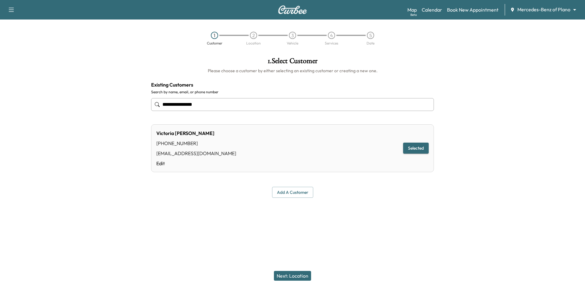
type input "**********"
click at [290, 279] on button "Next: Location" at bounding box center [292, 276] width 37 height 10
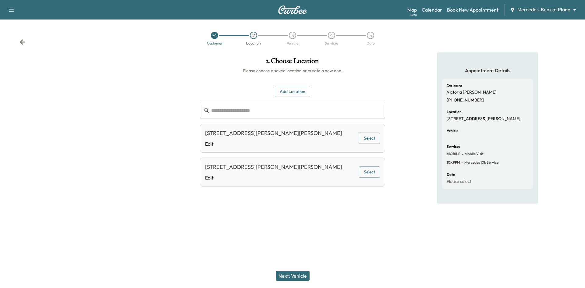
click at [363, 137] on button "Select" at bounding box center [369, 138] width 21 height 11
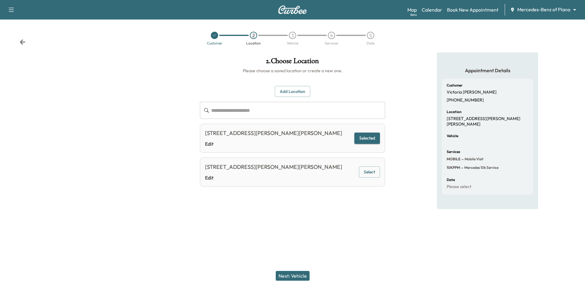
click at [298, 275] on button "Next: Vehicle" at bounding box center [293, 276] width 34 height 10
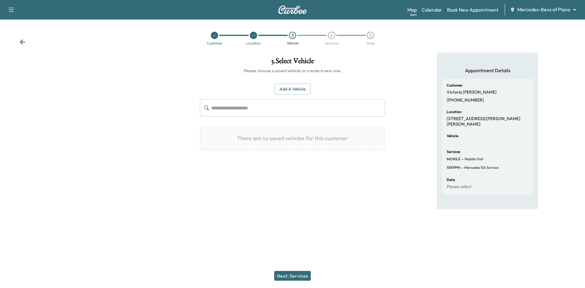
click at [297, 88] on button "Add a Vehicle" at bounding box center [293, 89] width 36 height 11
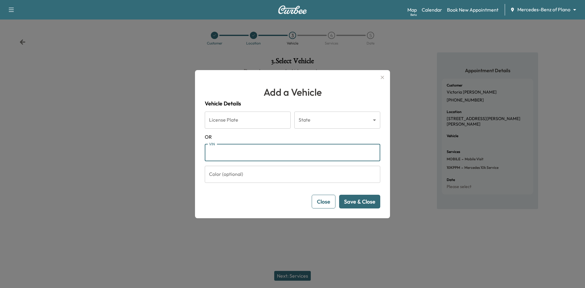
drag, startPoint x: 234, startPoint y: 153, endPoint x: 236, endPoint y: 157, distance: 4.4
click at [234, 154] on input "VIN" at bounding box center [293, 152] width 176 height 17
paste input "**********"
type input "**********"
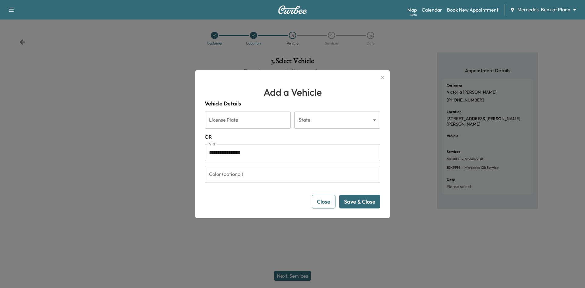
click at [372, 203] on button "Save & Close" at bounding box center [359, 202] width 41 height 14
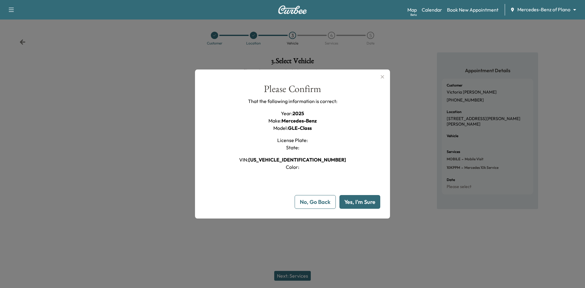
click at [374, 201] on button "Yes, I'm Sure" at bounding box center [360, 202] width 41 height 14
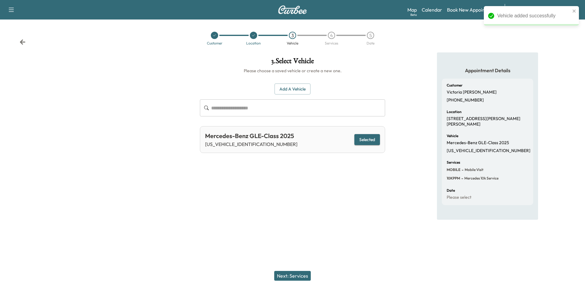
click at [364, 142] on button "Selected" at bounding box center [367, 139] width 26 height 11
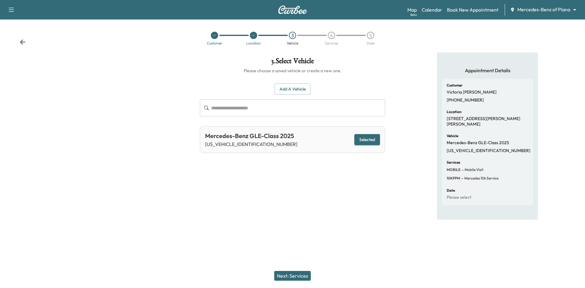
click at [292, 275] on button "Next: Services" at bounding box center [292, 276] width 37 height 10
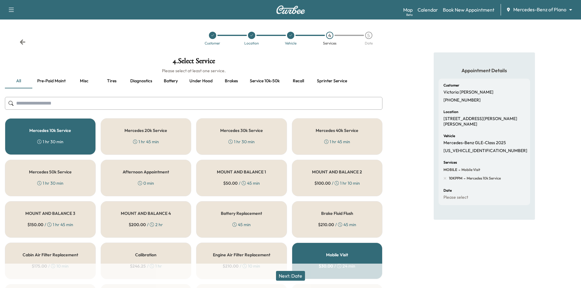
click at [81, 140] on div "Mercedes 10k Service 1 hr 30 min" at bounding box center [50, 136] width 91 height 37
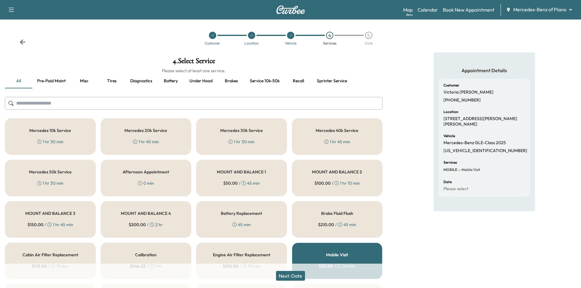
click at [58, 140] on div "1 hr 30 min" at bounding box center [50, 142] width 26 height 6
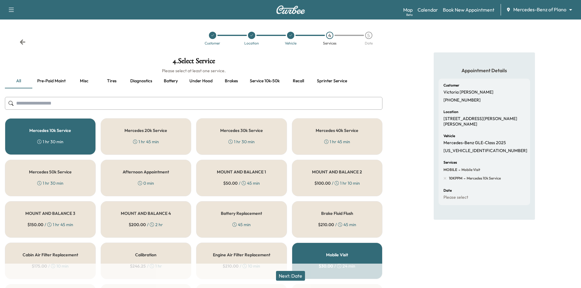
click at [296, 278] on button "Next: Date" at bounding box center [290, 276] width 29 height 10
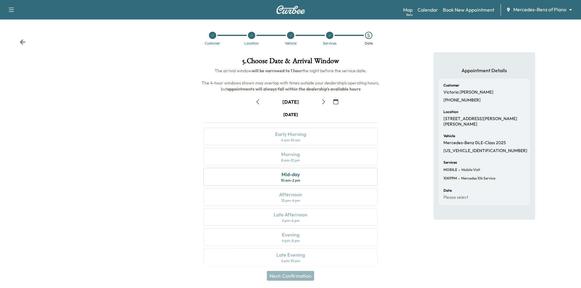
click at [213, 36] on icon at bounding box center [213, 36] width 4 height 4
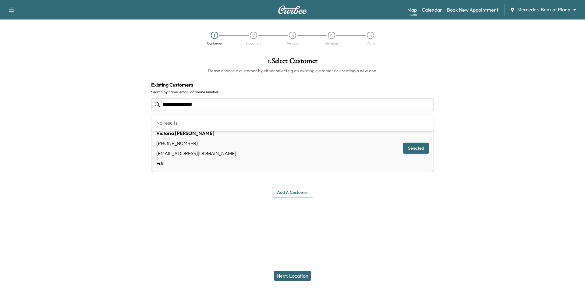
drag, startPoint x: 269, startPoint y: 104, endPoint x: 5, endPoint y: 105, distance: 263.9
click at [20, 110] on div "**********" at bounding box center [292, 127] width 585 height 150
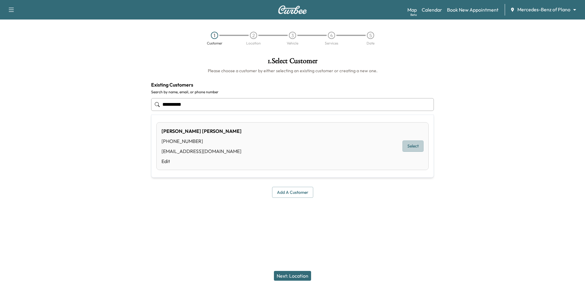
drag, startPoint x: 404, startPoint y: 146, endPoint x: 349, endPoint y: 159, distance: 55.7
click at [404, 146] on button "Select" at bounding box center [413, 145] width 21 height 11
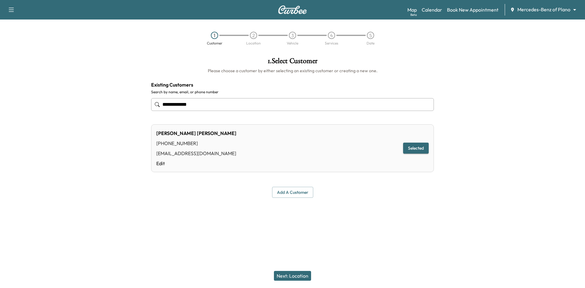
type input "**********"
click at [296, 275] on button "Next: Location" at bounding box center [292, 276] width 37 height 10
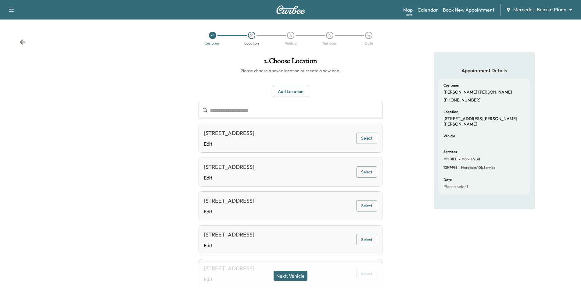
click at [369, 138] on button "Select" at bounding box center [366, 138] width 21 height 11
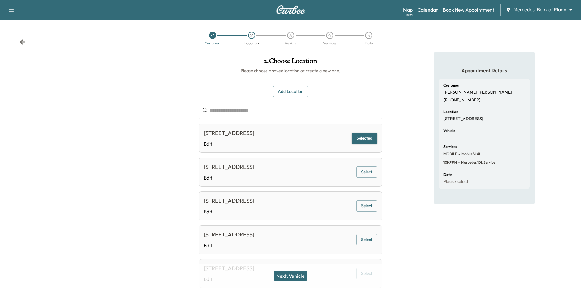
click at [299, 277] on button "Next: Vehicle" at bounding box center [290, 276] width 34 height 10
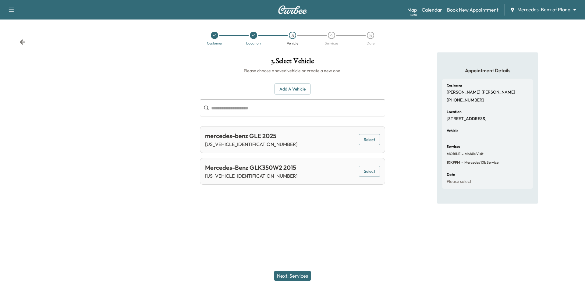
click at [362, 139] on button "Select" at bounding box center [369, 139] width 21 height 11
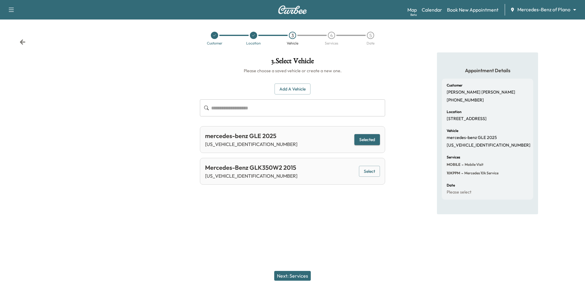
click at [284, 275] on button "Next: Services" at bounding box center [292, 276] width 37 height 10
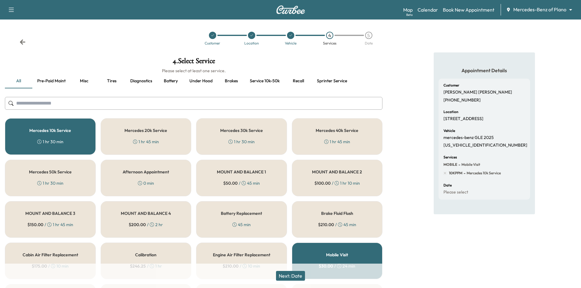
click at [293, 274] on button "Next: Date" at bounding box center [290, 276] width 29 height 10
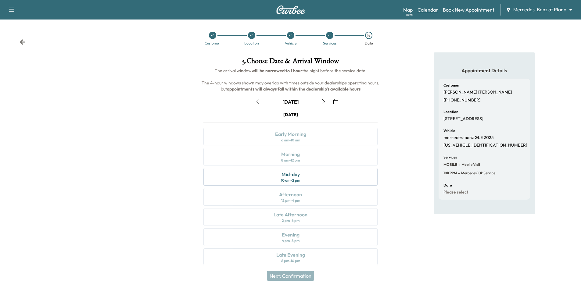
click at [428, 12] on link "Calendar" at bounding box center [427, 9] width 20 height 7
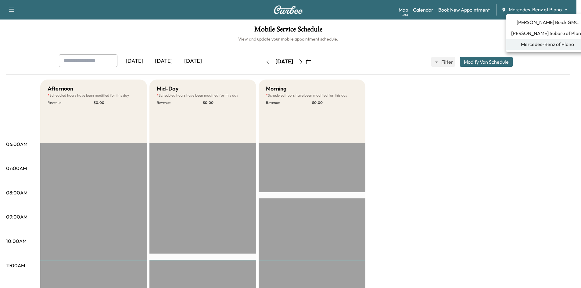
click at [524, 10] on body "Support Log Out Map Beta Calendar Book New Appointment Mercedes-Benz of Plano *…" at bounding box center [290, 144] width 581 height 288
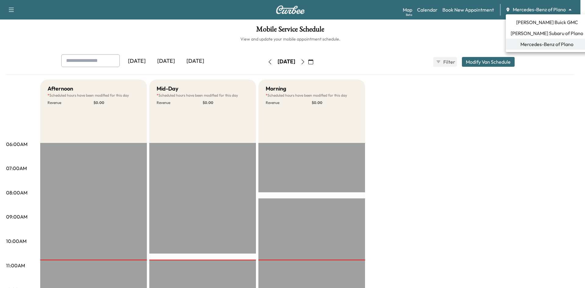
click at [540, 31] on span "Ewing Subaru of Plano" at bounding box center [547, 33] width 73 height 7
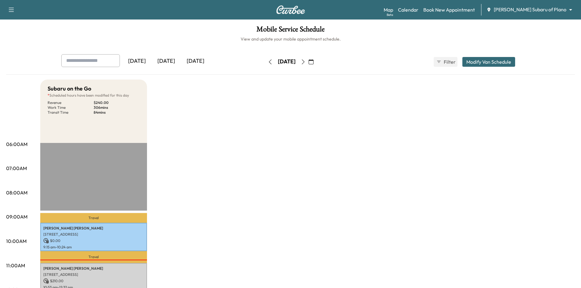
click at [203, 63] on div "[DATE]" at bounding box center [195, 61] width 29 height 14
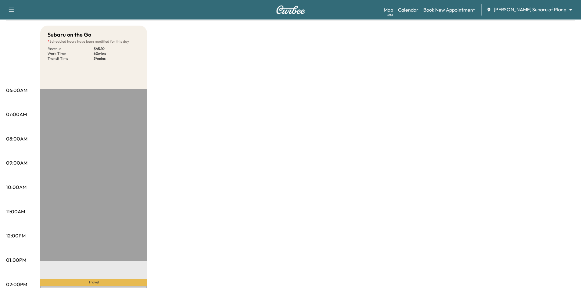
scroll to position [122, 0]
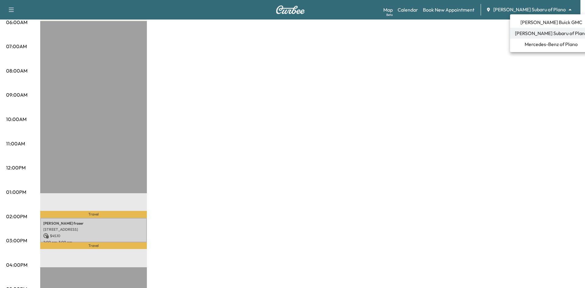
click at [540, 9] on body "Support Log Out Map Beta Calendar Book New Appointment Ewing Subaru of Plano **…" at bounding box center [292, 22] width 585 height 288
click at [536, 44] on span "Mercedes-Benz of Plano" at bounding box center [551, 44] width 53 height 7
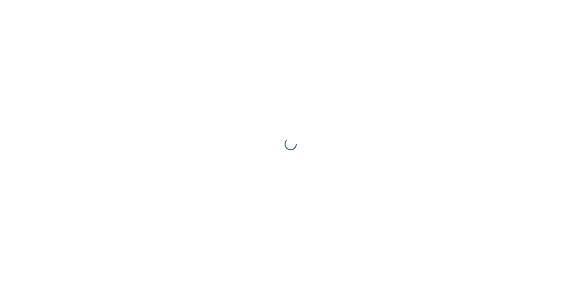
scroll to position [0, 0]
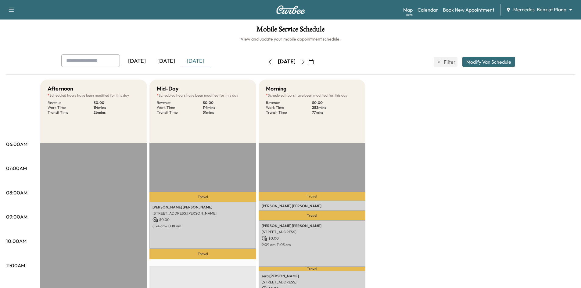
click at [305, 61] on icon "button" at bounding box center [303, 61] width 5 height 5
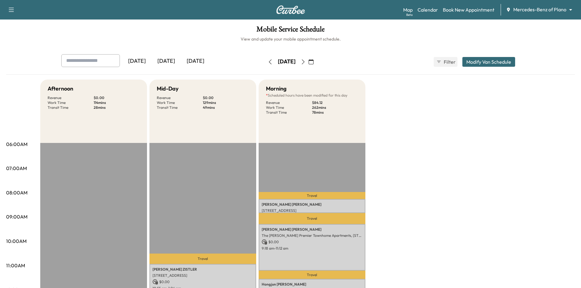
click at [173, 60] on div "[DATE]" at bounding box center [165, 61] width 29 height 14
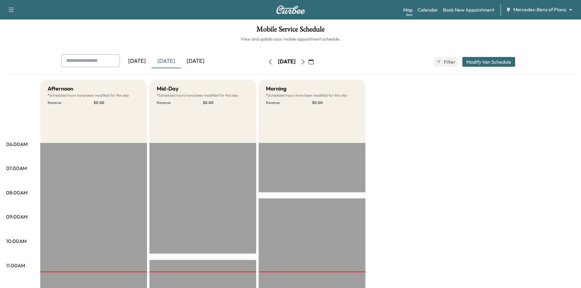
click at [205, 62] on div "[DATE]" at bounding box center [195, 61] width 29 height 14
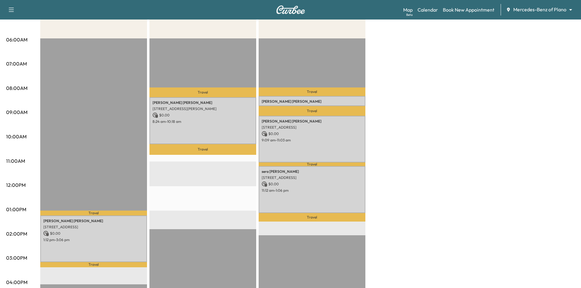
scroll to position [152, 0]
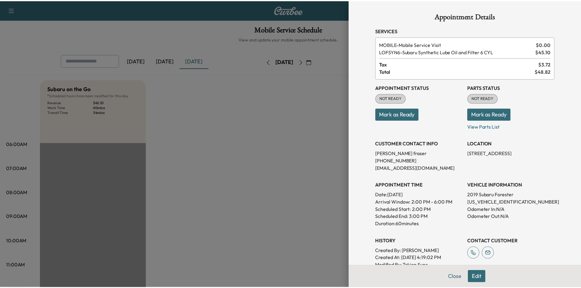
scroll to position [122, 0]
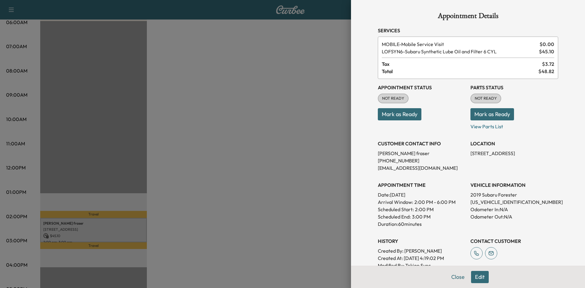
drag, startPoint x: 178, startPoint y: 110, endPoint x: 295, endPoint y: 103, distance: 116.9
click at [180, 109] on div at bounding box center [292, 144] width 585 height 288
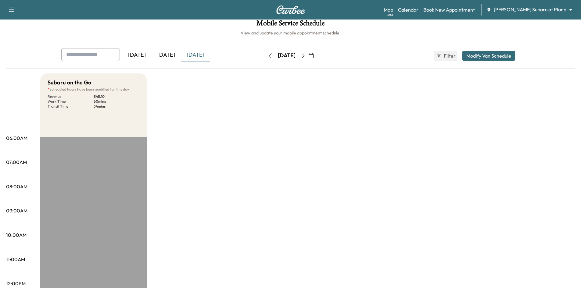
scroll to position [0, 0]
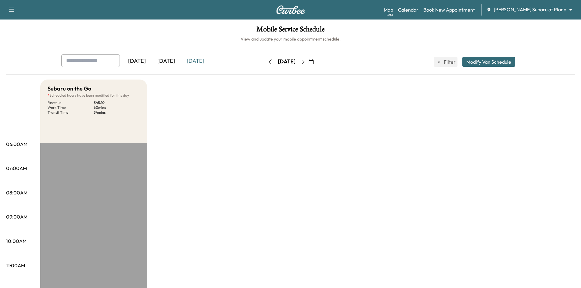
click at [165, 61] on div "[DATE]" at bounding box center [165, 61] width 29 height 14
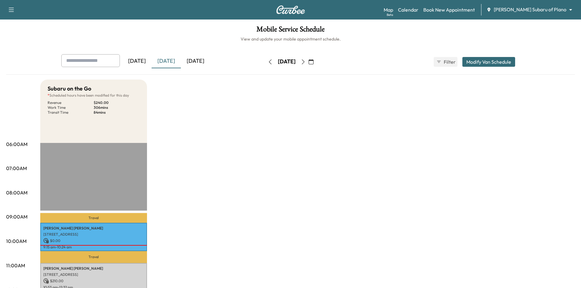
click at [208, 61] on div "[DATE]" at bounding box center [195, 61] width 29 height 14
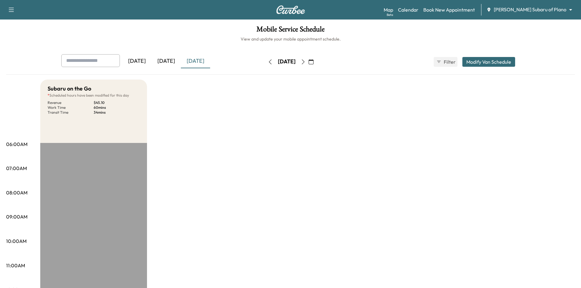
click at [305, 61] on icon "button" at bounding box center [303, 61] width 5 height 5
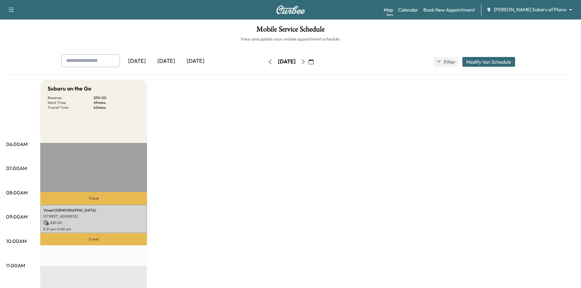
click at [166, 63] on div "[DATE]" at bounding box center [165, 61] width 29 height 14
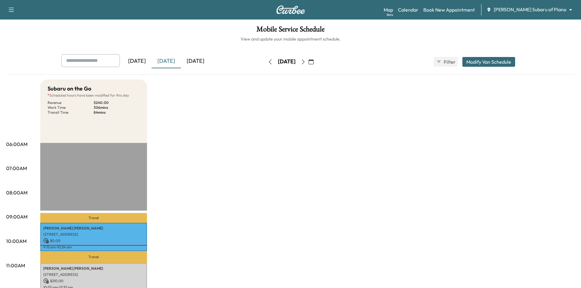
click at [316, 62] on button "button" at bounding box center [311, 62] width 10 height 10
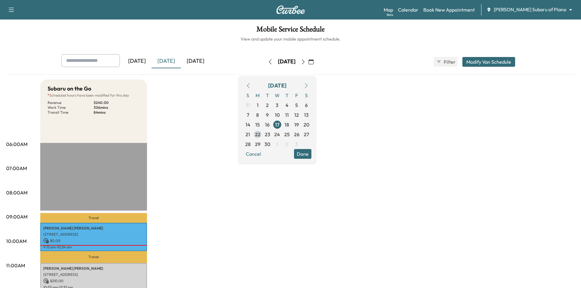
click at [260, 135] on span "22" at bounding box center [257, 134] width 5 height 7
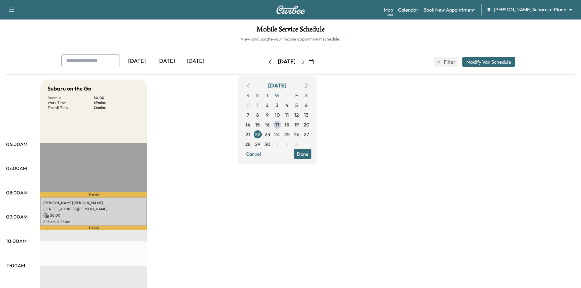
drag, startPoint x: 203, startPoint y: 103, endPoint x: 200, endPoint y: 105, distance: 3.9
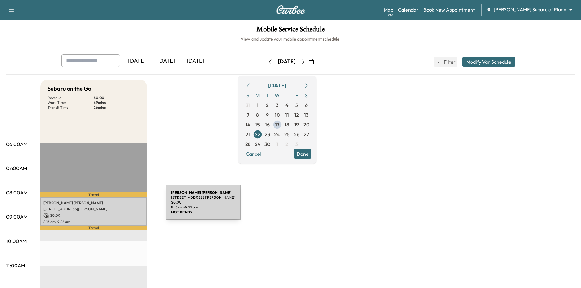
click at [120, 207] on p "6160 Warren Pkwy, Frisco, TX 75034, USA" at bounding box center [93, 209] width 101 height 5
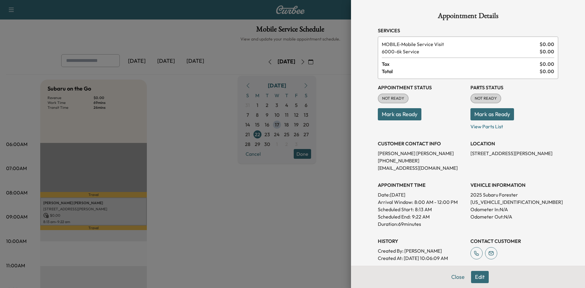
click at [209, 119] on div at bounding box center [292, 144] width 585 height 288
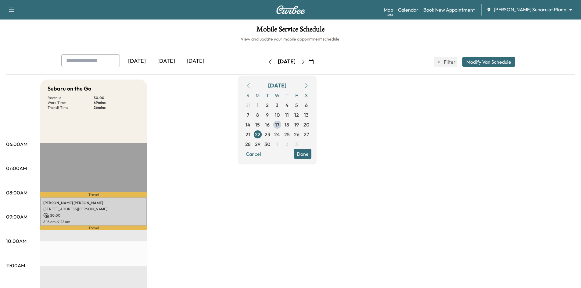
click at [205, 49] on div "Mobile Service Schedule View and update your mobile appointment schedule. Yeste…" at bounding box center [290, 281] width 581 height 523
click at [311, 153] on button "Done" at bounding box center [302, 154] width 17 height 10
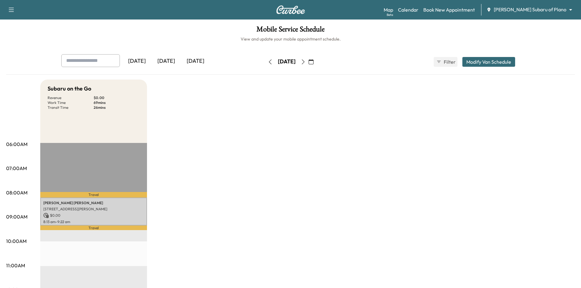
click at [165, 62] on div "[DATE]" at bounding box center [165, 61] width 29 height 14
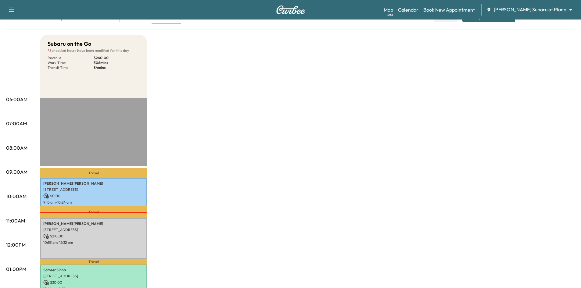
scroll to position [91, 0]
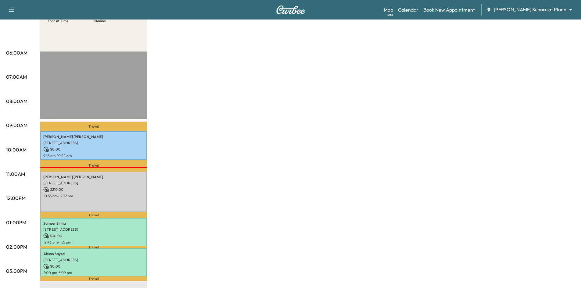
click at [475, 9] on link "Book New Appointment" at bounding box center [449, 9] width 52 height 7
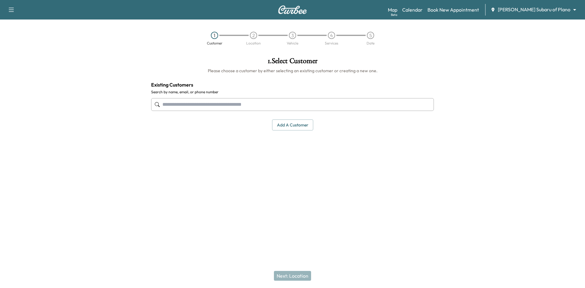
drag, startPoint x: 316, startPoint y: 103, endPoint x: 320, endPoint y: 102, distance: 4.7
click at [316, 103] on input "text" at bounding box center [292, 104] width 283 height 13
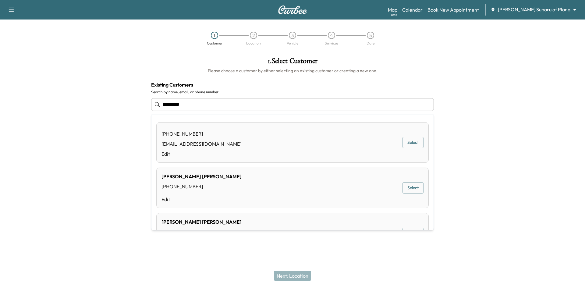
click at [178, 103] on input "*********" at bounding box center [292, 104] width 283 height 13
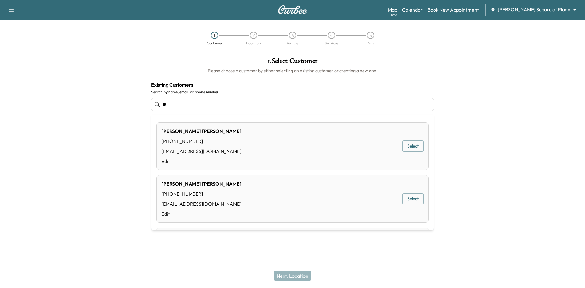
type input "*"
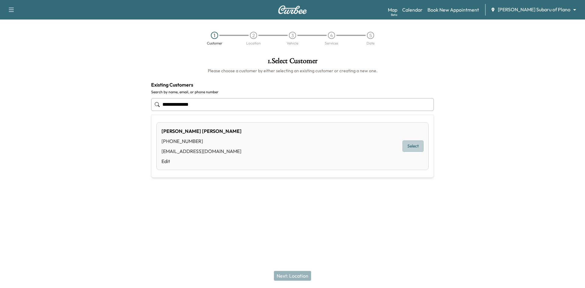
click at [406, 146] on button "Select" at bounding box center [413, 145] width 21 height 11
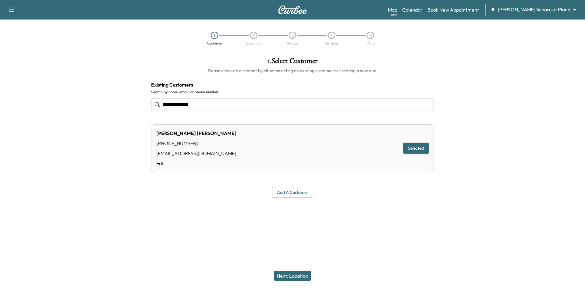
type input "**********"
drag, startPoint x: 304, startPoint y: 276, endPoint x: 306, endPoint y: 274, distance: 3.7
click at [304, 276] on button "Next: Location" at bounding box center [292, 276] width 37 height 10
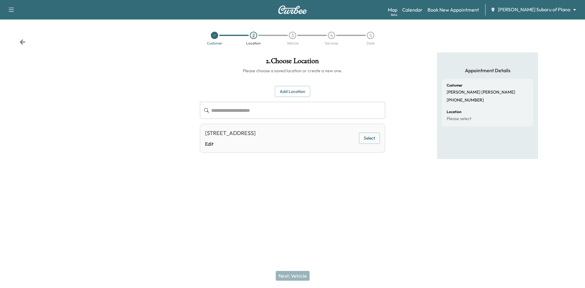
click at [373, 144] on button "Select" at bounding box center [369, 138] width 21 height 11
click at [300, 276] on button "Next: Vehicle" at bounding box center [293, 276] width 34 height 10
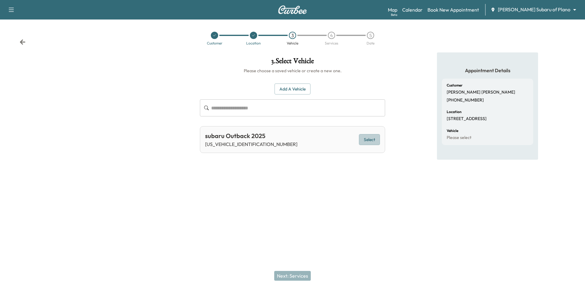
click at [368, 141] on button "Select" at bounding box center [369, 139] width 21 height 11
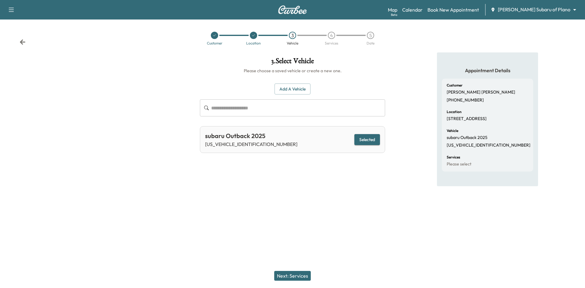
click at [301, 274] on button "Next: Services" at bounding box center [292, 276] width 37 height 10
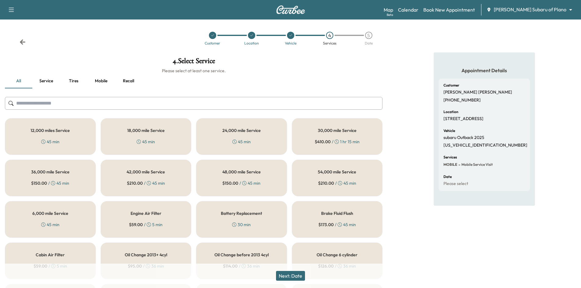
click at [83, 225] on div "6,000 mile Service 45 min" at bounding box center [50, 219] width 91 height 37
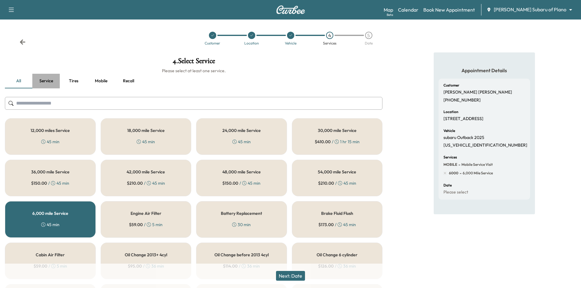
click at [49, 81] on button "Service" at bounding box center [45, 81] width 27 height 15
click at [23, 83] on button "all" at bounding box center [18, 81] width 27 height 15
click at [304, 275] on button "Next: Date" at bounding box center [290, 276] width 29 height 10
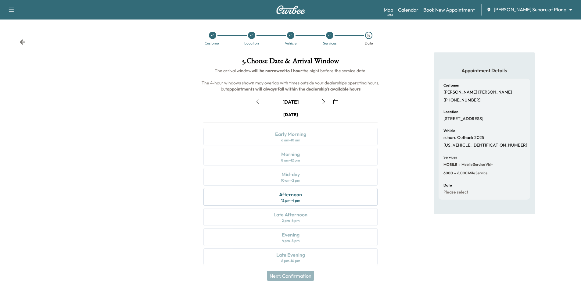
click at [321, 100] on icon "button" at bounding box center [323, 101] width 5 height 5
click at [323, 101] on icon "button" at bounding box center [323, 101] width 5 height 5
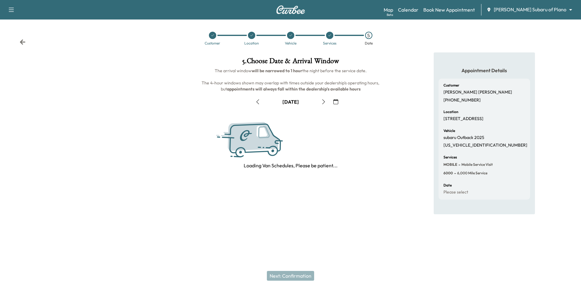
click at [323, 101] on icon "button" at bounding box center [323, 101] width 5 height 5
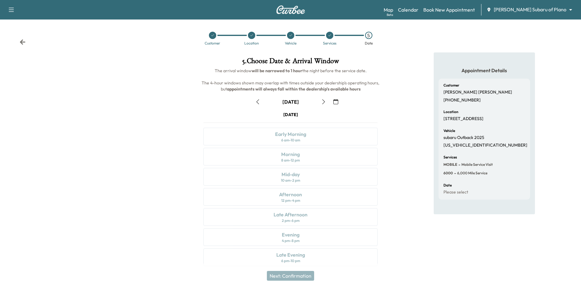
click at [323, 101] on icon "button" at bounding box center [323, 101] width 5 height 5
click at [321, 101] on icon "button" at bounding box center [323, 101] width 5 height 5
click at [257, 103] on icon "button" at bounding box center [257, 101] width 3 height 5
click at [335, 103] on icon "button" at bounding box center [335, 101] width 5 height 5
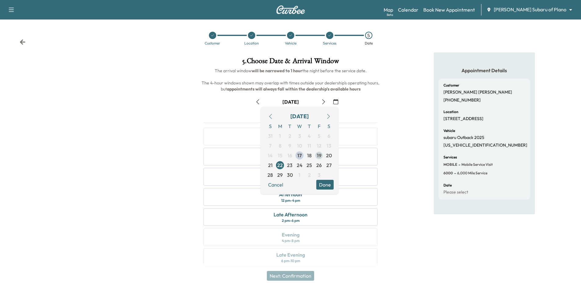
click at [317, 158] on span "19" at bounding box center [319, 155] width 5 height 7
click at [371, 90] on h6 "The arrival window will be narrowed to 1 hour the night before the service date…" at bounding box center [290, 80] width 184 height 24
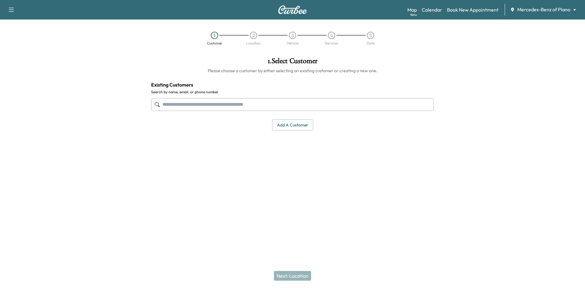
click at [554, 10] on body "Support Log Out Map Beta Calendar Book New Appointment Mercedes-Benz of Plano *…" at bounding box center [292, 144] width 585 height 288
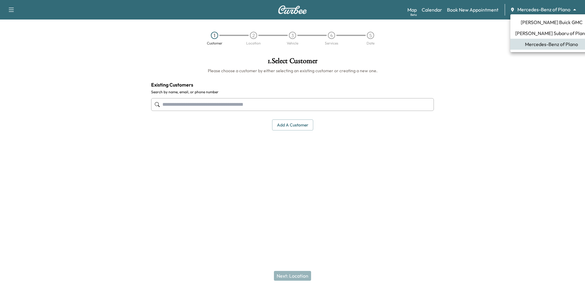
click at [542, 33] on span "[PERSON_NAME] Subaru of Plano" at bounding box center [551, 33] width 73 height 7
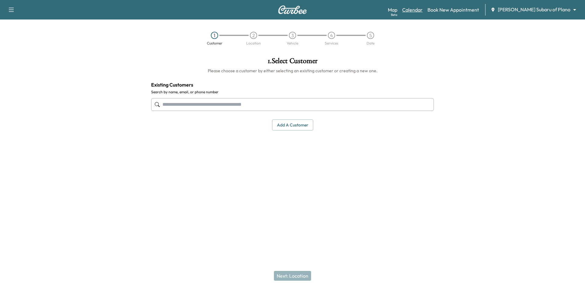
click at [423, 12] on link "Calendar" at bounding box center [412, 9] width 20 height 7
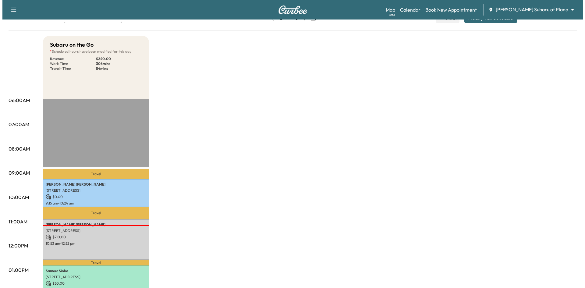
scroll to position [122, 0]
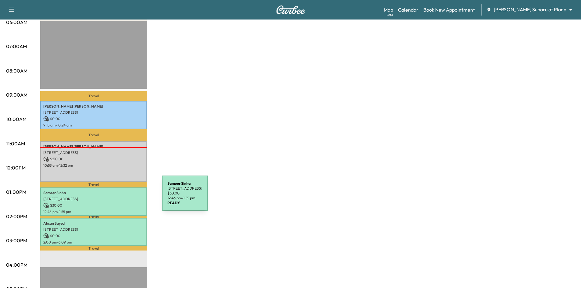
click at [116, 197] on p "8408 Memorial Ln. #5208, Plano, TX 75024" at bounding box center [93, 199] width 101 height 5
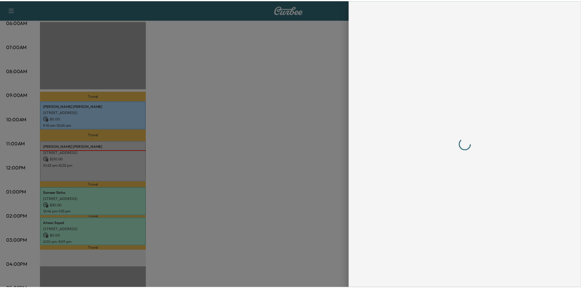
scroll to position [0, 0]
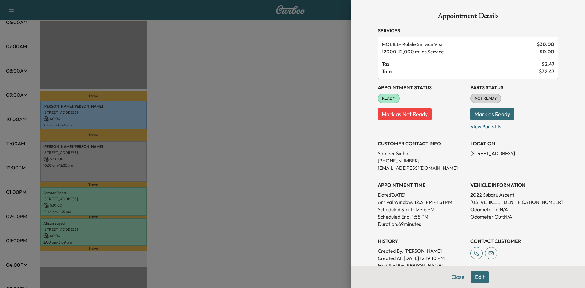
click at [276, 87] on div at bounding box center [292, 144] width 585 height 288
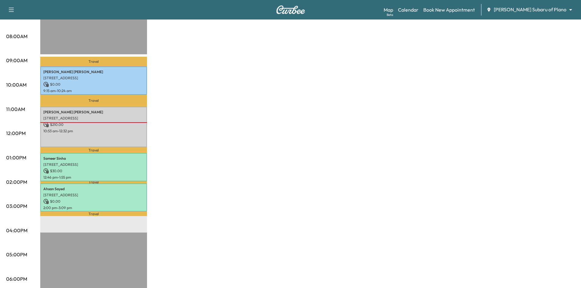
scroll to position [91, 0]
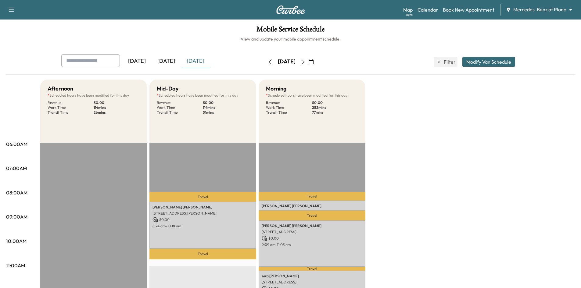
click at [144, 62] on div "[DATE]" at bounding box center [136, 61] width 29 height 14
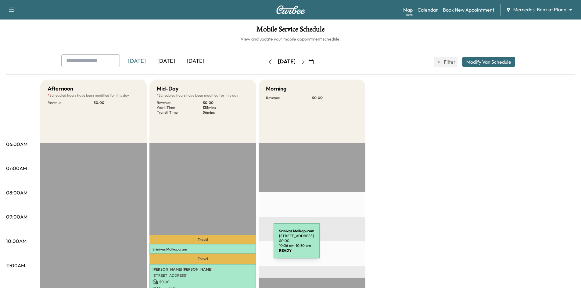
click at [228, 244] on div "[PERSON_NAME] [STREET_ADDRESS][PERSON_NAME] $ 0.00 10:06 am - 10:30 am" at bounding box center [202, 249] width 107 height 10
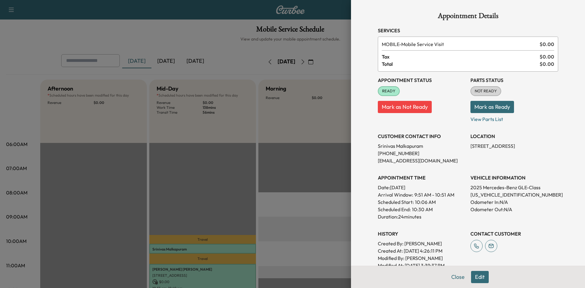
click at [478, 276] on button "Edit" at bounding box center [480, 277] width 18 height 12
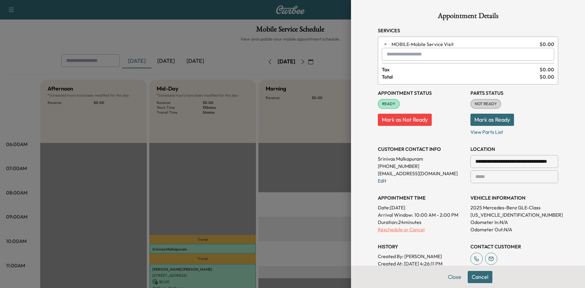
click at [393, 232] on p "Reschedule or Cancel" at bounding box center [422, 229] width 88 height 7
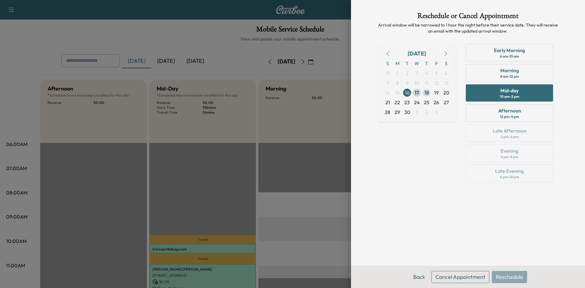
click at [425, 94] on span "18" at bounding box center [427, 92] width 5 height 7
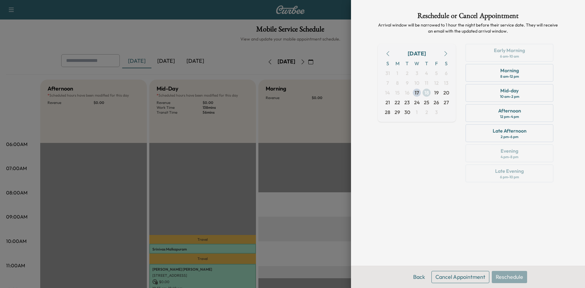
click at [425, 93] on span "18" at bounding box center [427, 92] width 5 height 7
click at [427, 92] on span "18" at bounding box center [427, 92] width 5 height 7
click at [528, 115] on div "Afternoon 12 pm - 4 pm" at bounding box center [510, 113] width 88 height 18
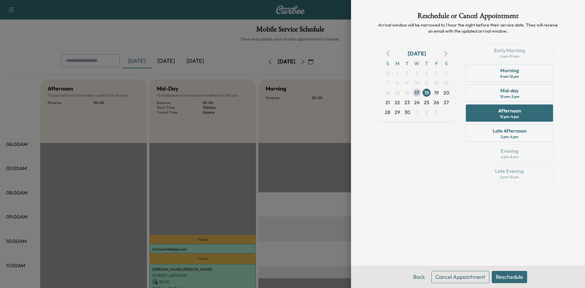
click at [505, 276] on button "Reschedule" at bounding box center [509, 277] width 35 height 12
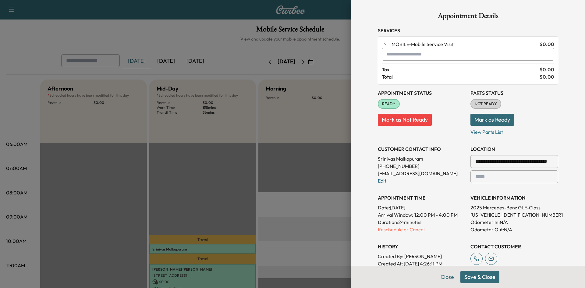
click at [475, 277] on button "Save & Close" at bounding box center [480, 277] width 39 height 12
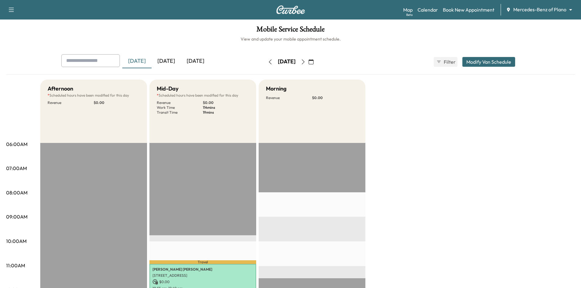
click at [305, 62] on icon "button" at bounding box center [303, 61] width 5 height 5
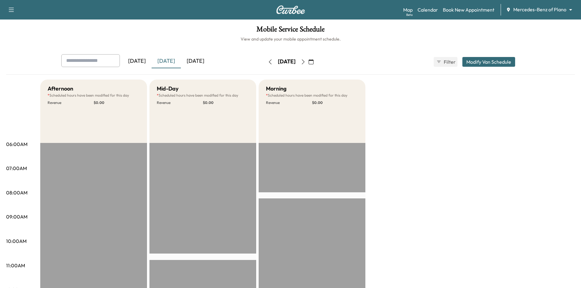
click at [305, 64] on icon "button" at bounding box center [303, 61] width 5 height 5
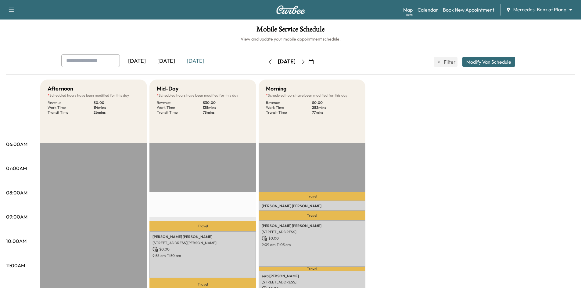
click at [305, 63] on icon "button" at bounding box center [303, 61] width 5 height 5
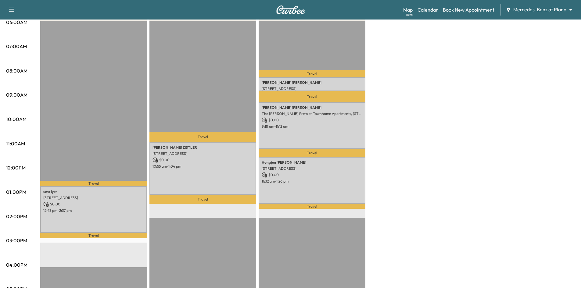
scroll to position [152, 0]
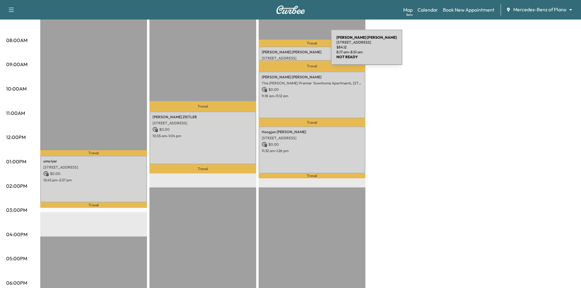
click at [285, 51] on p "[PERSON_NAME]" at bounding box center [311, 52] width 101 height 5
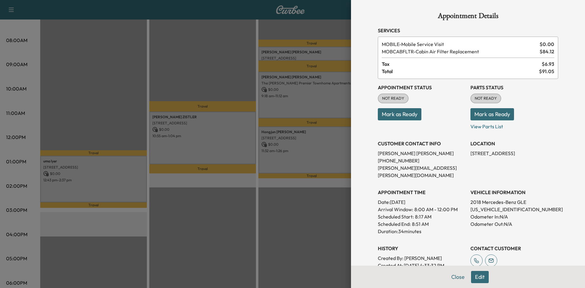
click at [232, 47] on div at bounding box center [292, 144] width 585 height 288
